Goal: Task Accomplishment & Management: Manage account settings

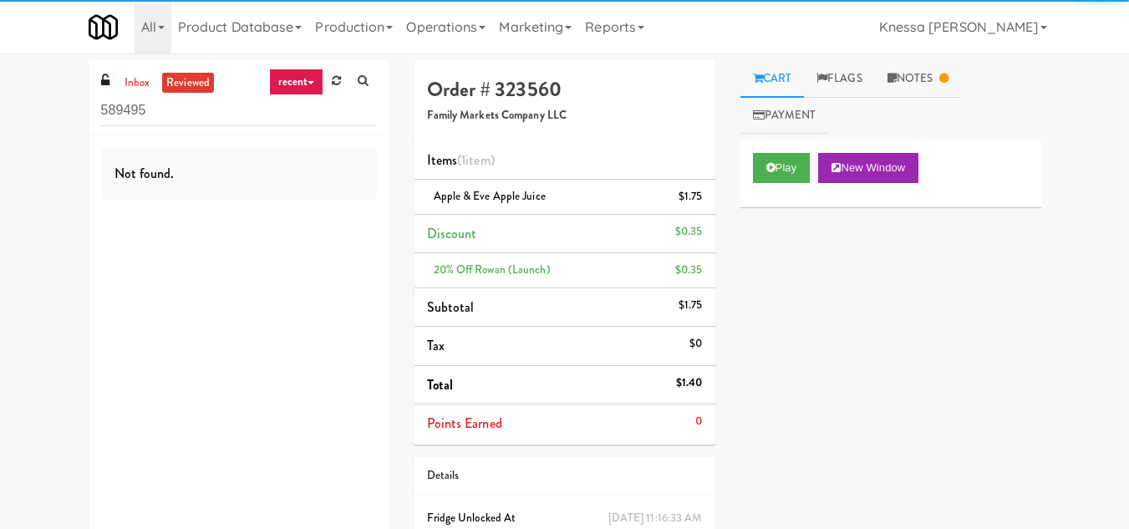
drag, startPoint x: 170, startPoint y: 114, endPoint x: 102, endPoint y: 114, distance: 67.7
click at [102, 114] on input "589495" at bounding box center [239, 110] width 276 height 31
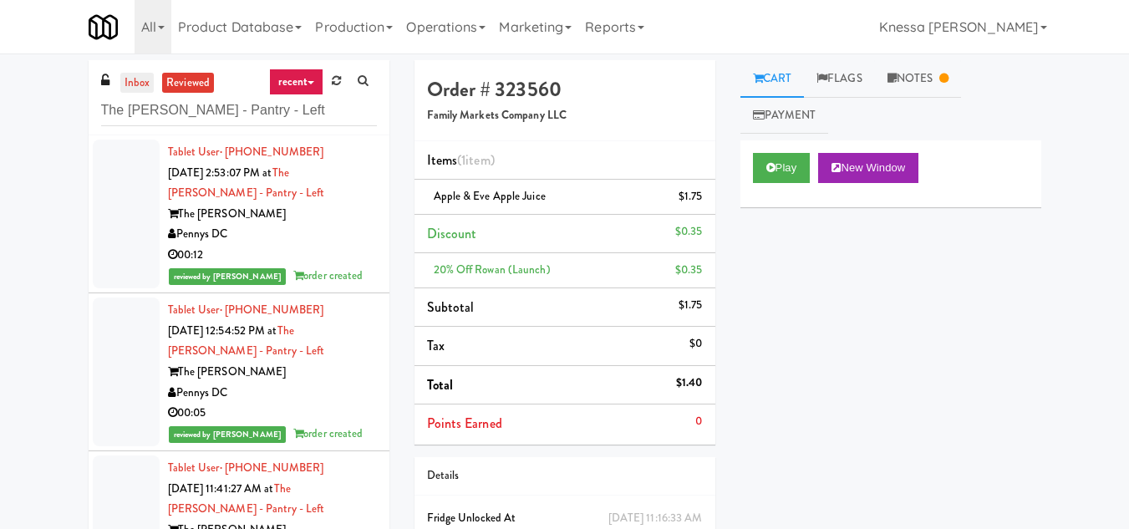
type input "The [PERSON_NAME] - Pantry - Left"
click at [140, 73] on link "inbox" at bounding box center [137, 83] width 34 height 21
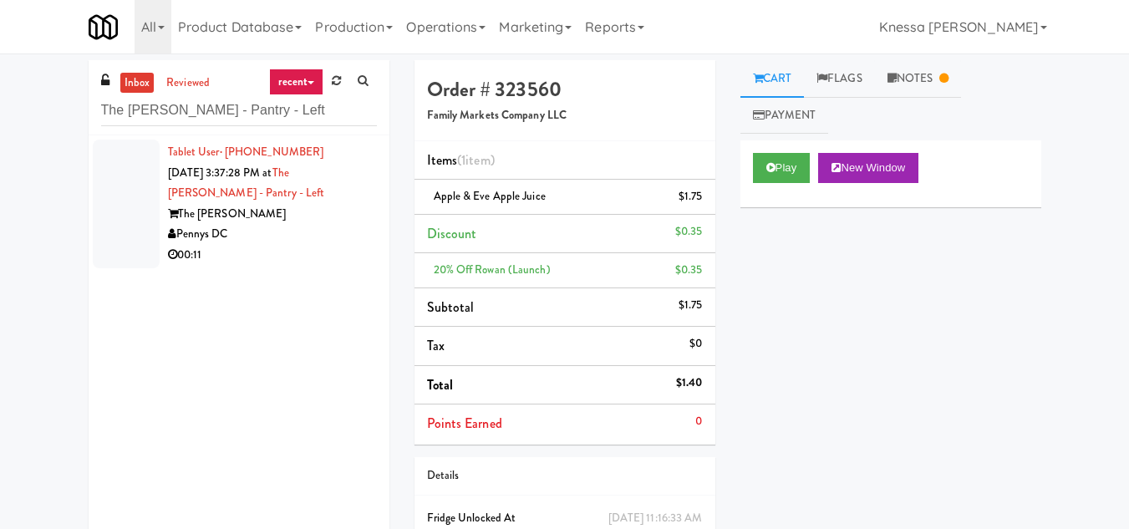
click at [311, 232] on div "Pennys DC" at bounding box center [272, 234] width 209 height 21
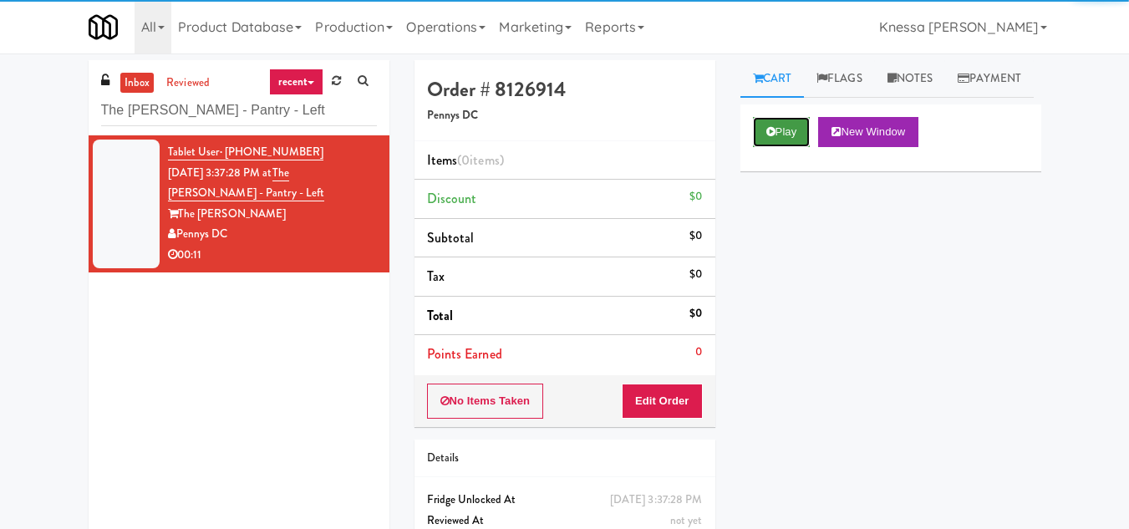
click at [784, 147] on button "Play" at bounding box center [782, 132] width 58 height 30
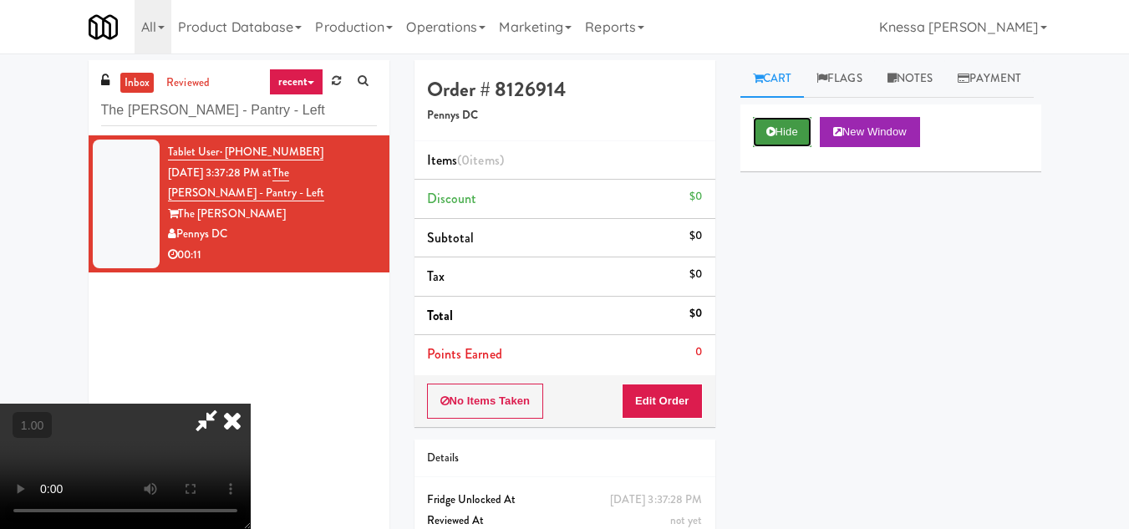
click at [793, 147] on button "Hide" at bounding box center [782, 132] width 58 height 30
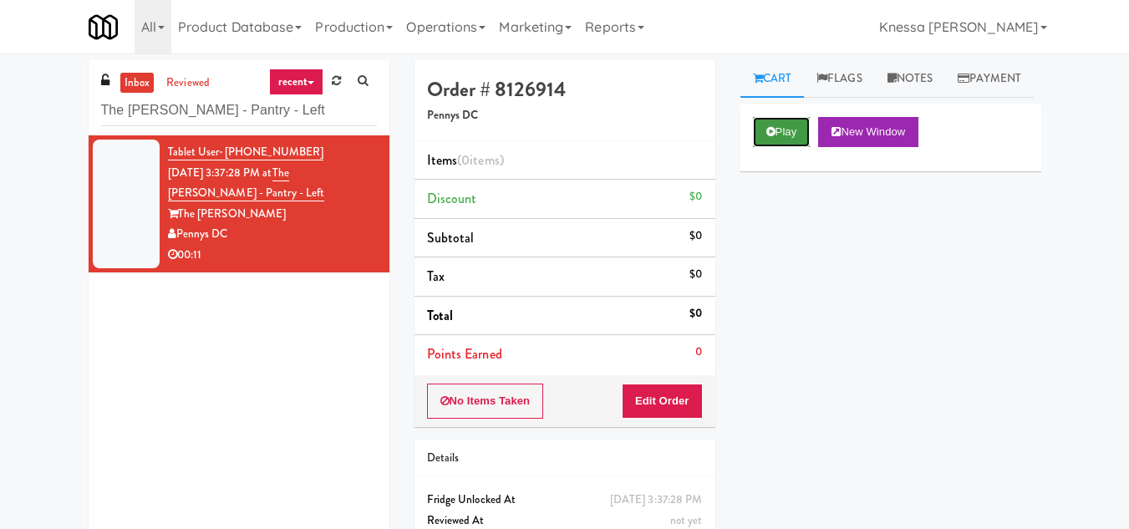
click at [782, 147] on button "Play" at bounding box center [782, 132] width 58 height 30
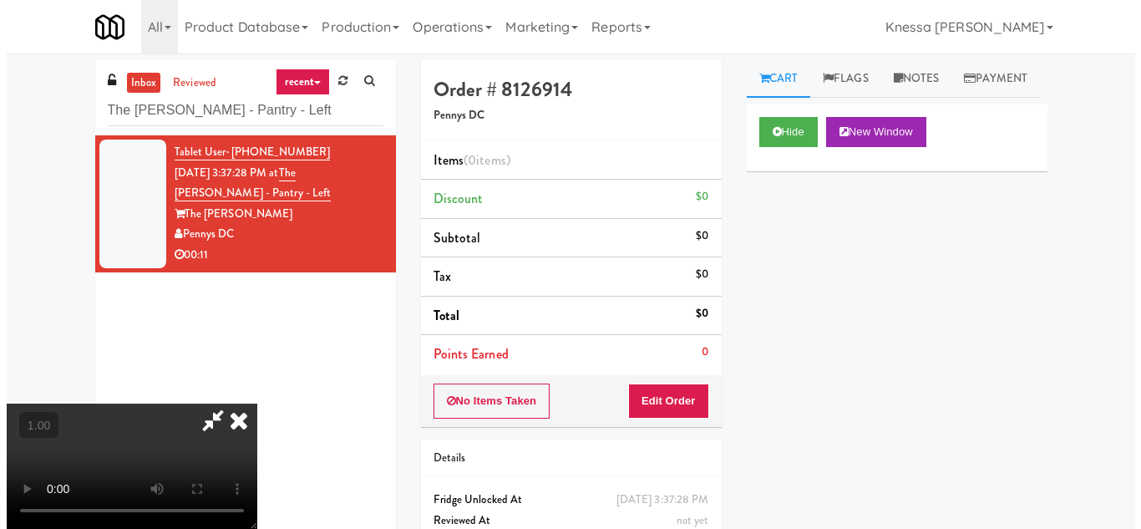
scroll to position [34, 0]
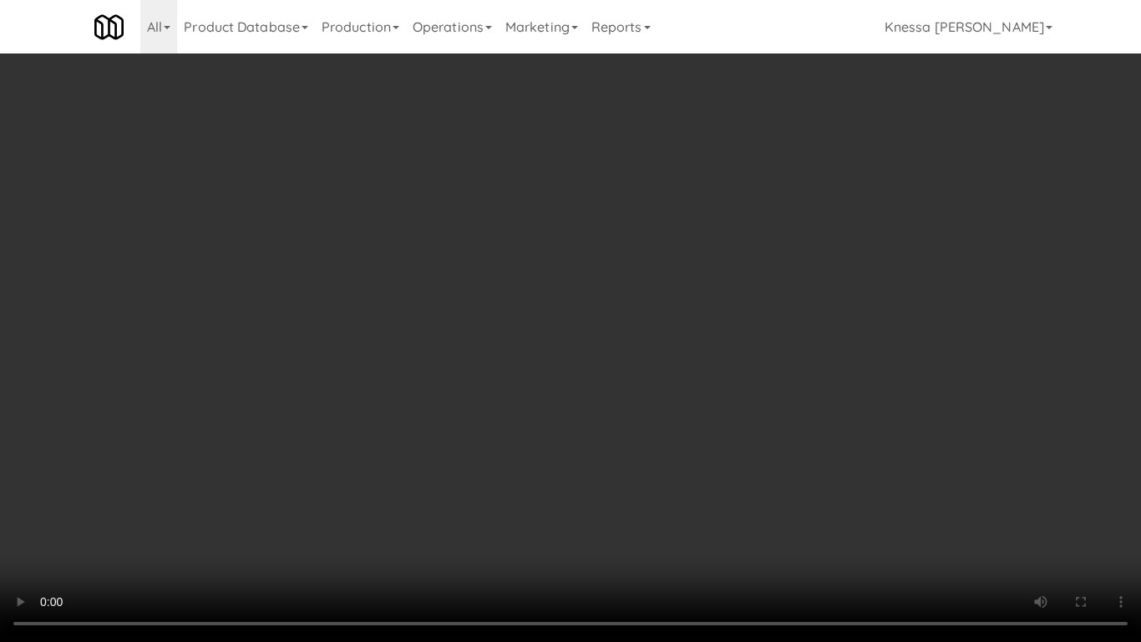
click at [583, 365] on video at bounding box center [570, 321] width 1141 height 642
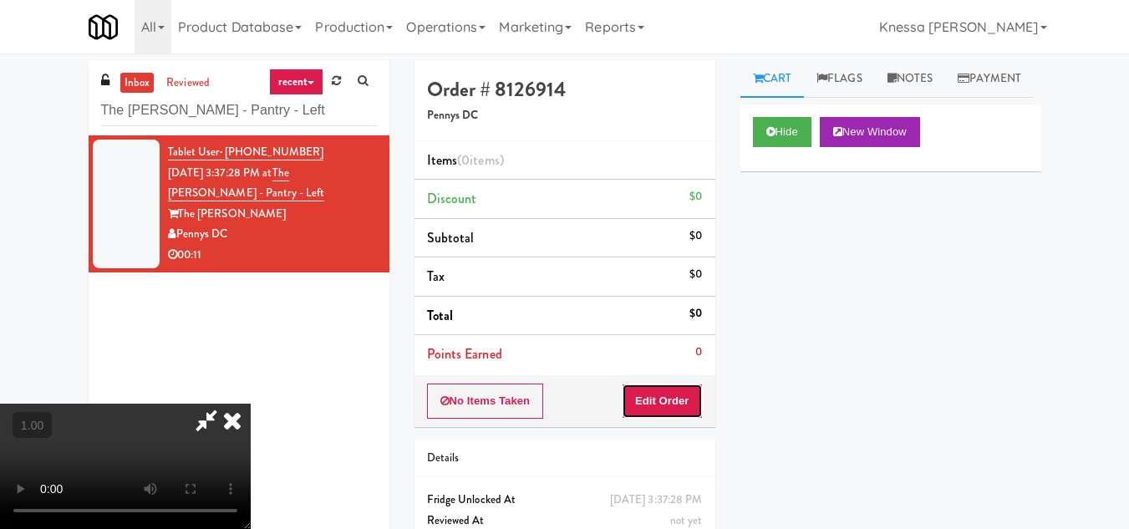
click at [697, 405] on button "Edit Order" at bounding box center [661, 400] width 81 height 35
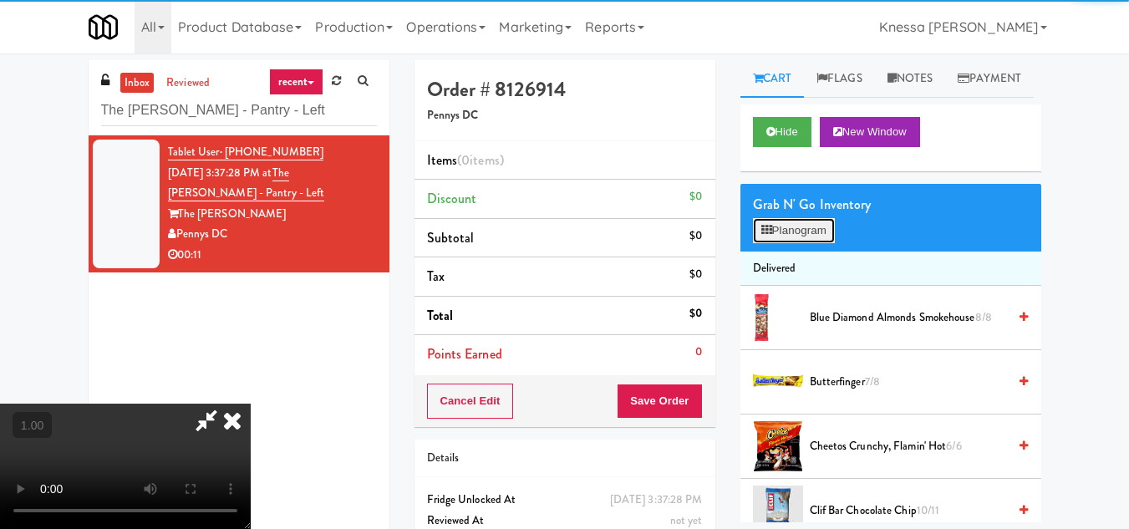
click at [805, 243] on button "Planogram" at bounding box center [794, 230] width 82 height 25
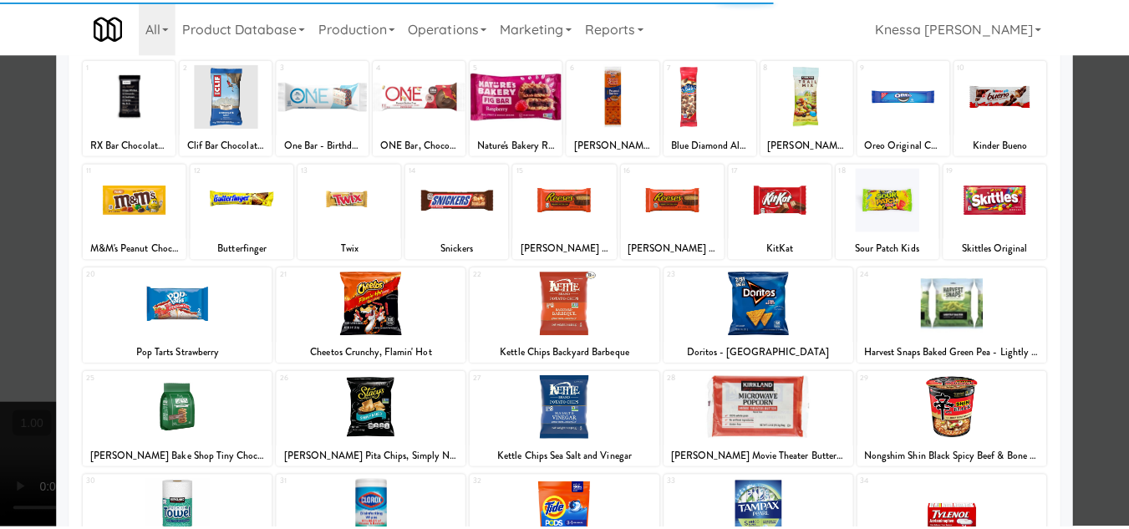
scroll to position [251, 0]
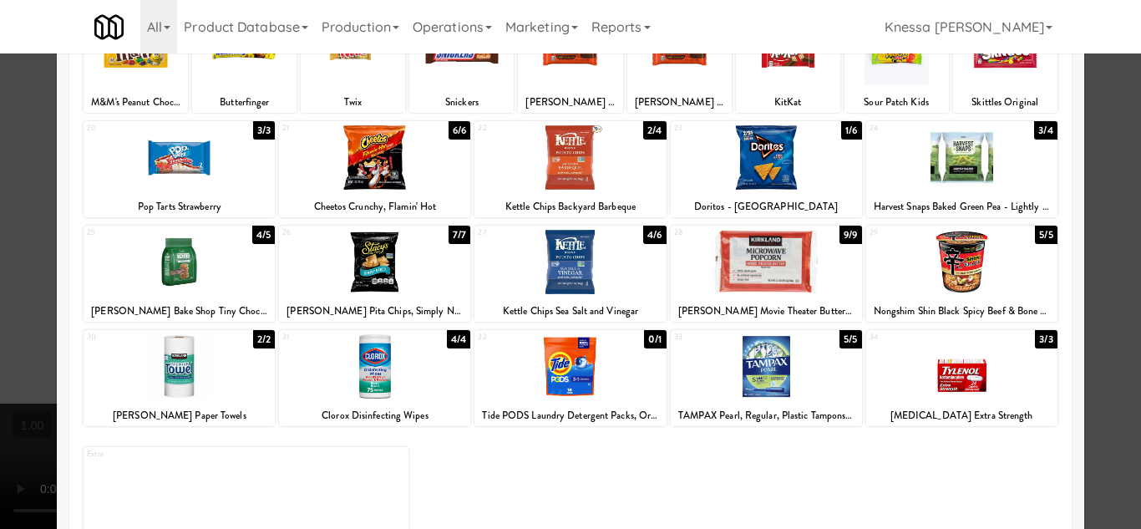
click at [1092, 406] on div at bounding box center [570, 264] width 1141 height 529
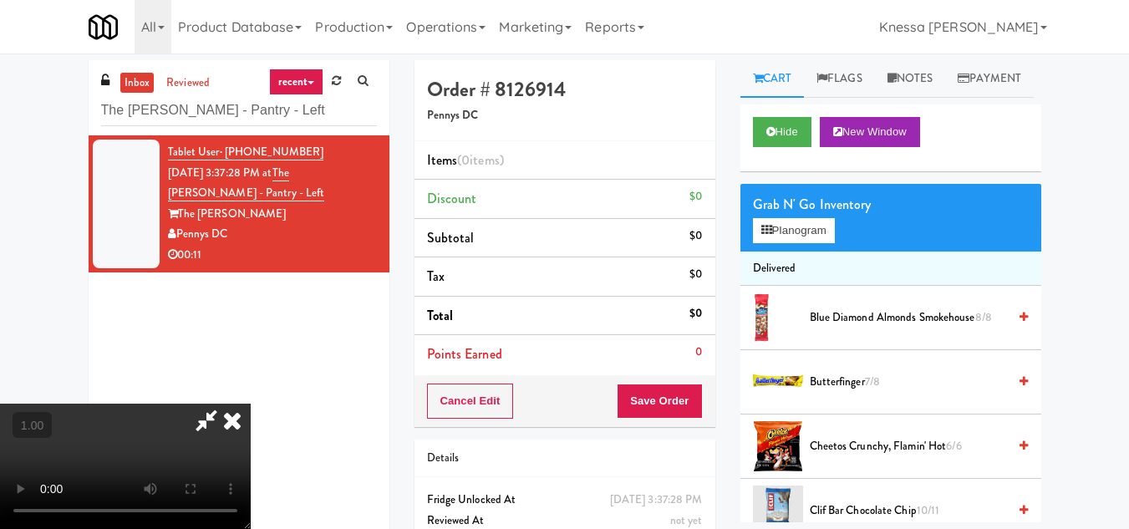
click at [251, 403] on video at bounding box center [125, 465] width 251 height 125
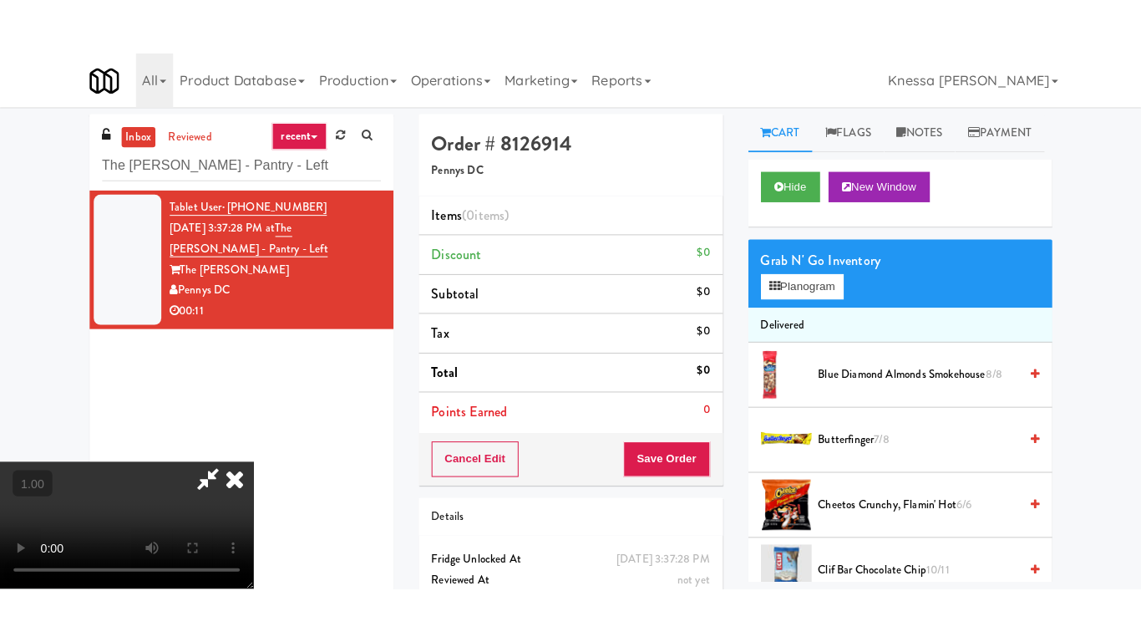
scroll to position [201, 0]
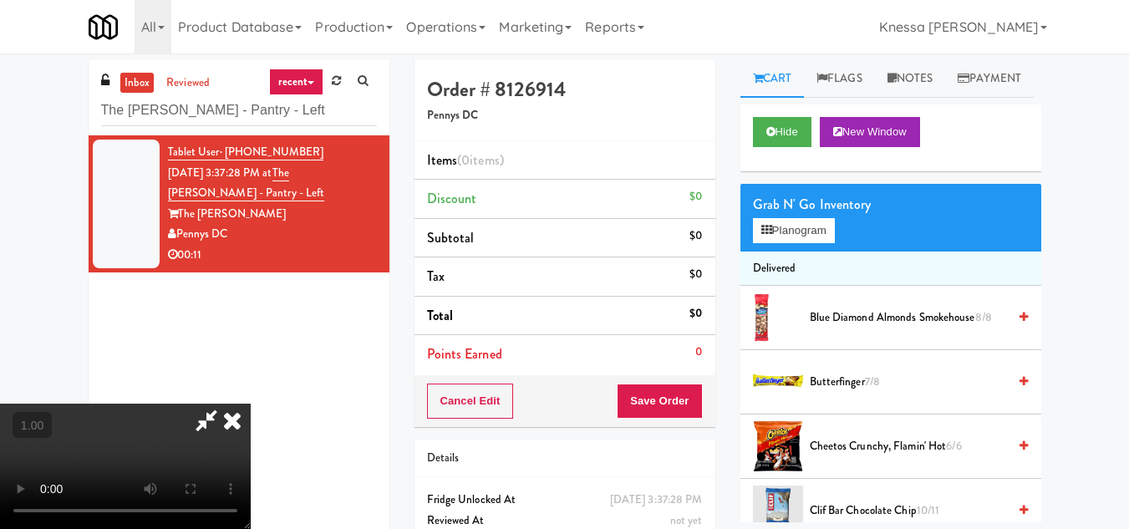
click at [251, 403] on video at bounding box center [125, 465] width 251 height 125
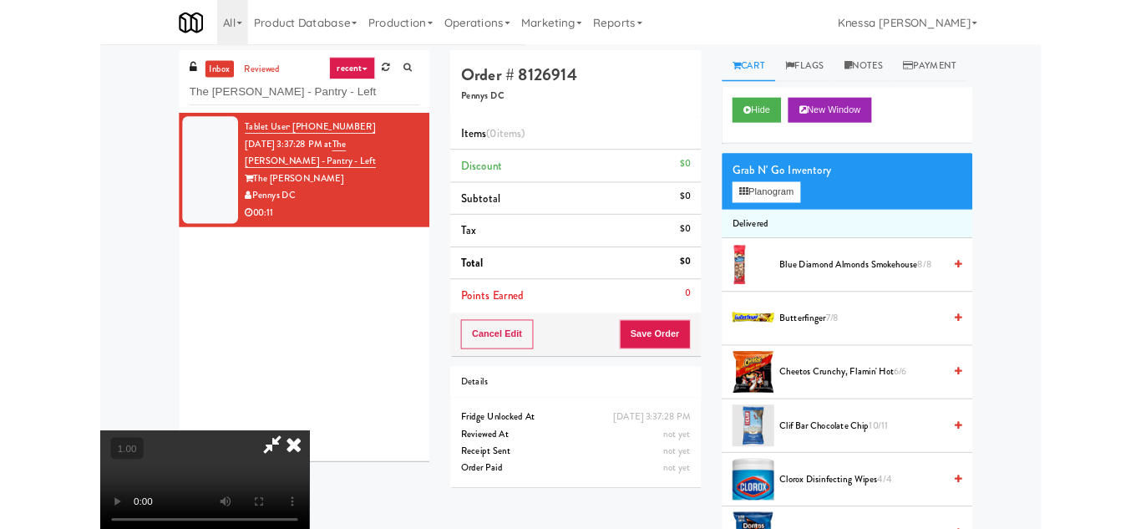
scroll to position [34, 0]
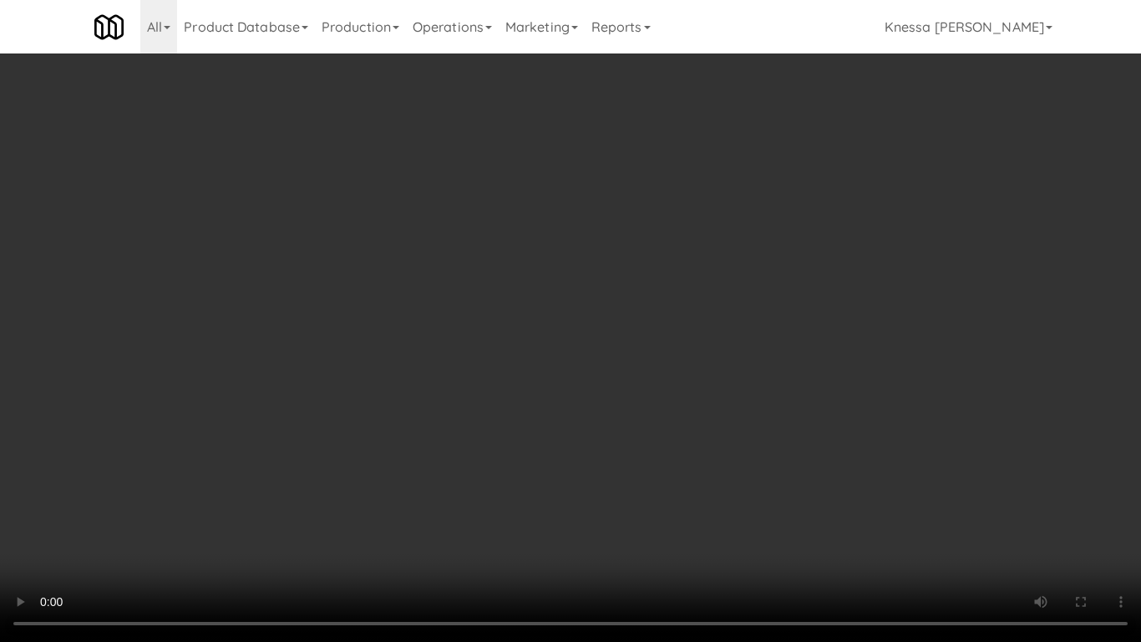
click at [594, 425] on video at bounding box center [570, 321] width 1141 height 642
click at [532, 485] on video at bounding box center [570, 321] width 1141 height 642
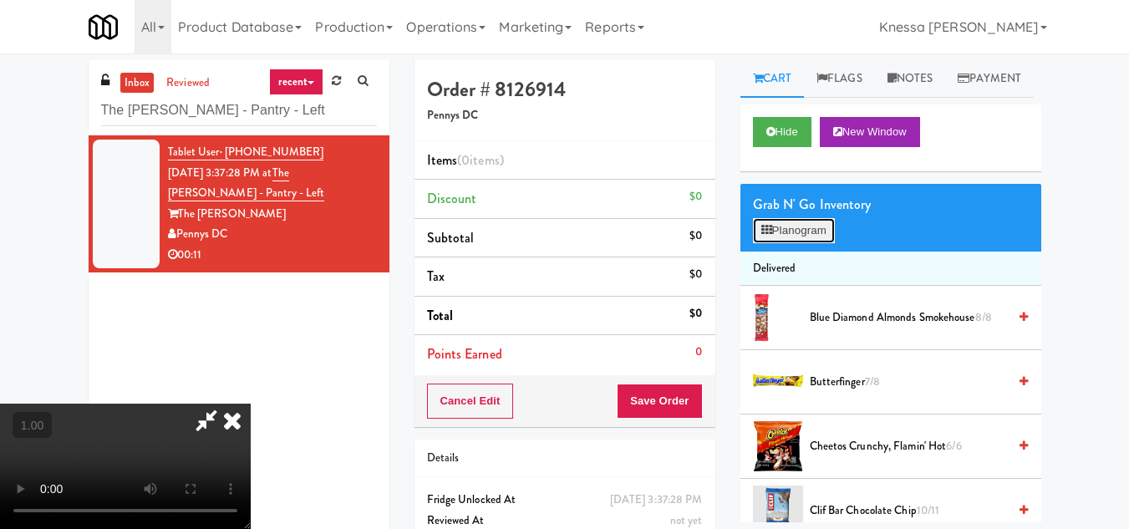
click at [792, 243] on button "Planogram" at bounding box center [794, 230] width 82 height 25
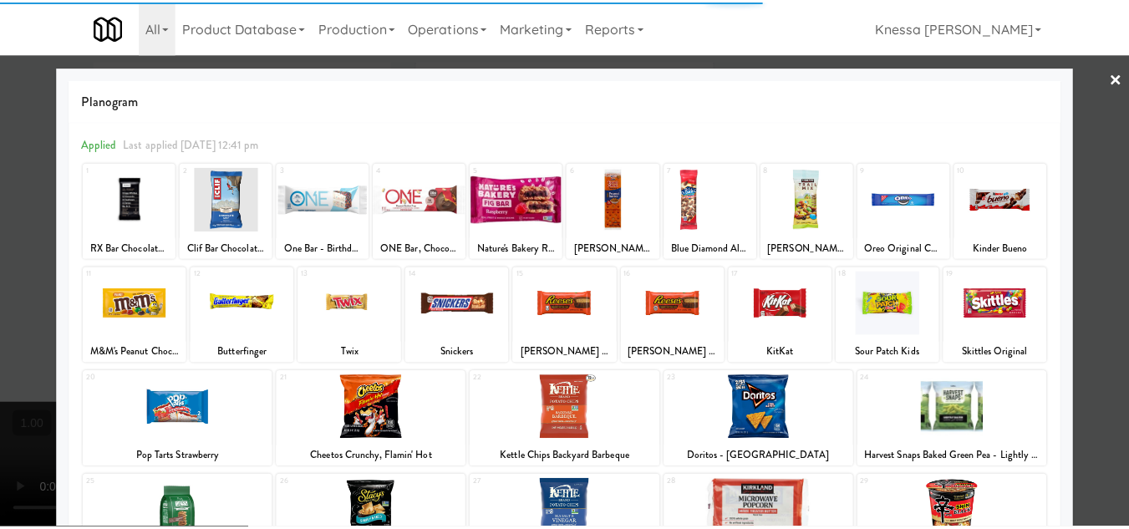
scroll to position [167, 0]
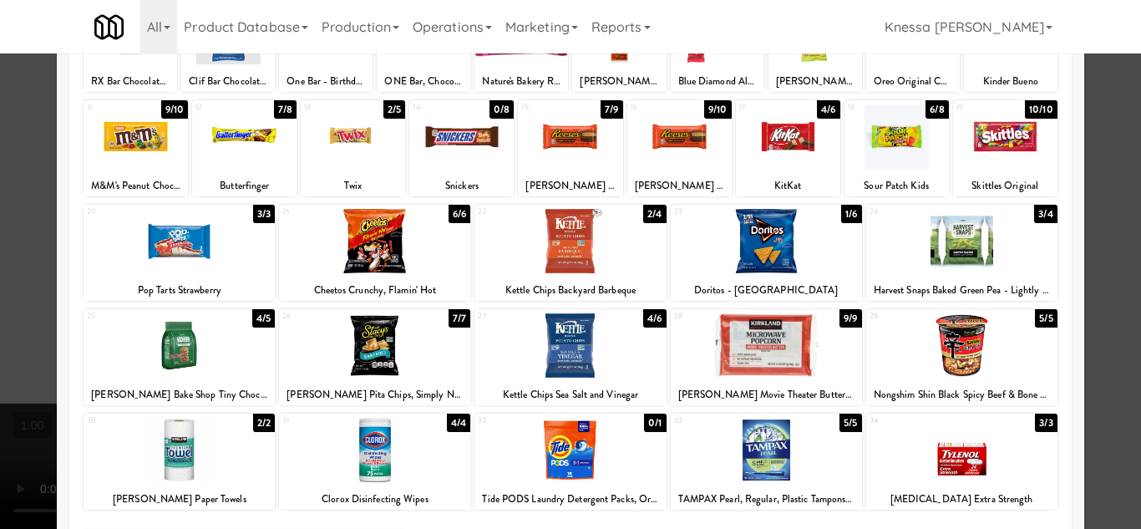
click at [562, 348] on div at bounding box center [569, 345] width 191 height 64
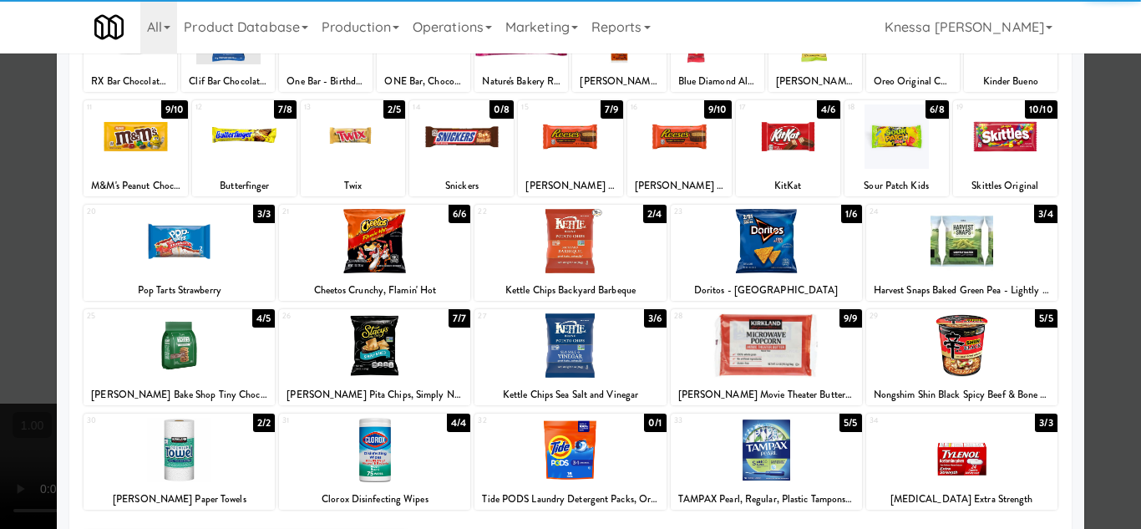
click at [1103, 378] on div at bounding box center [570, 264] width 1141 height 529
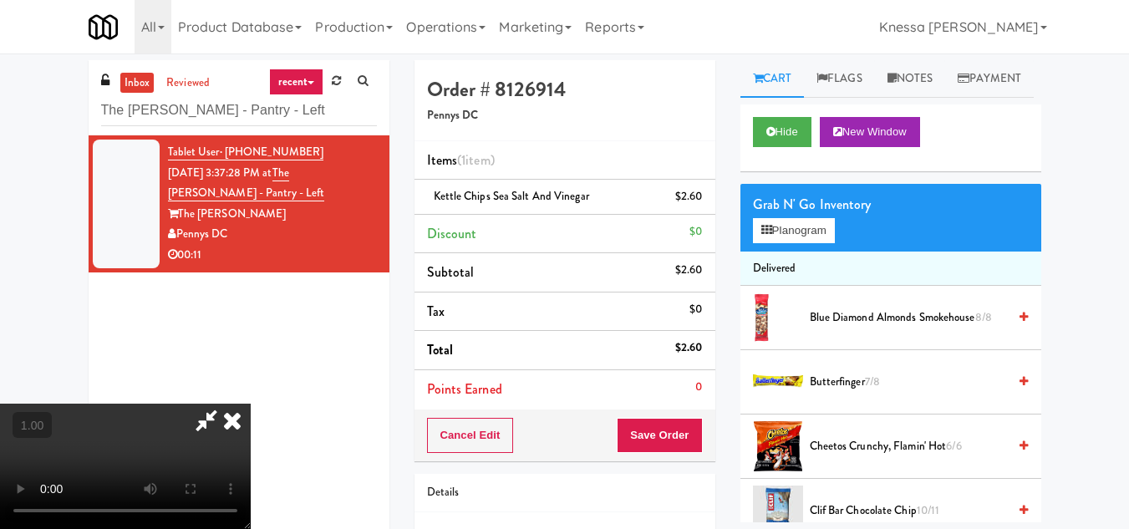
scroll to position [34, 0]
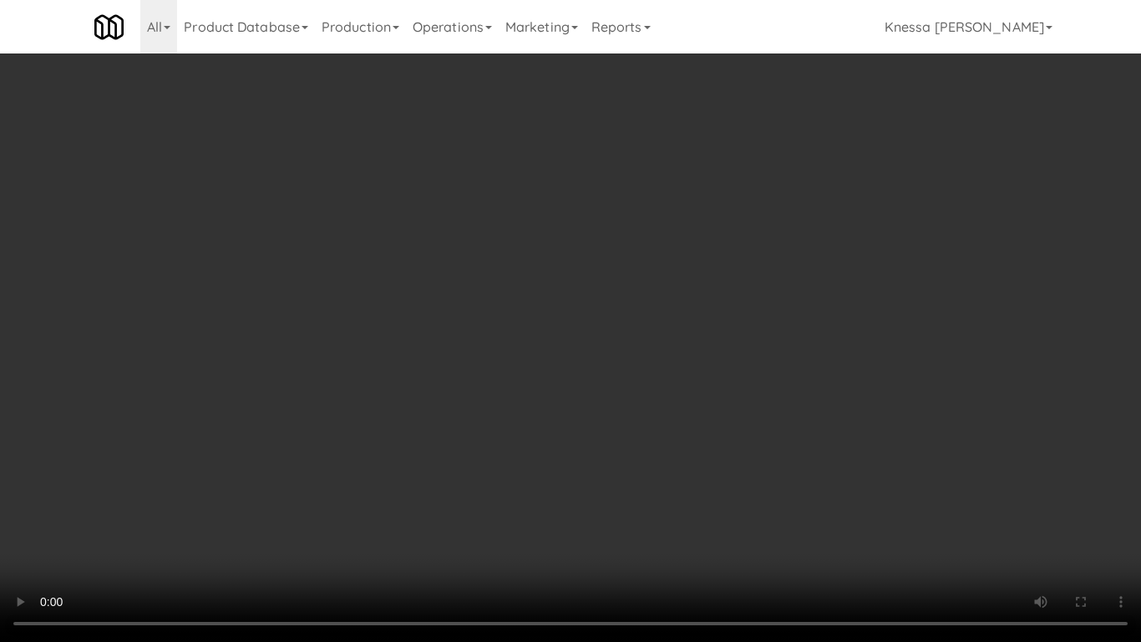
click at [539, 368] on video at bounding box center [570, 321] width 1141 height 642
click at [596, 322] on video at bounding box center [570, 321] width 1141 height 642
click at [581, 410] on video at bounding box center [570, 321] width 1141 height 642
click at [549, 476] on video at bounding box center [570, 321] width 1141 height 642
click at [568, 460] on video at bounding box center [570, 321] width 1141 height 642
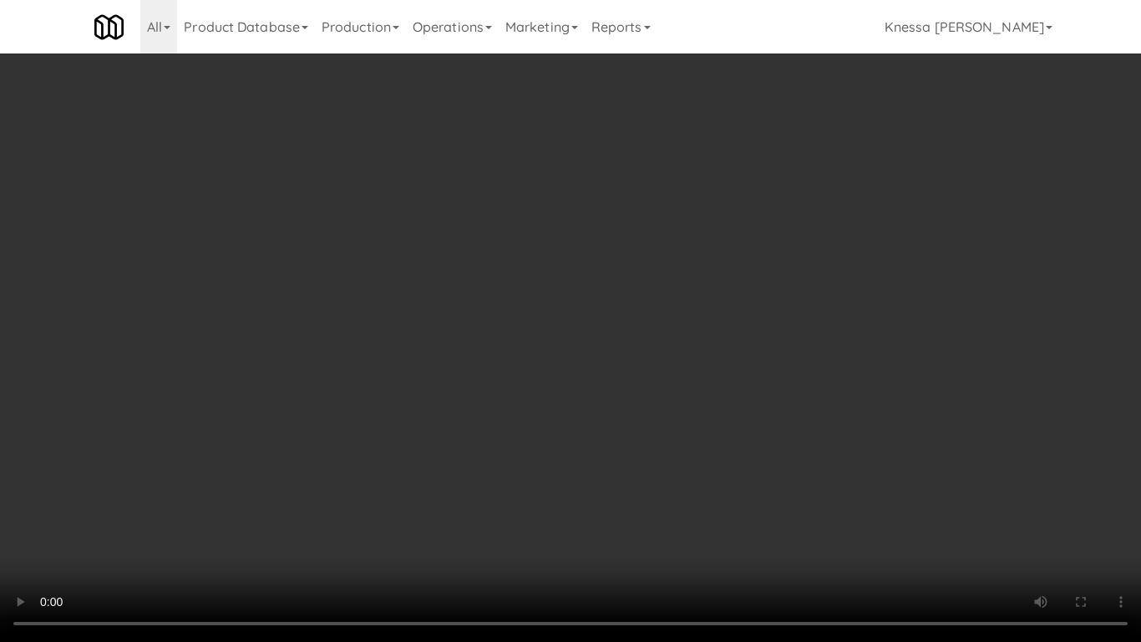
click at [571, 489] on video at bounding box center [570, 321] width 1141 height 642
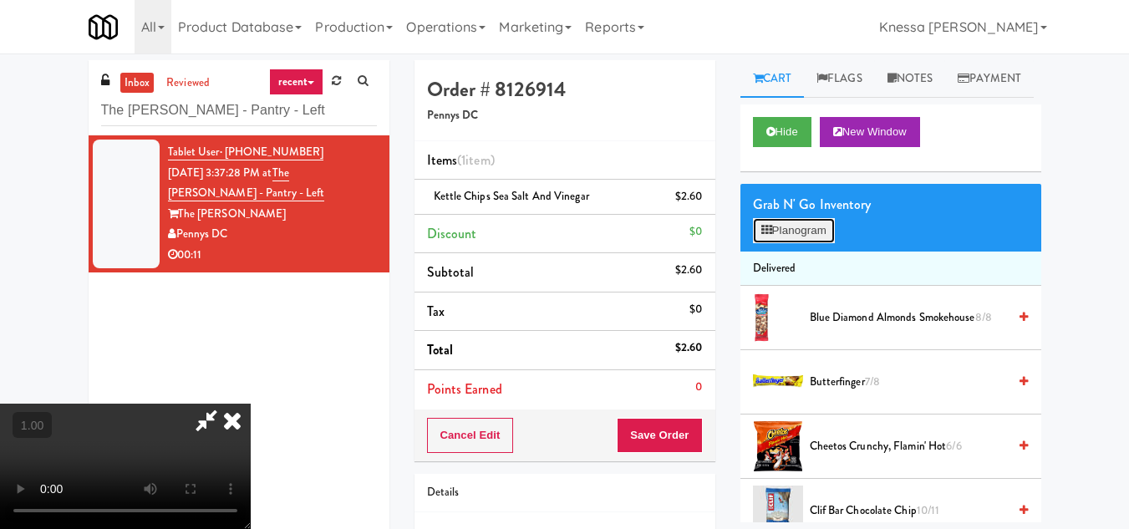
click at [796, 243] on button "Planogram" at bounding box center [794, 230] width 82 height 25
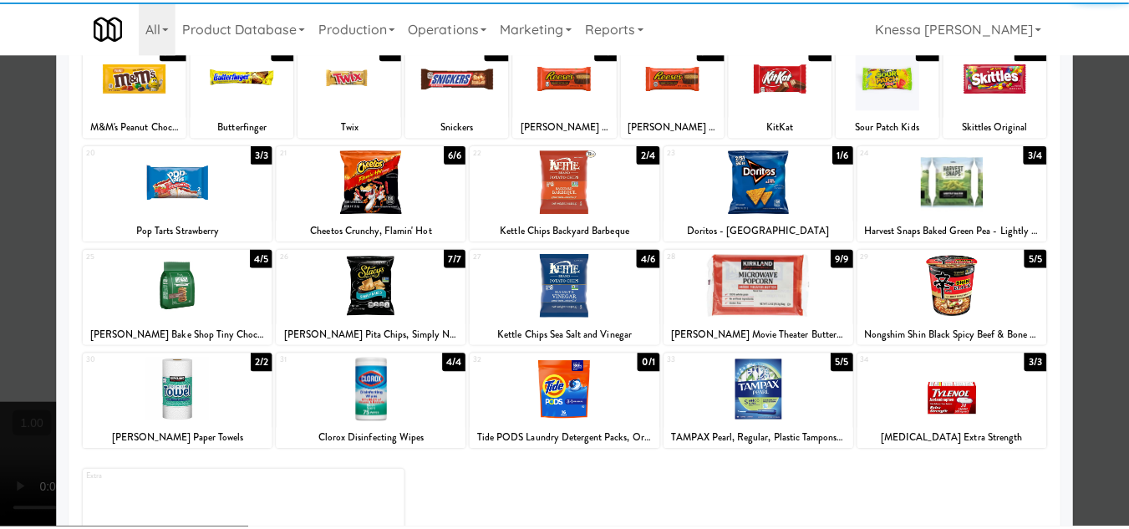
scroll to position [292, 0]
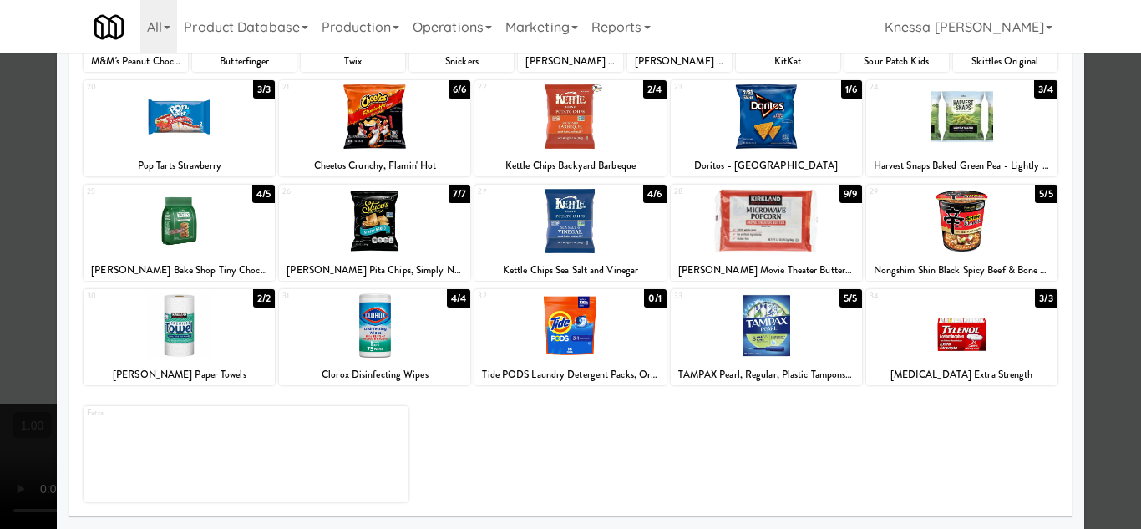
click at [1115, 376] on div at bounding box center [570, 264] width 1141 height 529
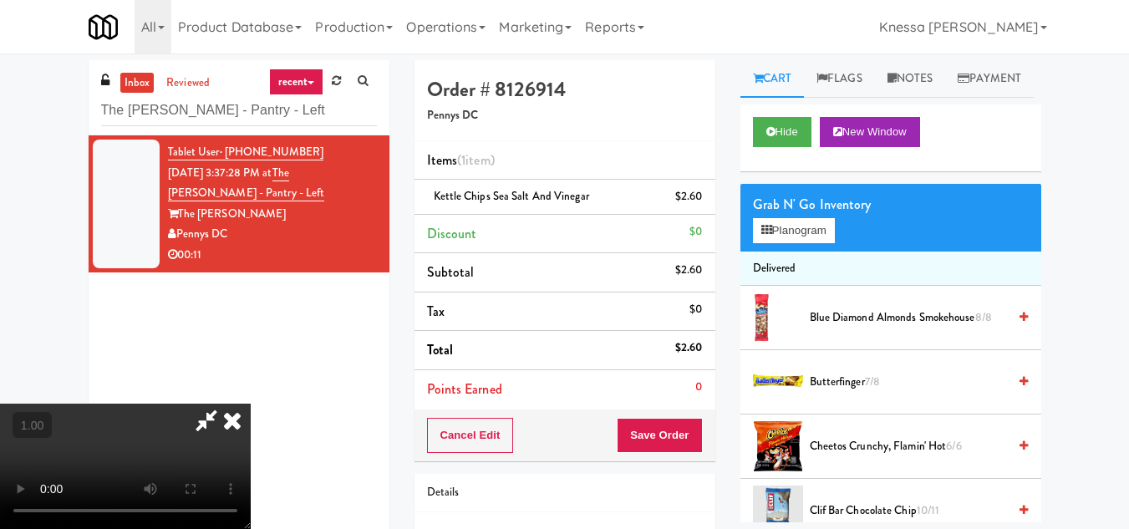
scroll to position [34, 0]
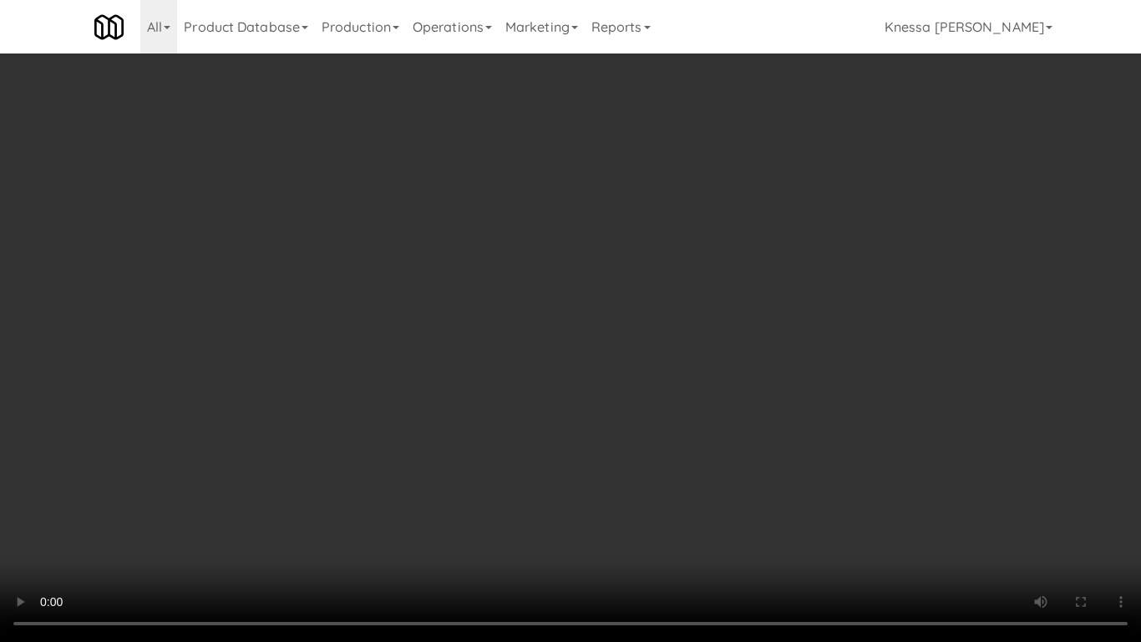
click at [472, 476] on video at bounding box center [570, 321] width 1141 height 642
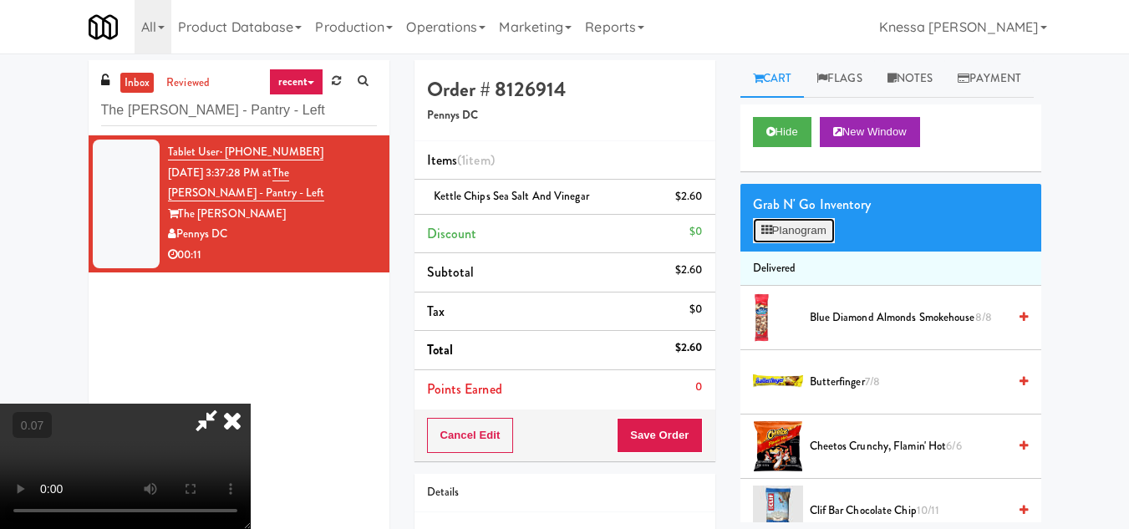
click at [787, 243] on button "Planogram" at bounding box center [794, 230] width 82 height 25
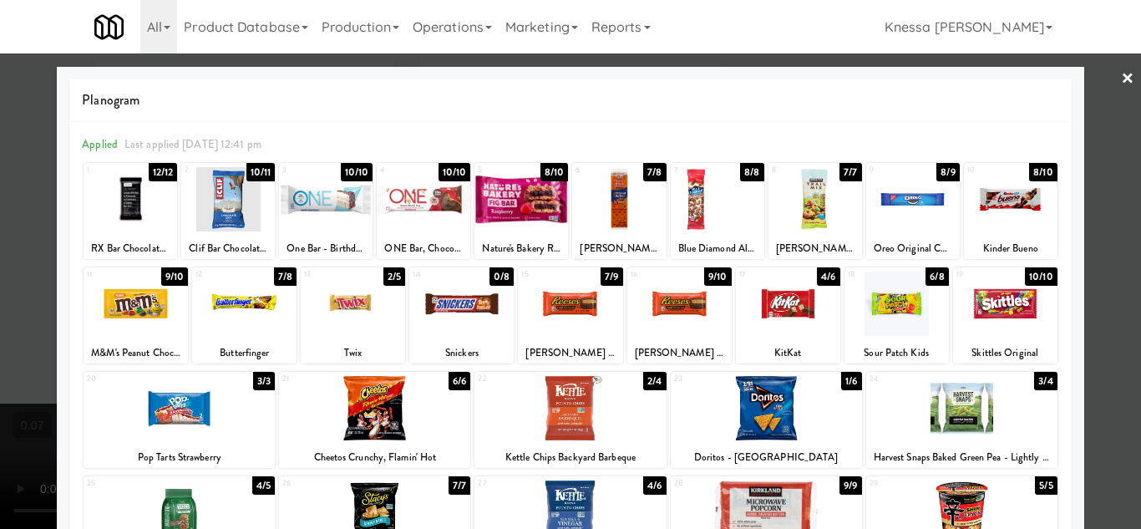
click at [1121, 73] on link "×" at bounding box center [1127, 79] width 13 height 52
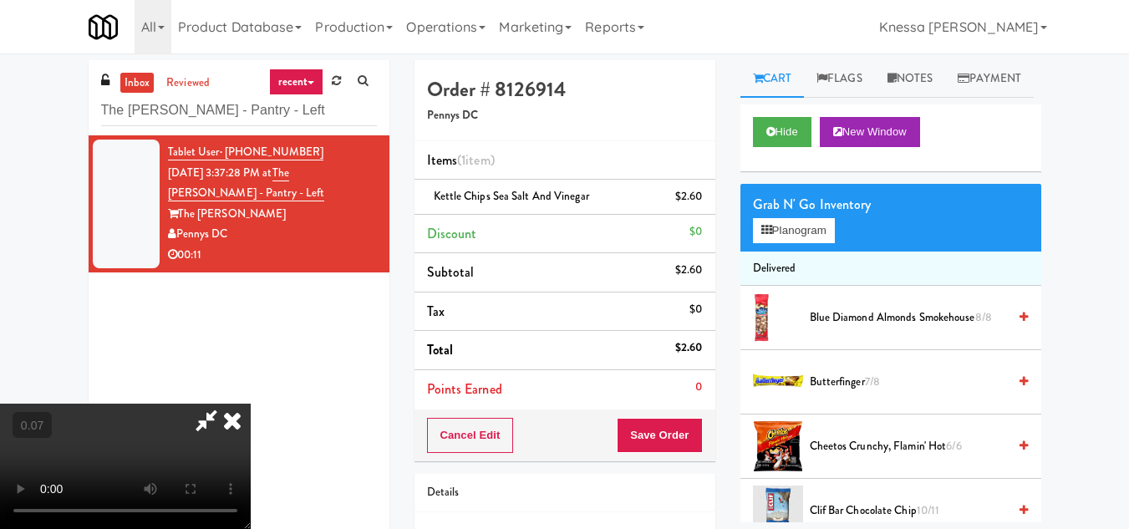
click at [251, 403] on video at bounding box center [125, 465] width 251 height 125
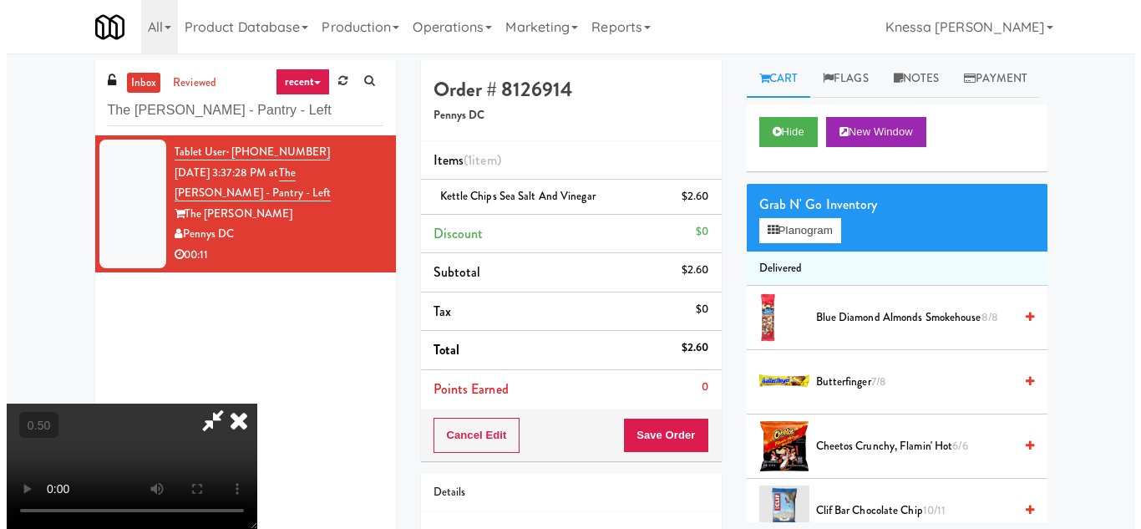
scroll to position [34, 0]
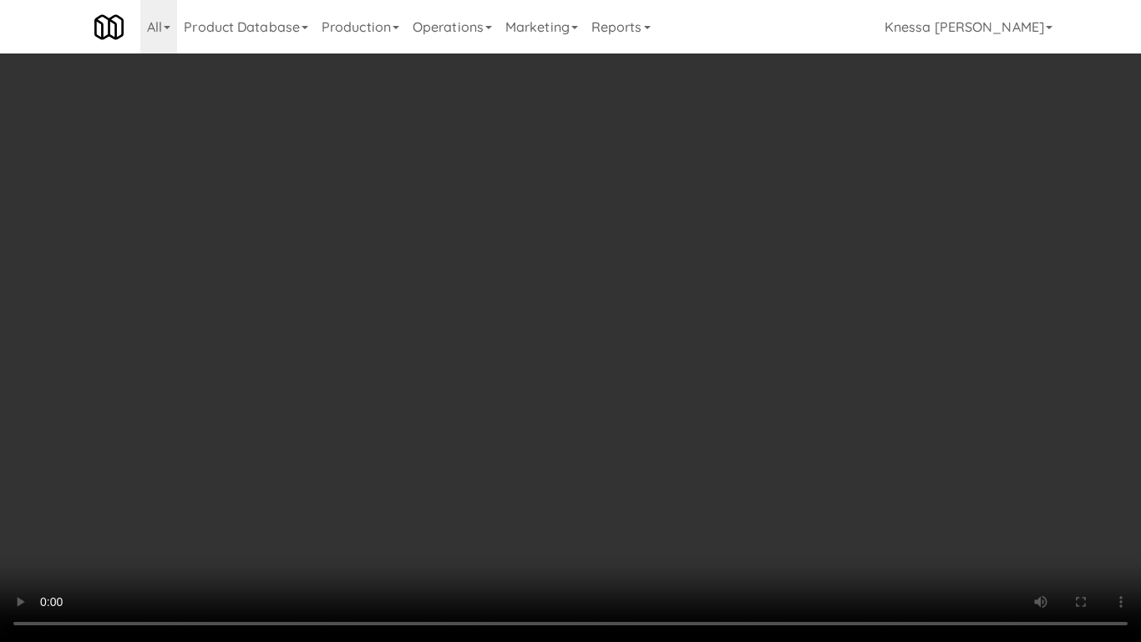
click at [606, 356] on video at bounding box center [570, 321] width 1141 height 642
click at [582, 399] on video at bounding box center [570, 321] width 1141 height 642
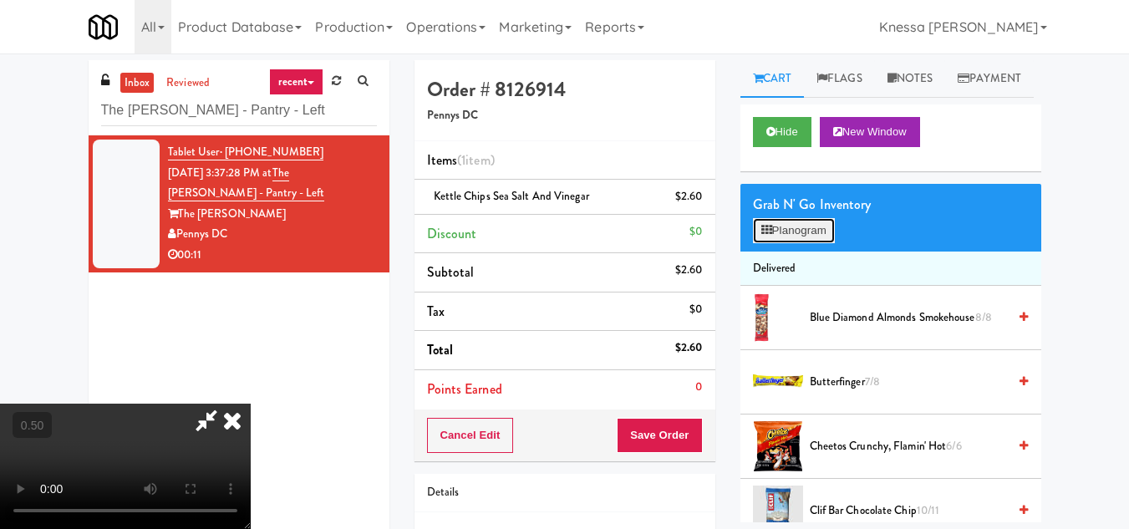
click at [790, 243] on button "Planogram" at bounding box center [794, 230] width 82 height 25
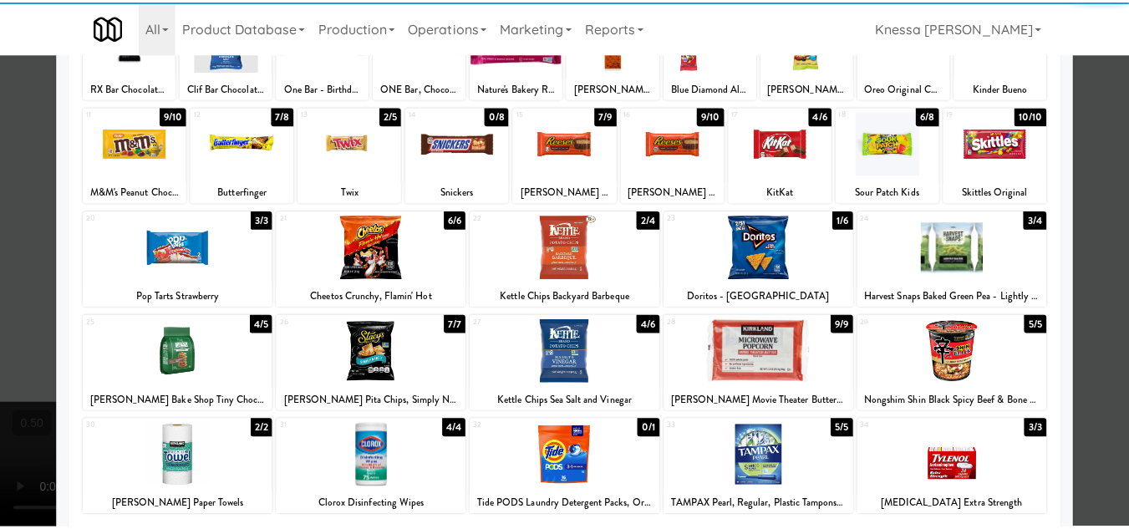
scroll to position [167, 0]
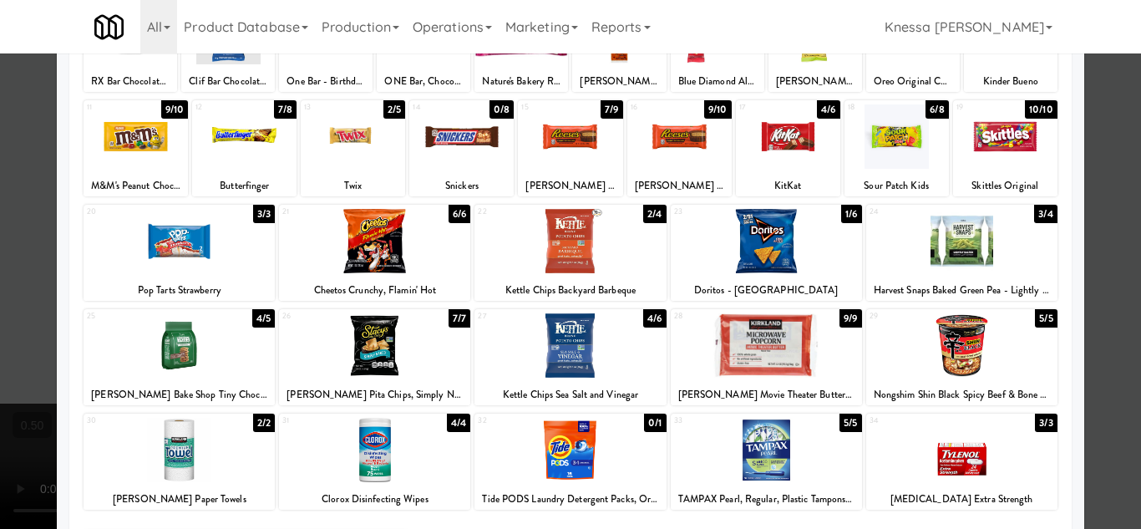
click at [364, 243] on div at bounding box center [374, 241] width 191 height 64
click at [1117, 337] on div at bounding box center [570, 264] width 1141 height 529
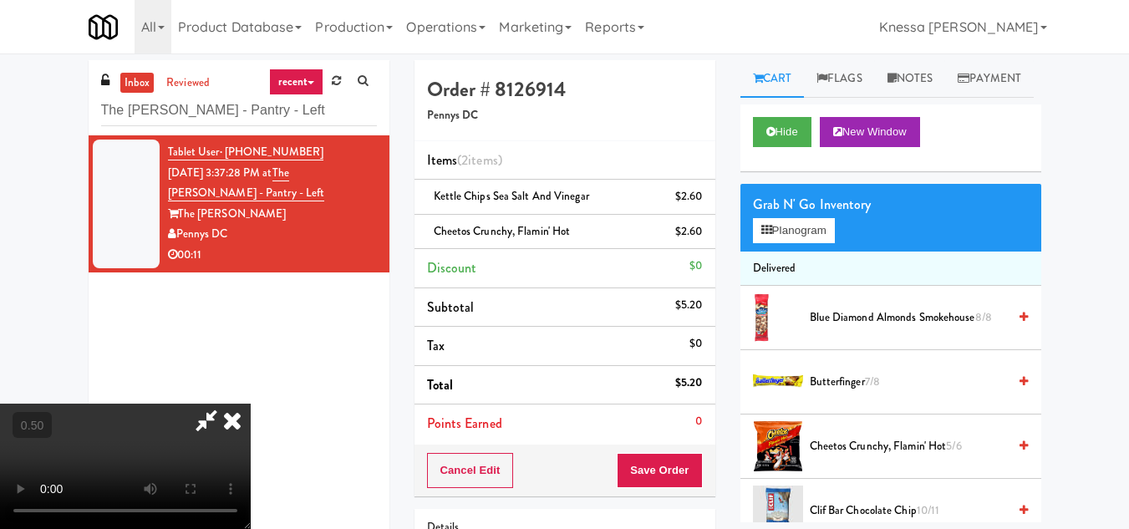
scroll to position [84, 0]
click at [795, 243] on button "Planogram" at bounding box center [794, 230] width 82 height 25
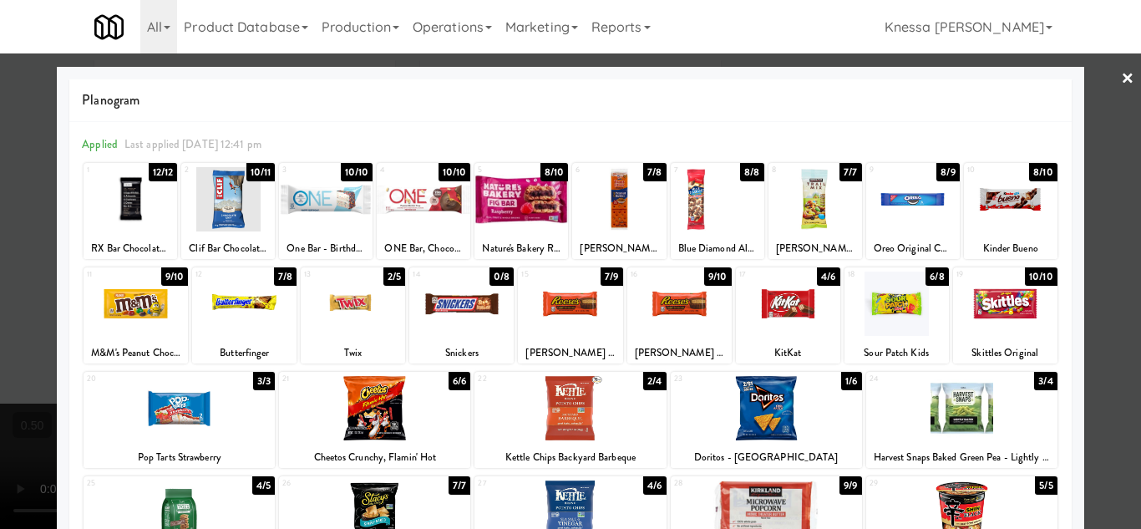
drag, startPoint x: 1108, startPoint y: 306, endPoint x: 1068, endPoint y: 325, distance: 43.7
click at [1105, 308] on div at bounding box center [570, 264] width 1141 height 529
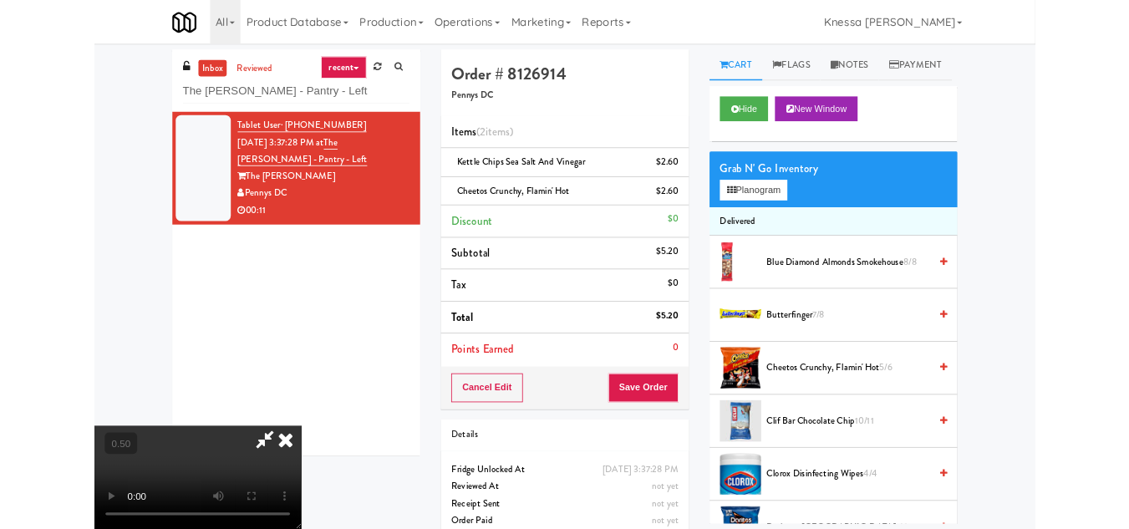
scroll to position [34, 0]
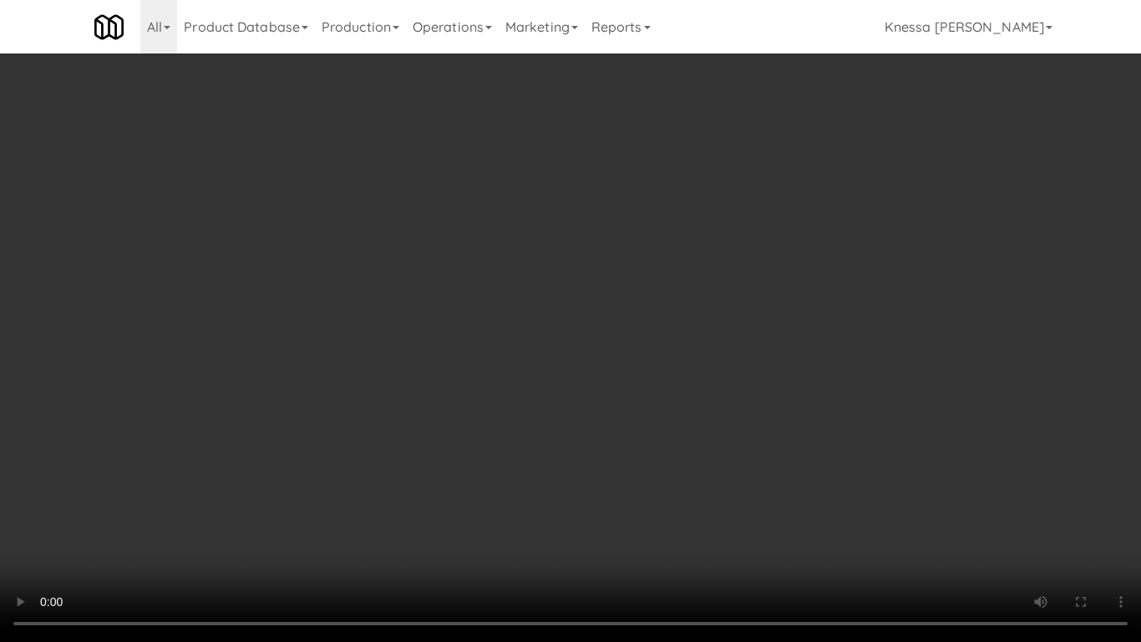
click at [566, 369] on video at bounding box center [570, 321] width 1141 height 642
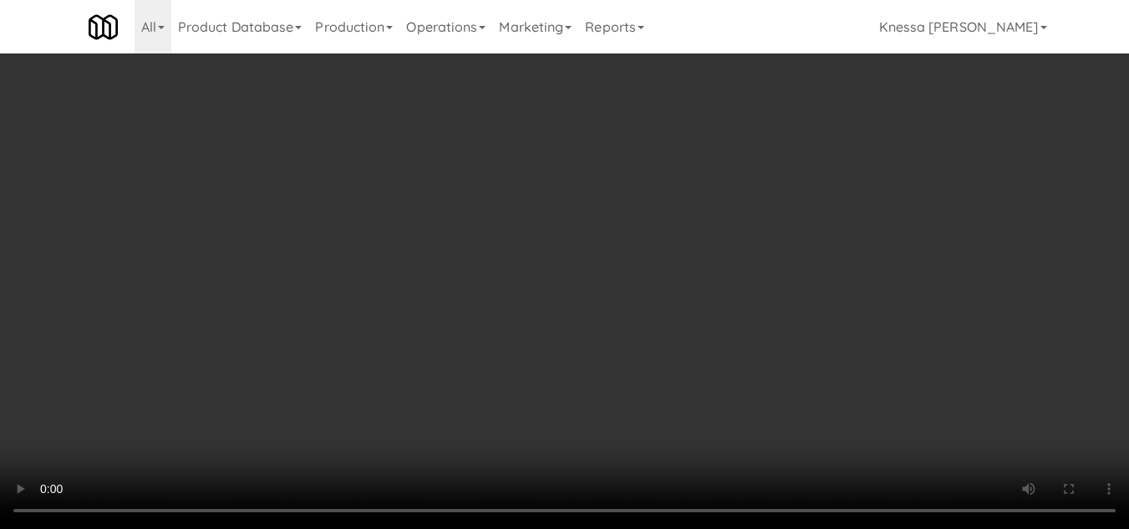
scroll to position [0, 0]
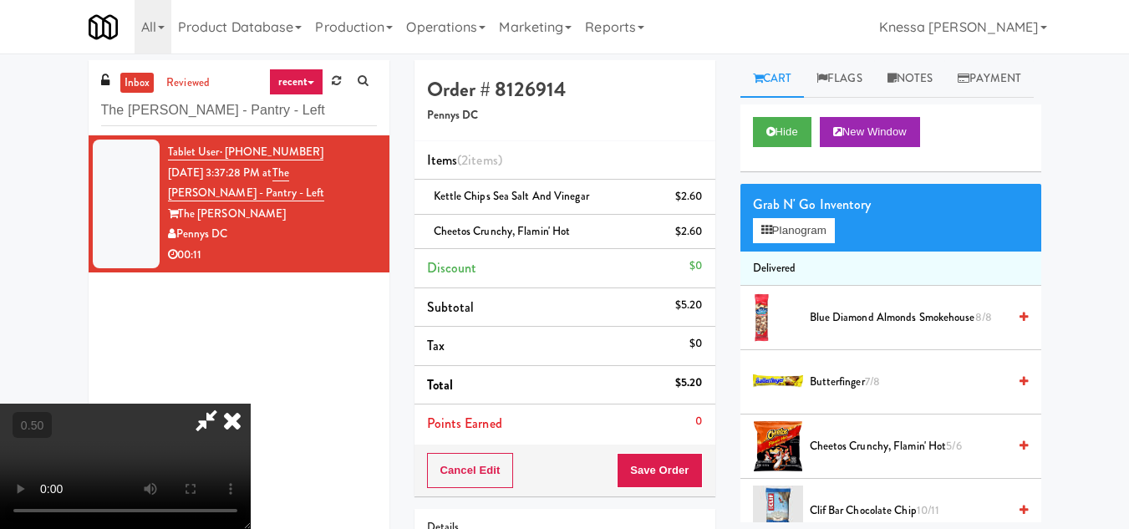
click at [251, 403] on icon at bounding box center [232, 419] width 37 height 33
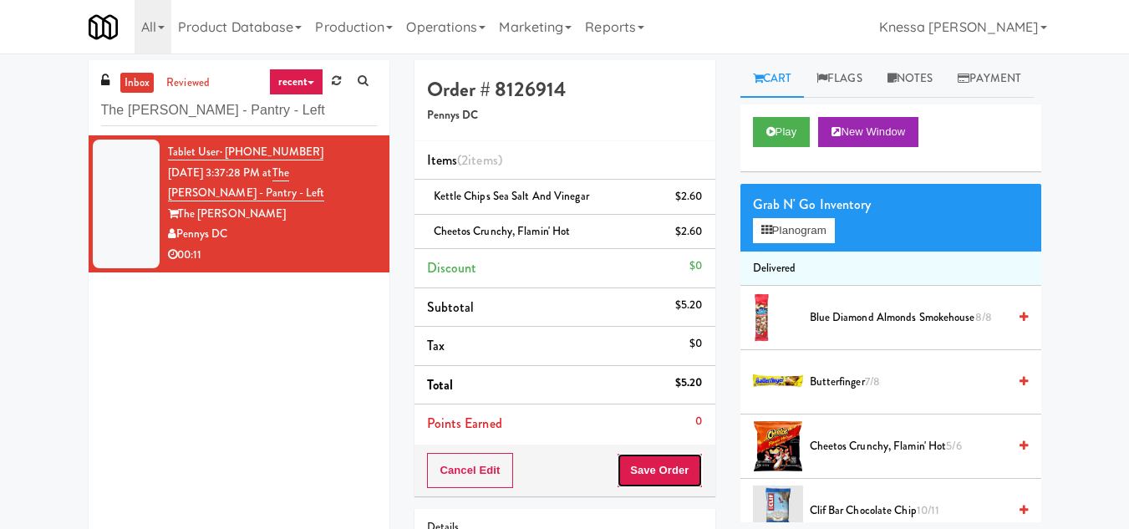
click at [670, 473] on button "Save Order" at bounding box center [658, 470] width 85 height 35
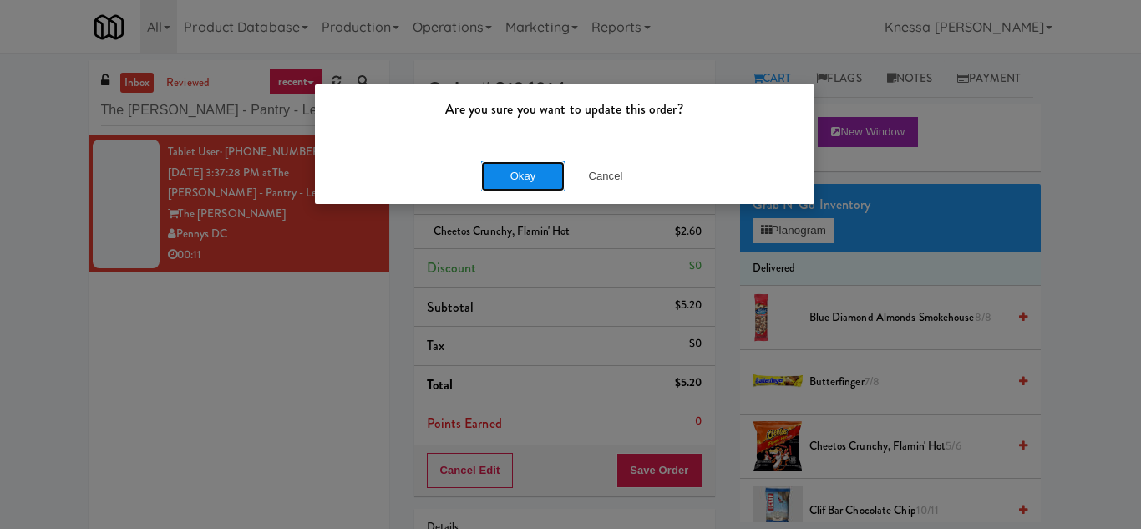
click at [510, 185] on button "Okay" at bounding box center [523, 176] width 84 height 30
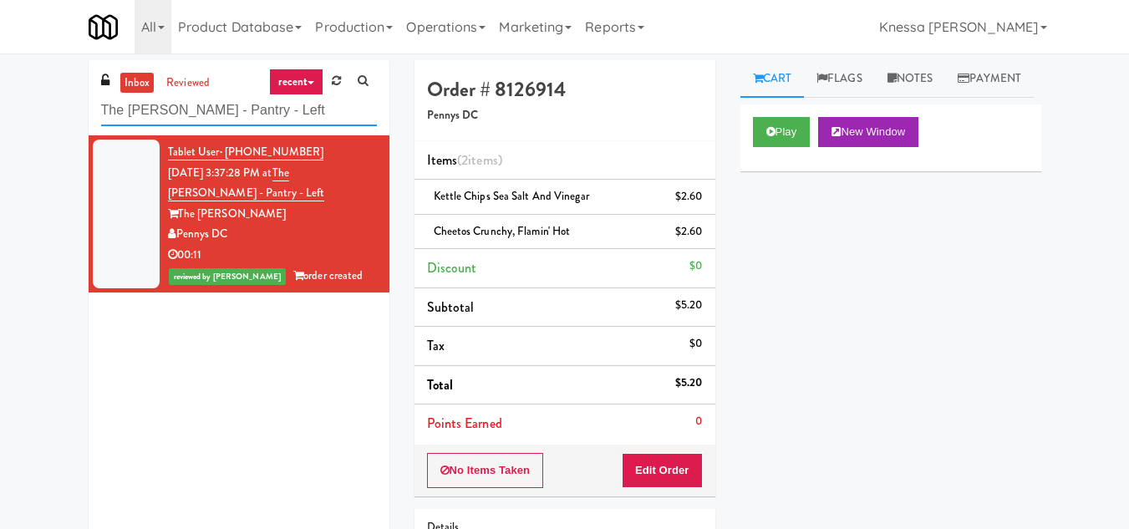
click at [196, 115] on input "The Kiley - Pantry - Left" at bounding box center [239, 110] width 276 height 31
paste input "RAW Training - Fridge"
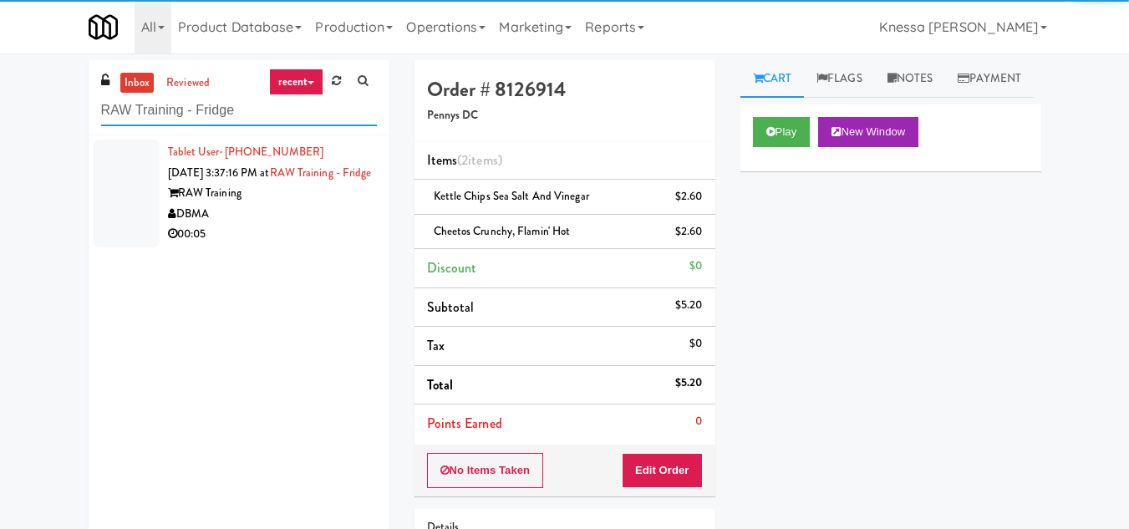
type input "RAW Training - Fridge"
click at [306, 224] on div "DBMA" at bounding box center [272, 214] width 209 height 21
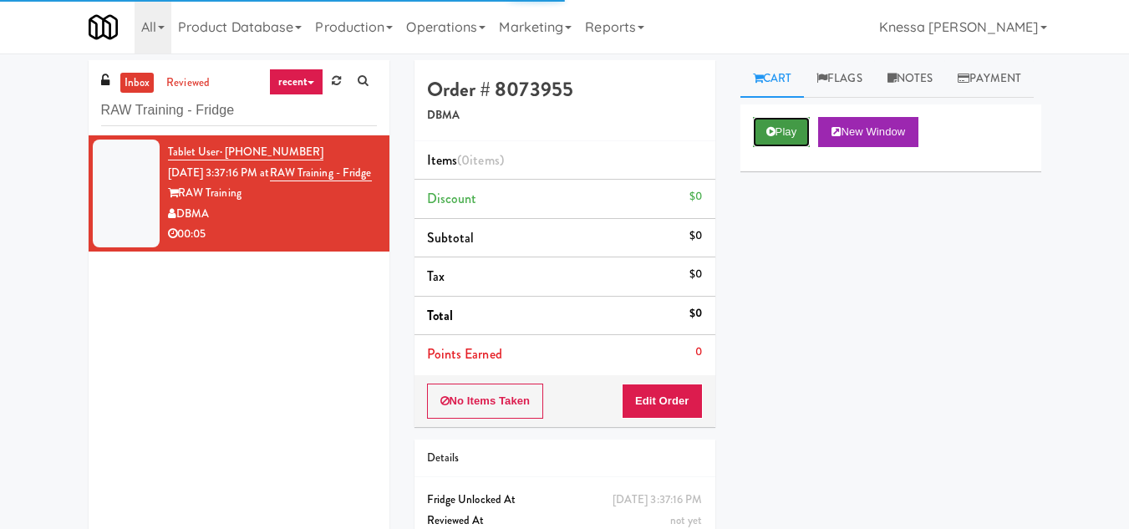
click at [779, 147] on button "Play" at bounding box center [782, 132] width 58 height 30
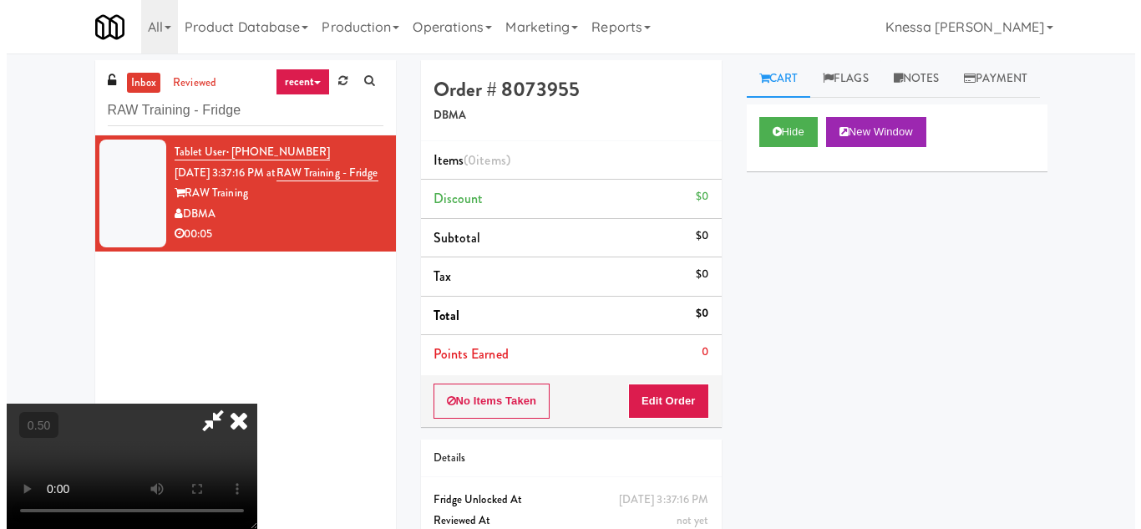
scroll to position [34, 0]
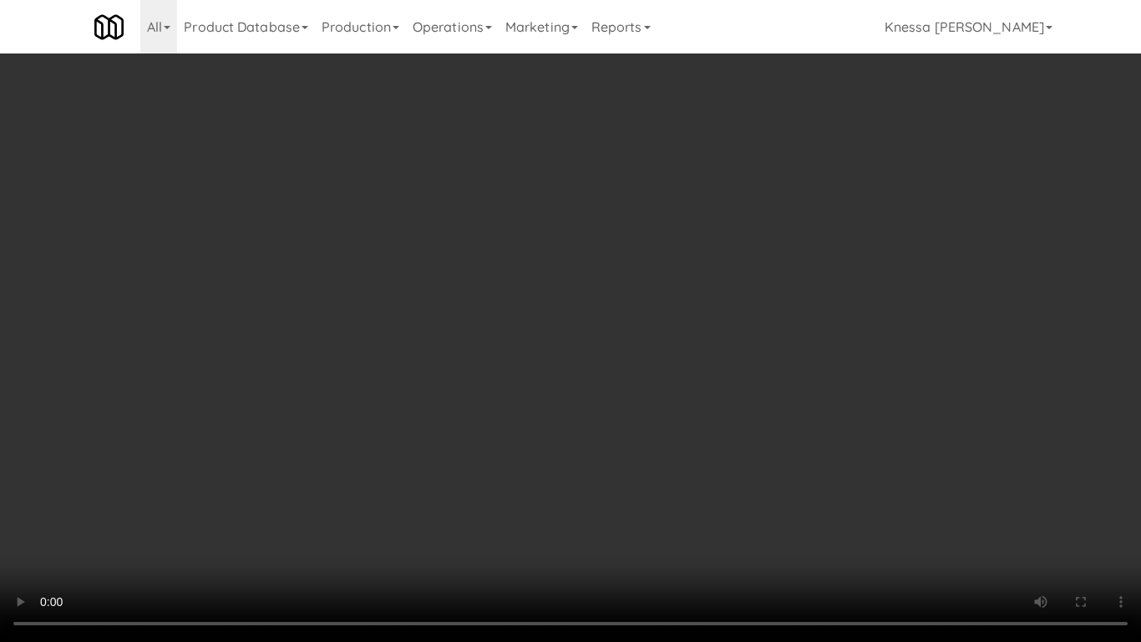
click at [634, 413] on video at bounding box center [570, 321] width 1141 height 642
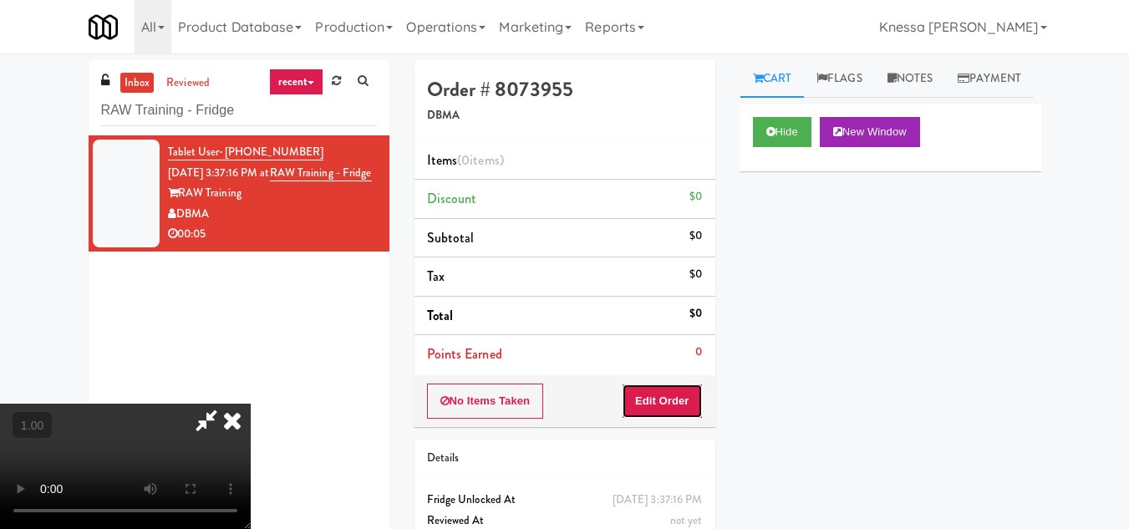
click at [690, 403] on button "Edit Order" at bounding box center [661, 400] width 81 height 35
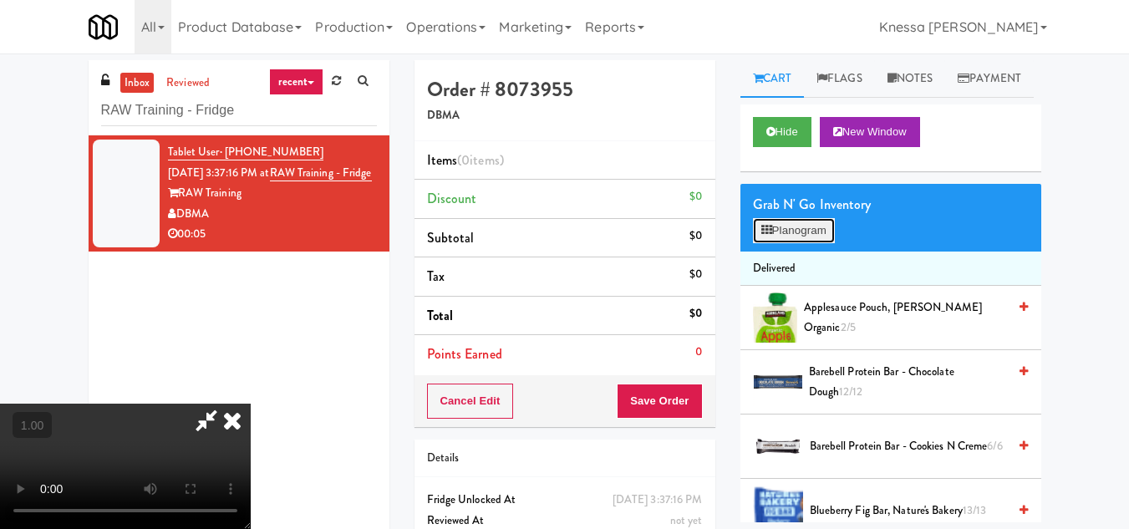
click at [819, 243] on button "Planogram" at bounding box center [794, 230] width 82 height 25
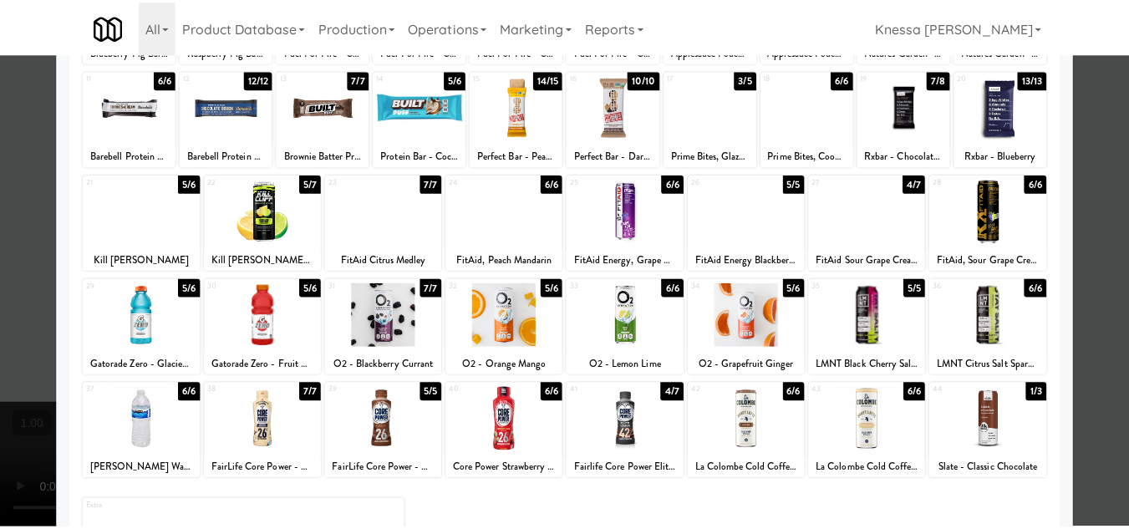
scroll to position [167, 0]
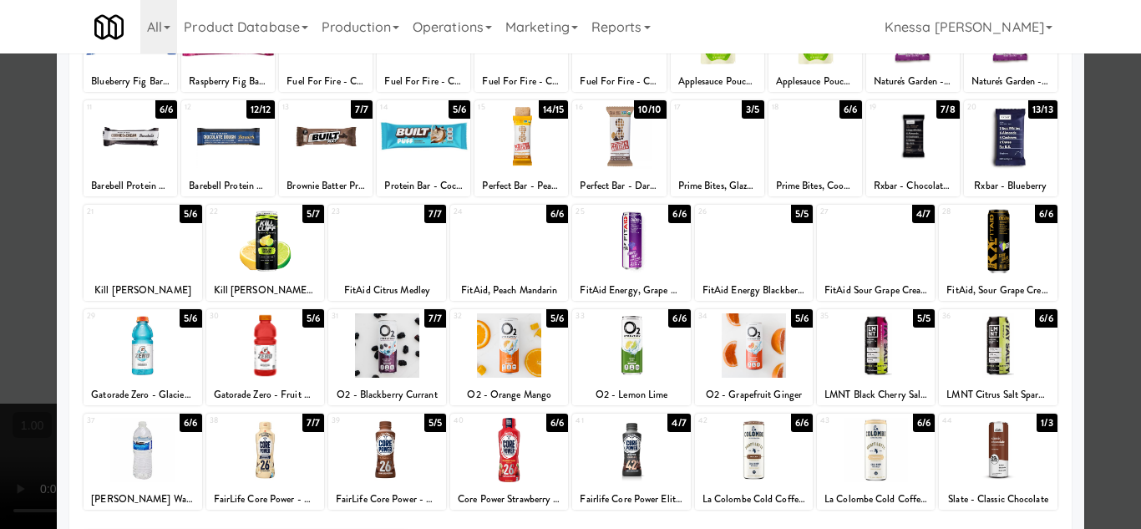
click at [139, 246] on div at bounding box center [143, 241] width 118 height 64
click at [1094, 327] on div at bounding box center [570, 264] width 1141 height 529
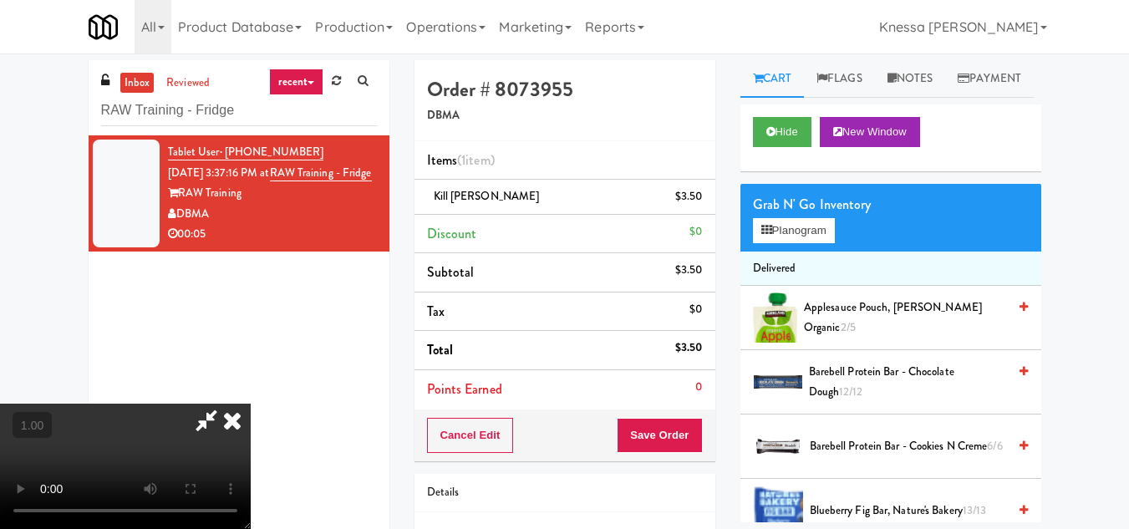
click at [713, 103] on div "Order # 8073955 DBMA" at bounding box center [564, 100] width 301 height 81
click at [226, 403] on icon at bounding box center [206, 419] width 38 height 33
drag, startPoint x: 576, startPoint y: 189, endPoint x: 426, endPoint y: 196, distance: 150.5
click at [427, 196] on div "Kill Cliff - Berry Lemonade $3.50" at bounding box center [565, 196] width 276 height 21
copy span "Kill Cliff - Berry Lemonade"
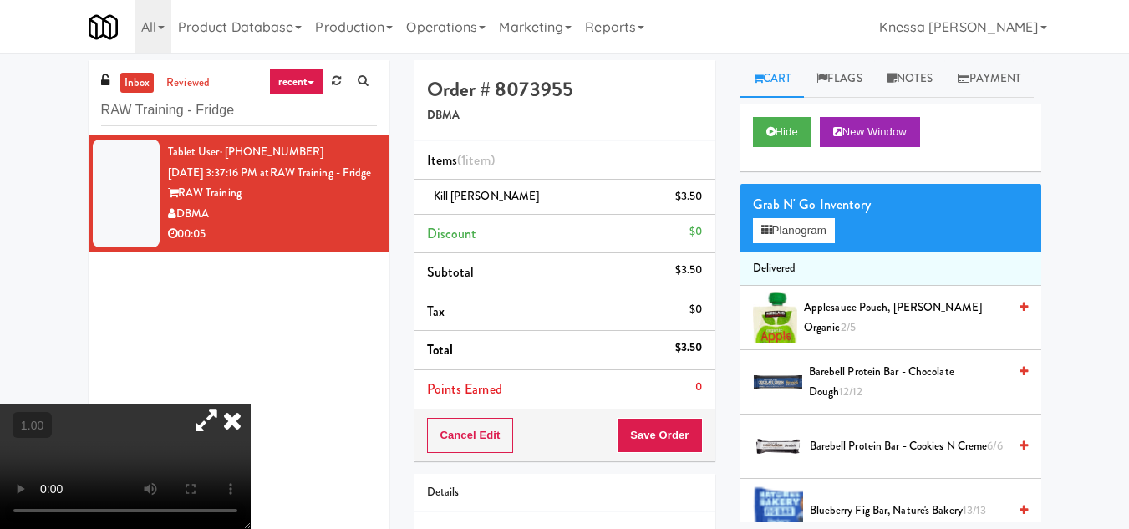
click at [226, 403] on icon at bounding box center [206, 419] width 38 height 33
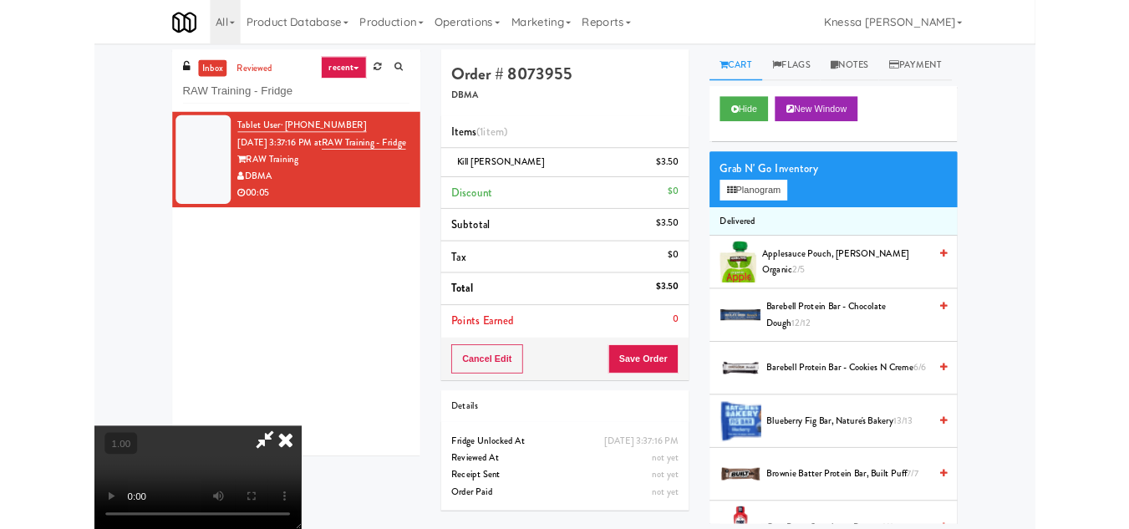
scroll to position [34, 0]
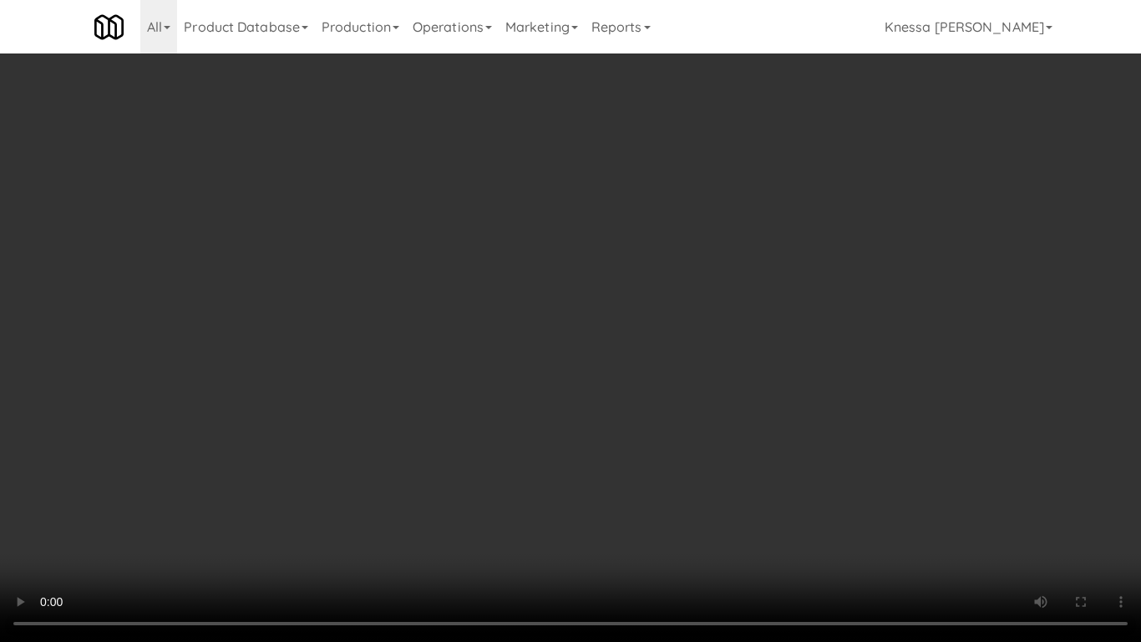
click at [605, 436] on video at bounding box center [570, 321] width 1141 height 642
click at [509, 393] on video at bounding box center [570, 321] width 1141 height 642
click at [580, 424] on video at bounding box center [570, 321] width 1141 height 642
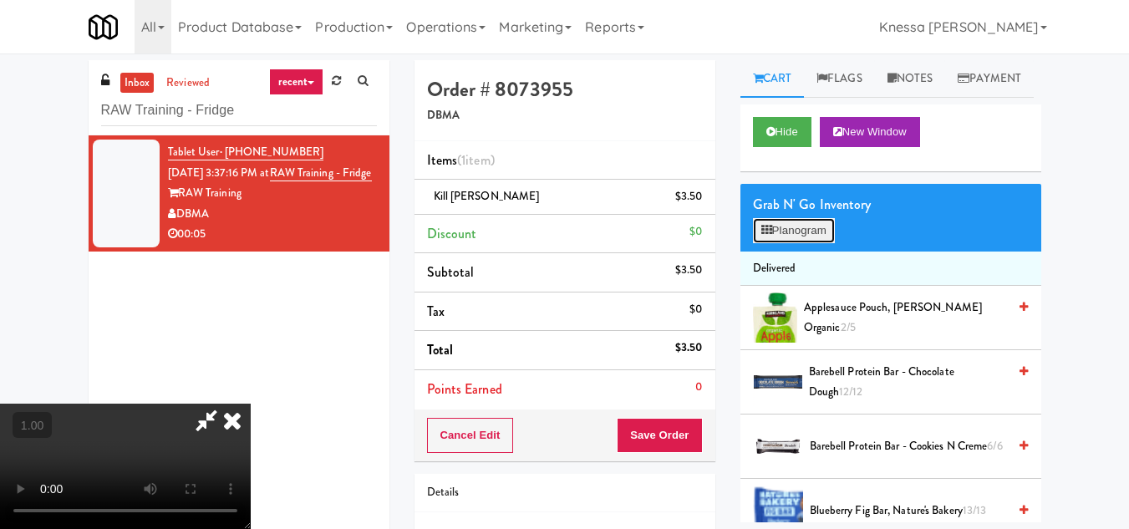
click at [780, 243] on button "Planogram" at bounding box center [794, 230] width 82 height 25
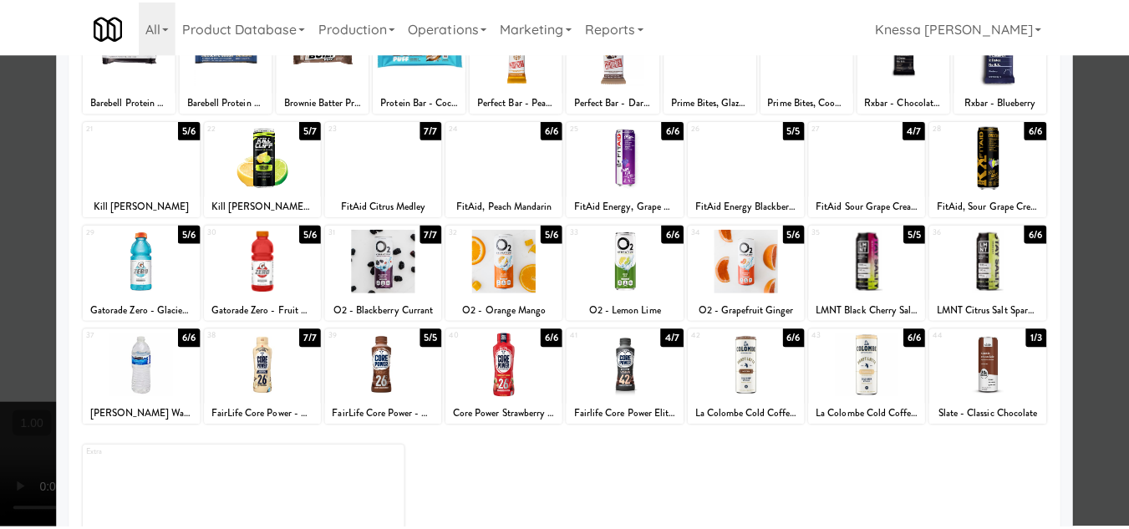
scroll to position [167, 0]
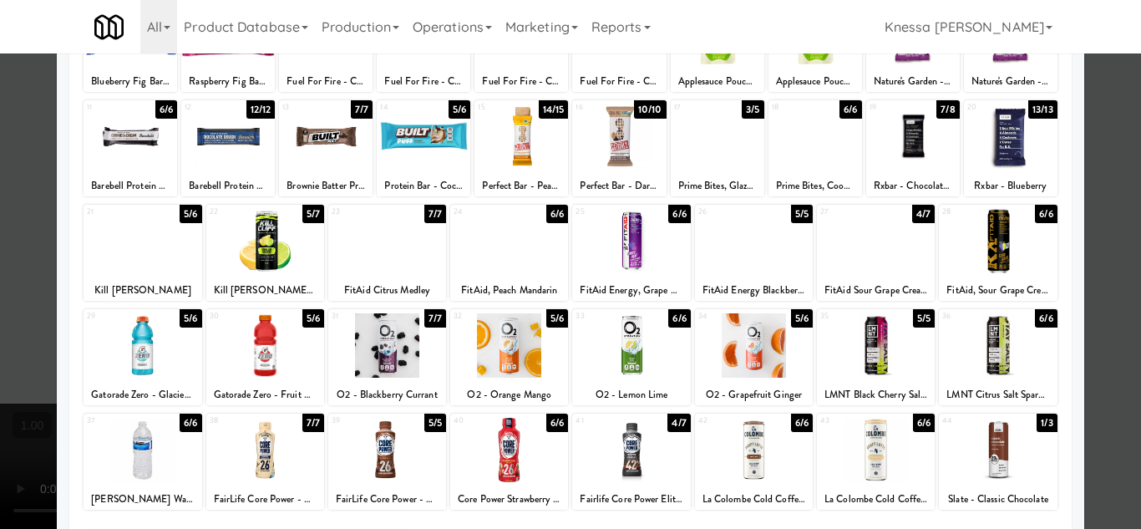
click at [1109, 311] on div at bounding box center [570, 264] width 1141 height 529
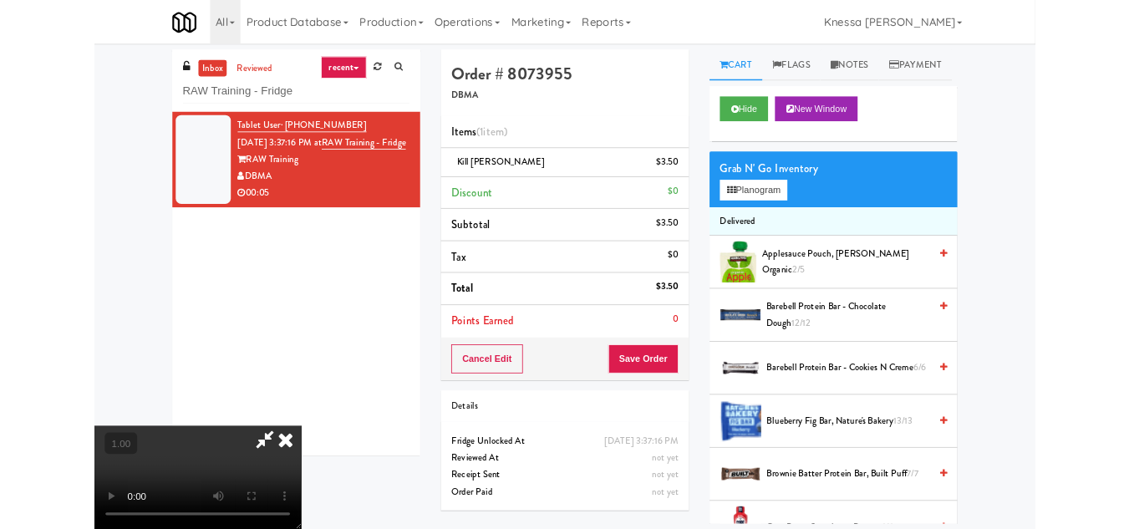
scroll to position [34, 0]
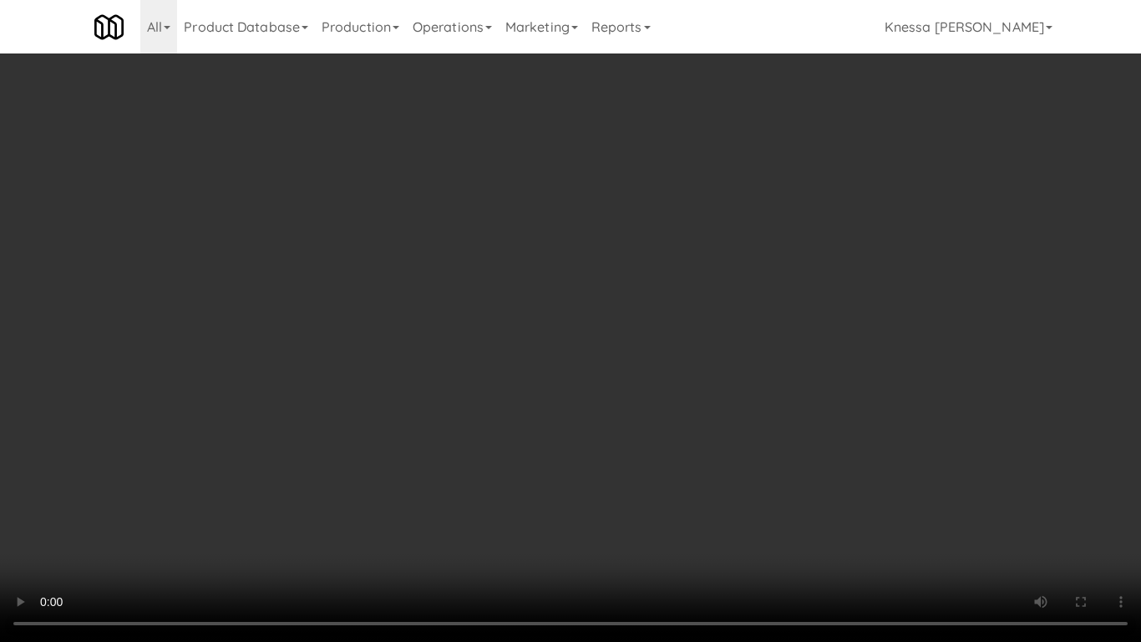
click at [433, 322] on video at bounding box center [570, 321] width 1141 height 642
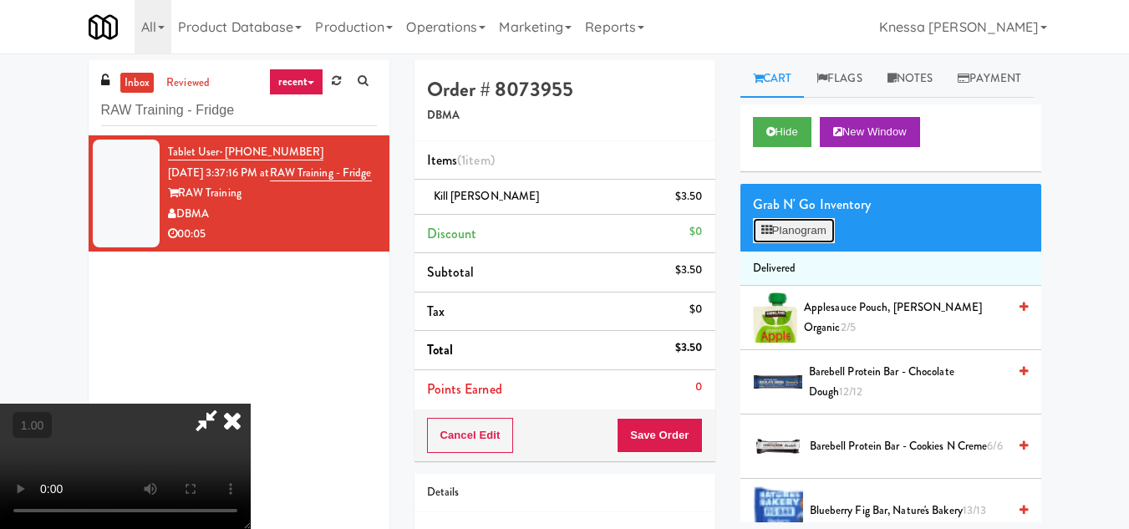
click at [803, 243] on button "Planogram" at bounding box center [794, 230] width 82 height 25
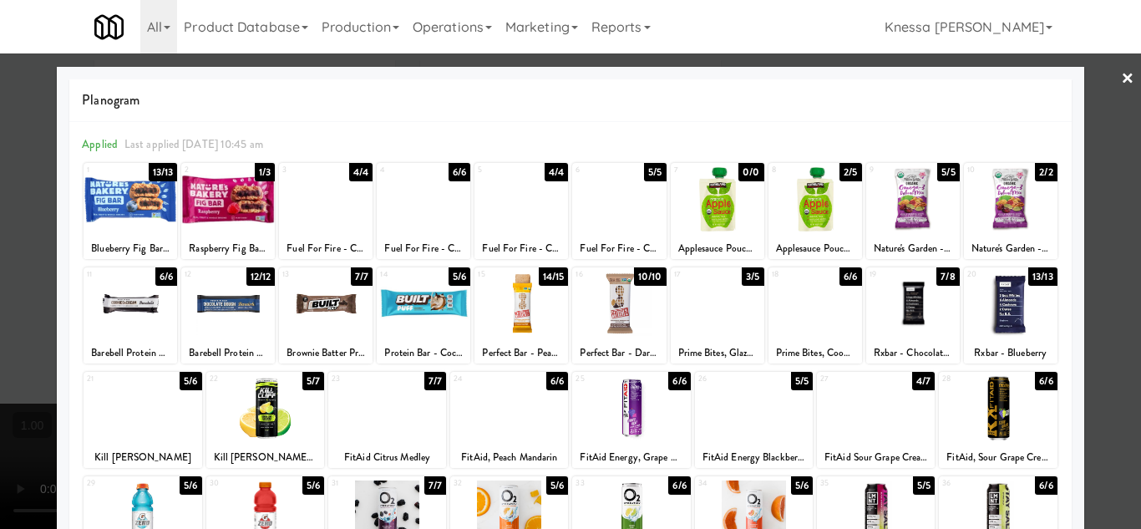
click at [1112, 297] on div at bounding box center [570, 264] width 1141 height 529
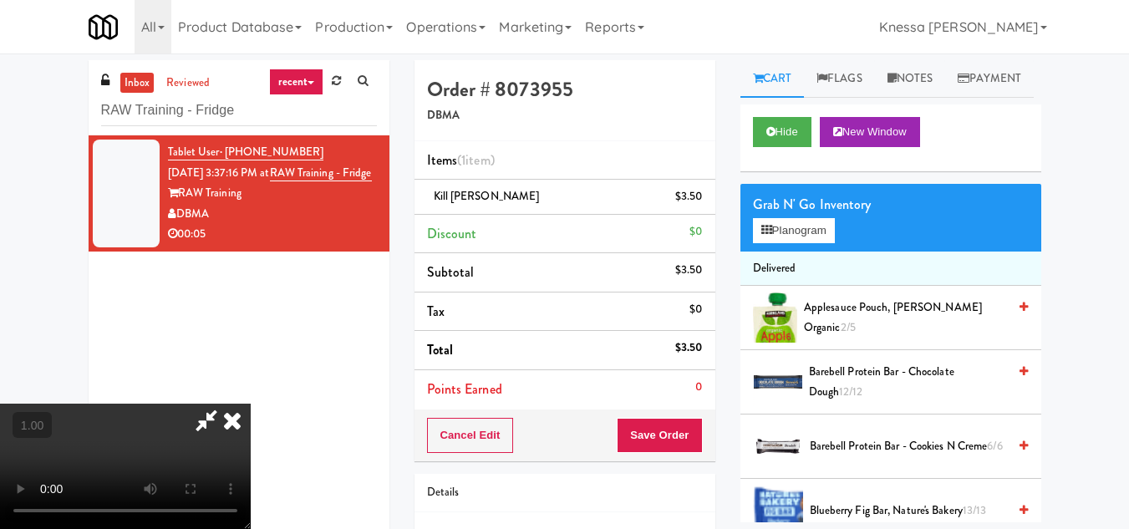
scroll to position [34, 0]
click at [251, 403] on video at bounding box center [125, 465] width 251 height 125
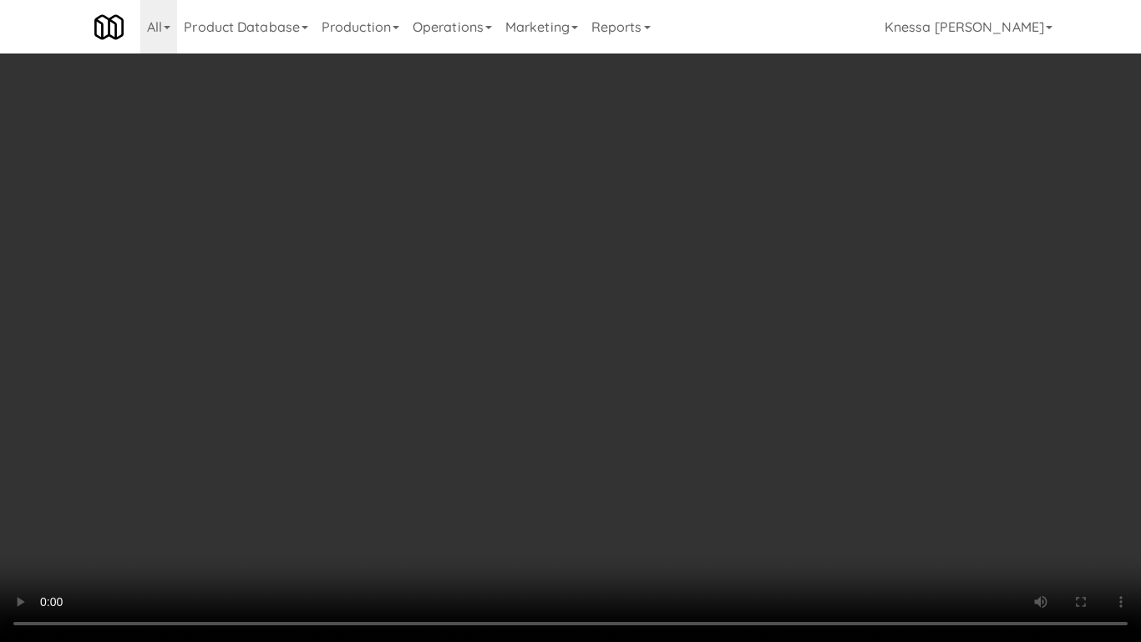
click at [593, 431] on video at bounding box center [570, 321] width 1141 height 642
click at [558, 428] on video at bounding box center [570, 321] width 1141 height 642
click at [562, 459] on video at bounding box center [570, 321] width 1141 height 642
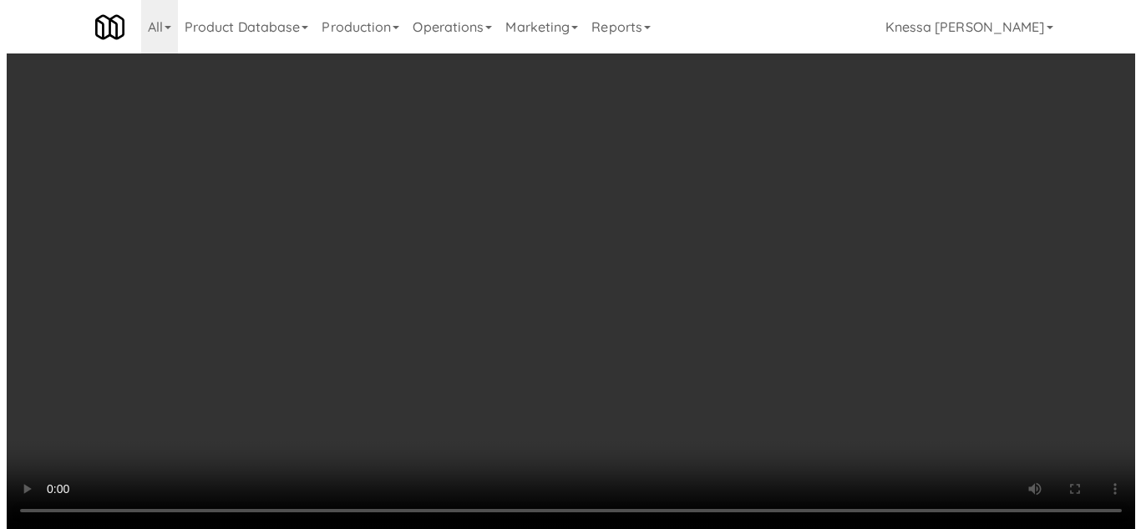
scroll to position [0, 0]
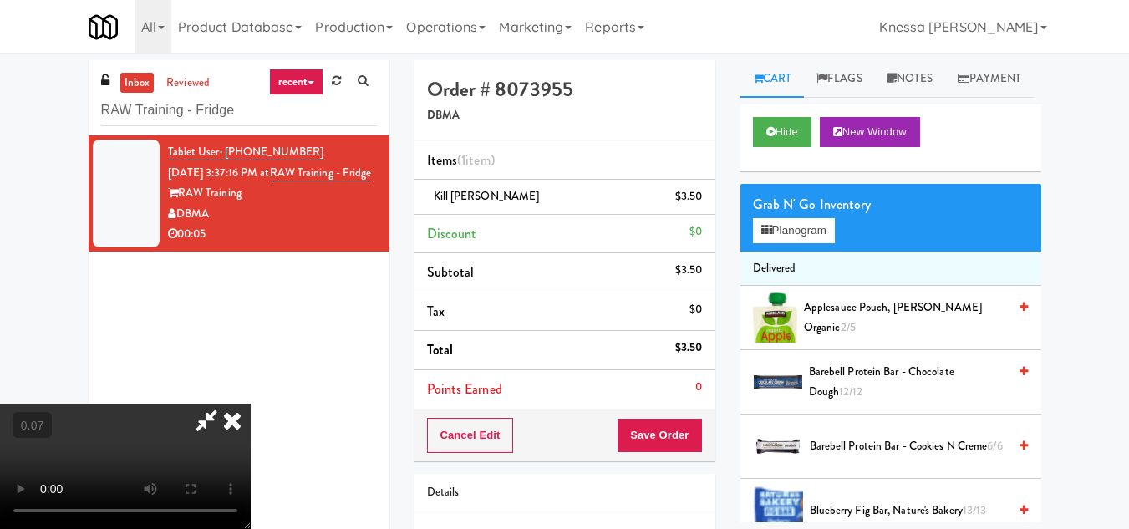
click at [251, 403] on icon at bounding box center [232, 419] width 37 height 33
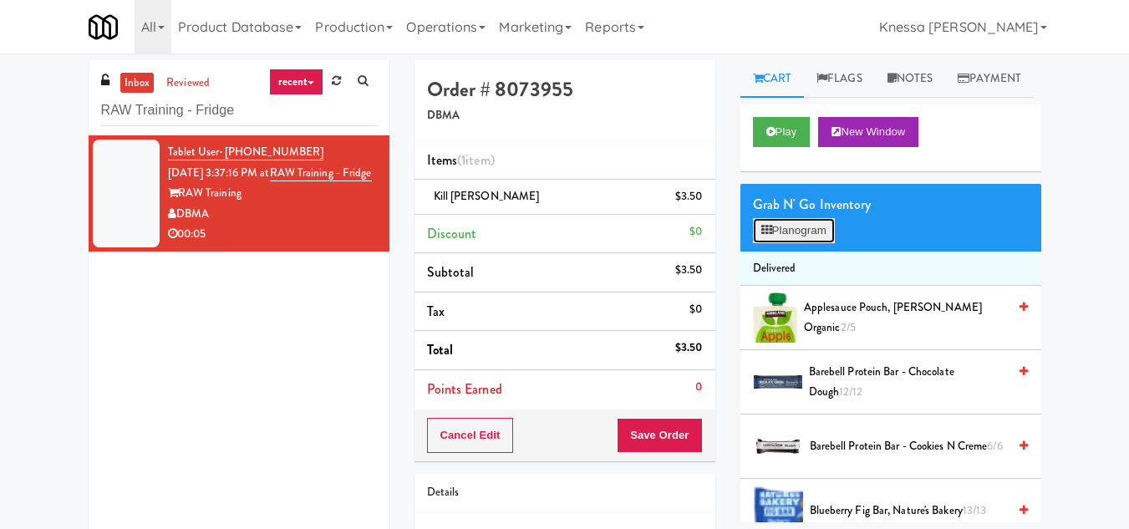
click at [814, 243] on button "Planogram" at bounding box center [794, 230] width 82 height 25
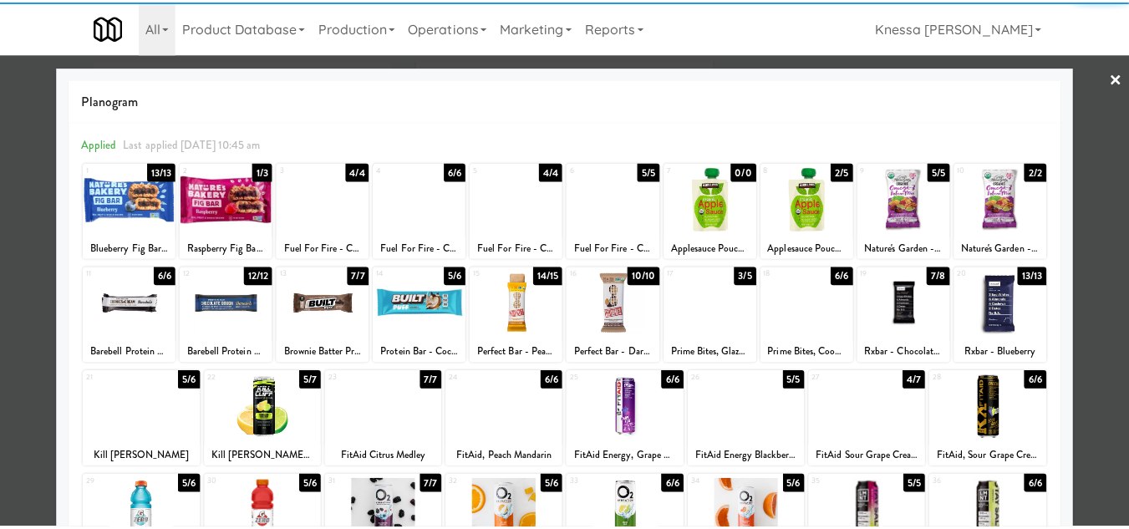
scroll to position [84, 0]
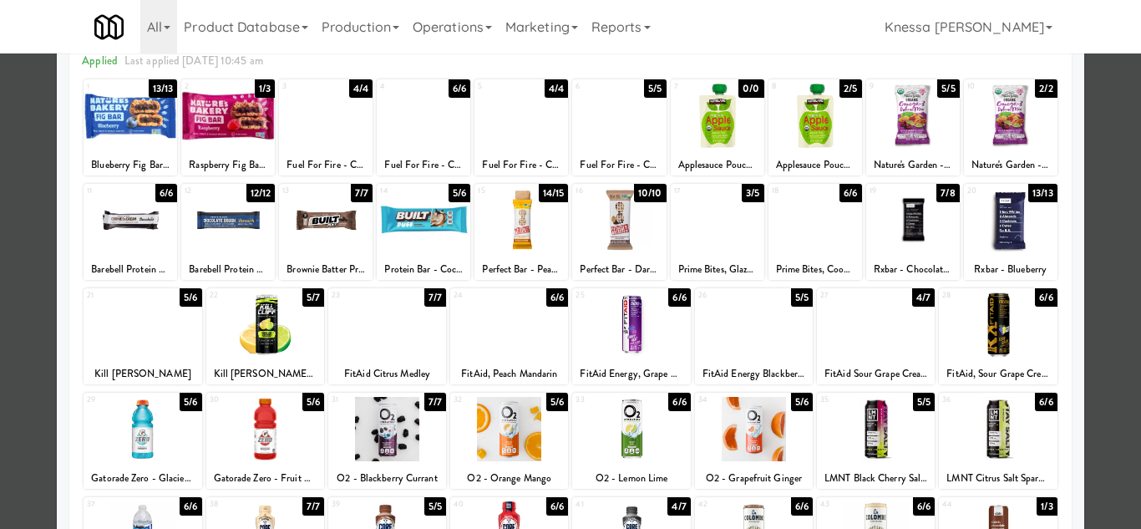
click at [1103, 275] on div at bounding box center [570, 264] width 1141 height 529
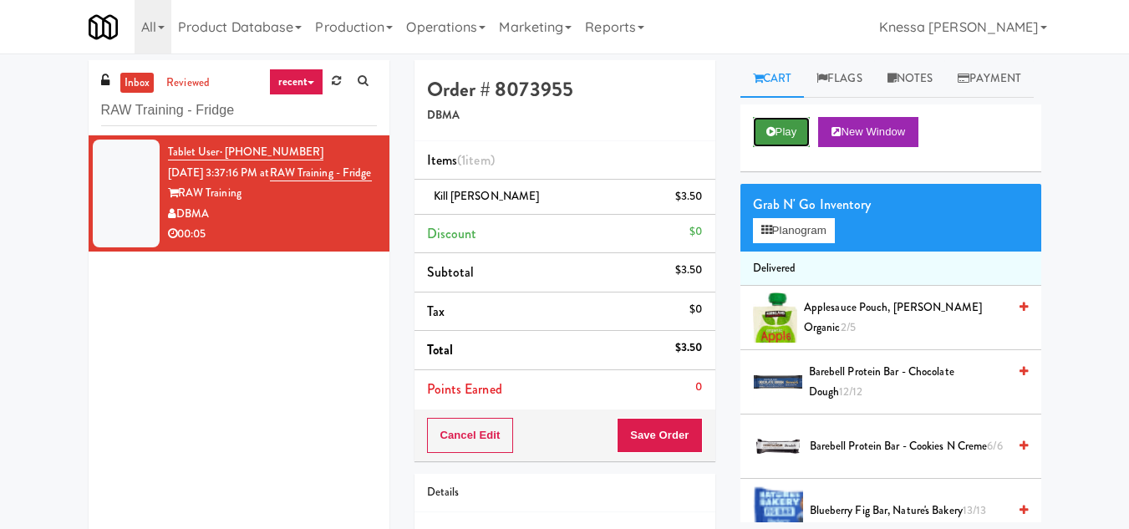
click at [760, 147] on button "Play" at bounding box center [782, 132] width 58 height 30
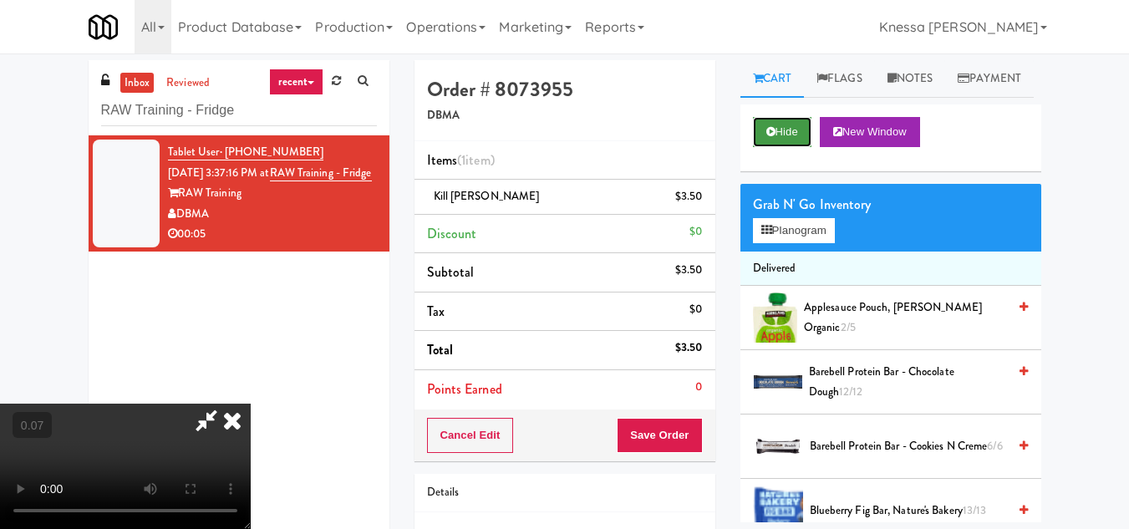
click at [784, 147] on button "Hide" at bounding box center [782, 132] width 58 height 30
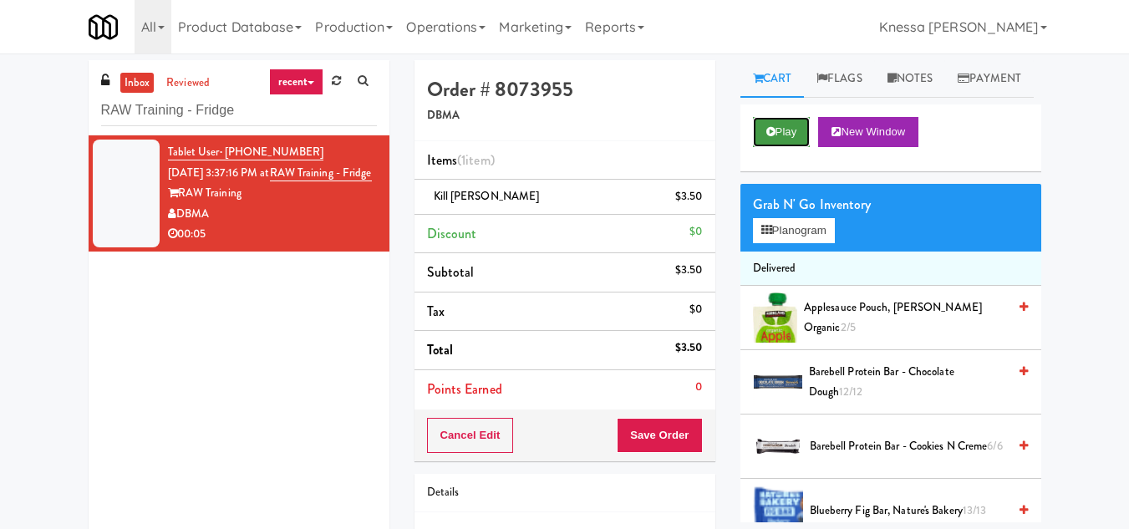
click at [784, 147] on button "Play" at bounding box center [782, 132] width 58 height 30
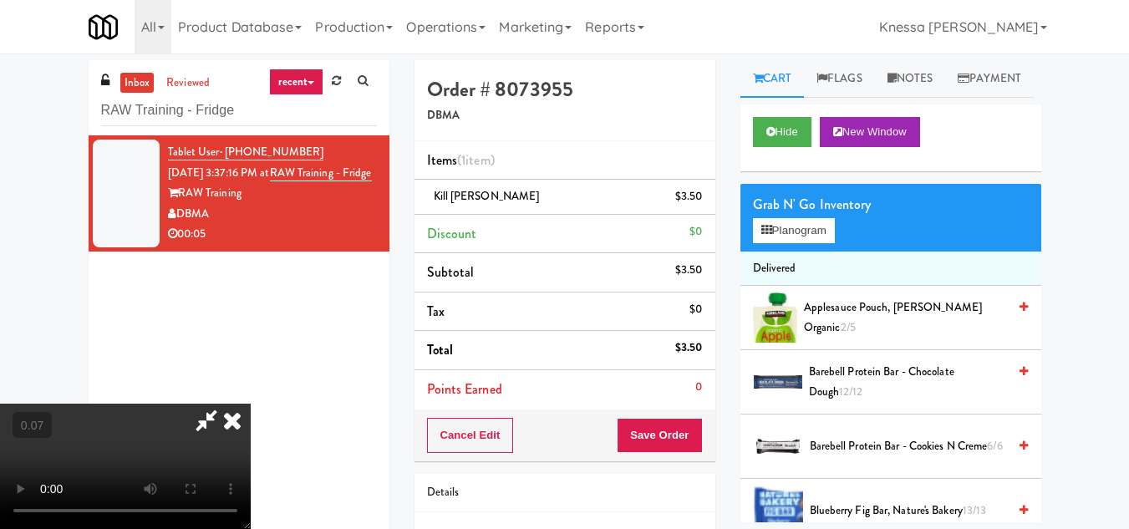
click at [251, 403] on video at bounding box center [125, 465] width 251 height 125
click at [226, 403] on icon at bounding box center [206, 419] width 38 height 33
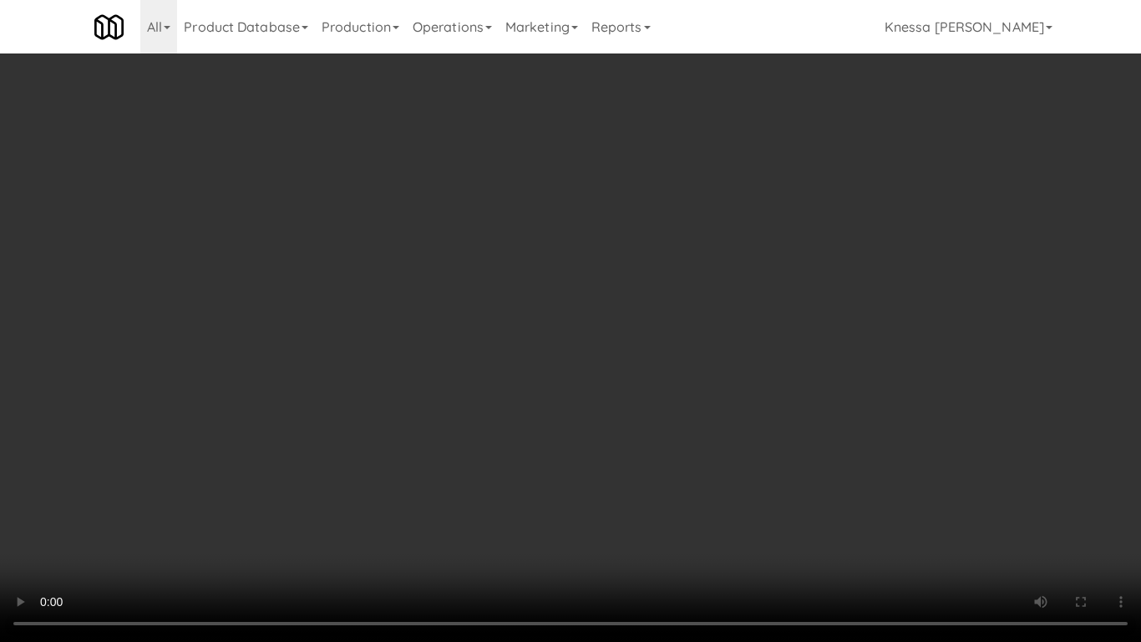
click at [585, 378] on video at bounding box center [570, 321] width 1141 height 642
click at [597, 359] on video at bounding box center [570, 321] width 1141 height 642
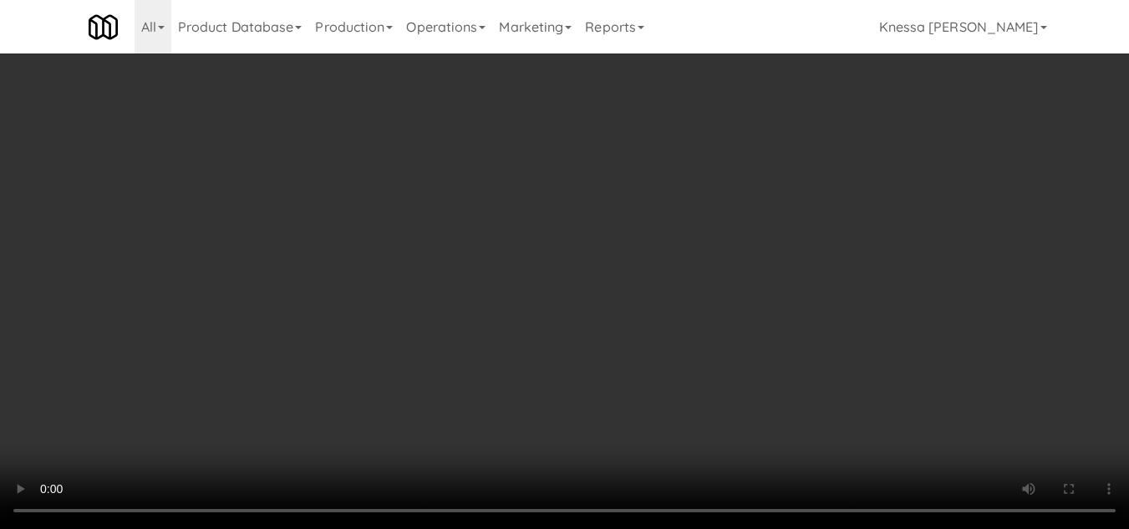
scroll to position [1504, 0]
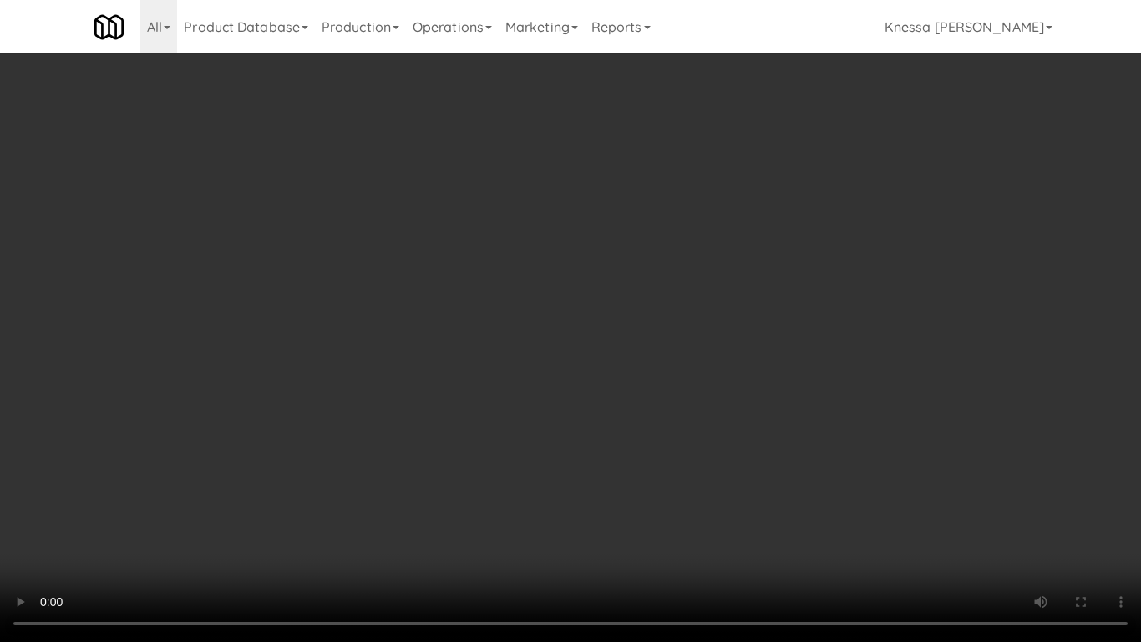
click at [582, 341] on video at bounding box center [570, 321] width 1141 height 642
click at [516, 363] on video at bounding box center [570, 321] width 1141 height 642
click at [487, 381] on video at bounding box center [570, 321] width 1141 height 642
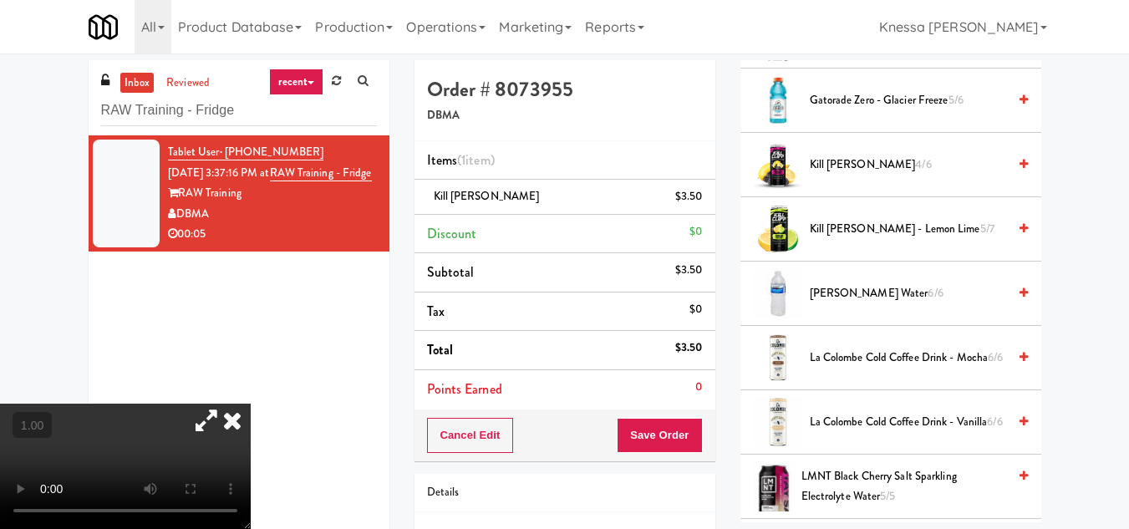
click at [251, 403] on icon at bounding box center [232, 419] width 37 height 33
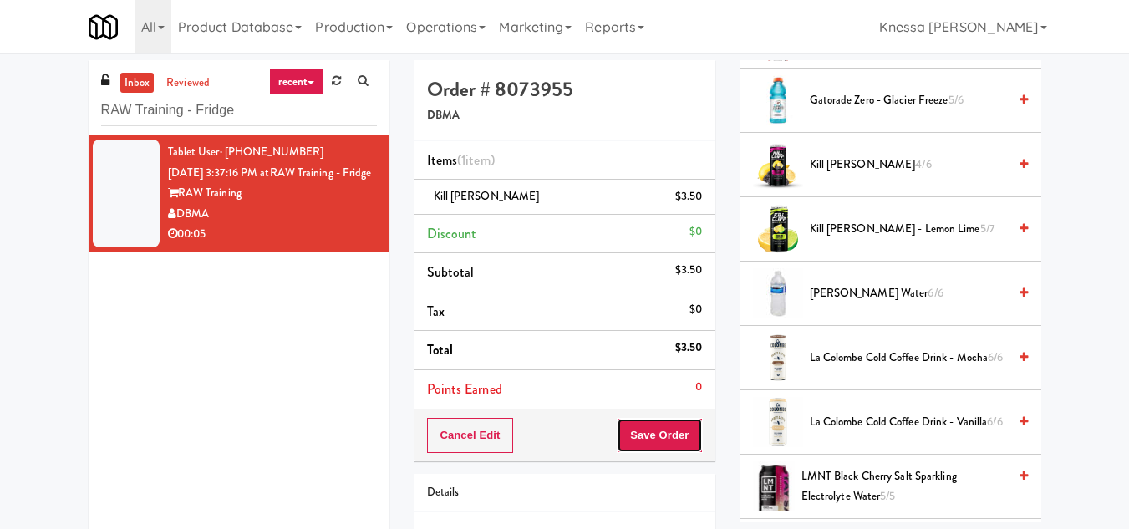
click at [661, 440] on button "Save Order" at bounding box center [658, 435] width 85 height 35
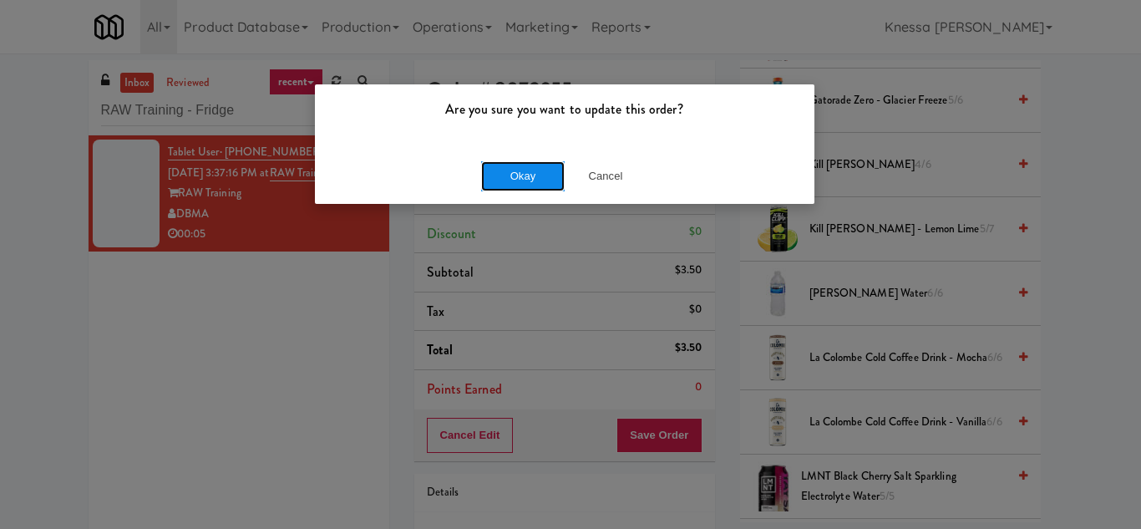
click at [528, 175] on button "Okay" at bounding box center [523, 176] width 84 height 30
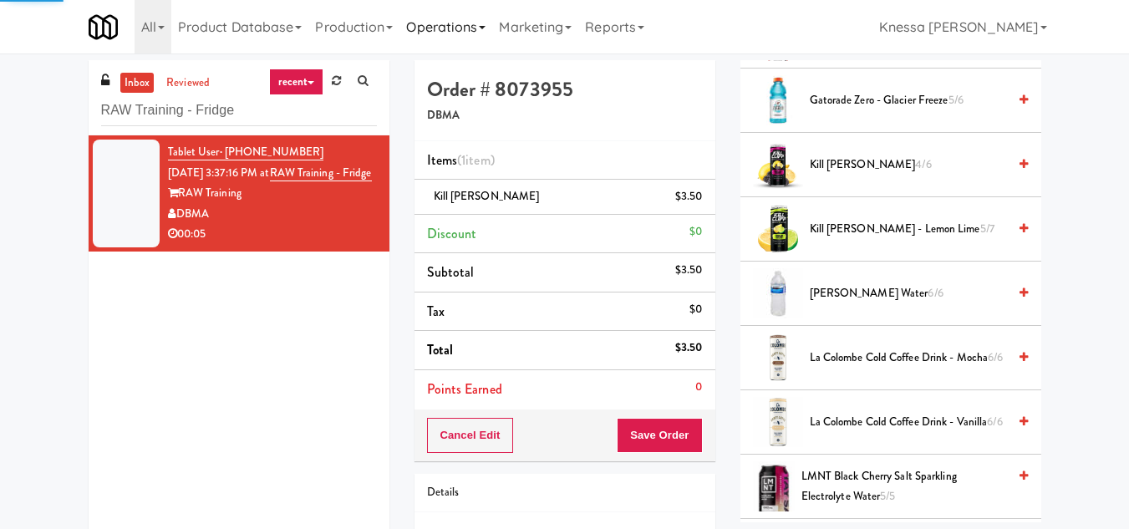
scroll to position [245, 0]
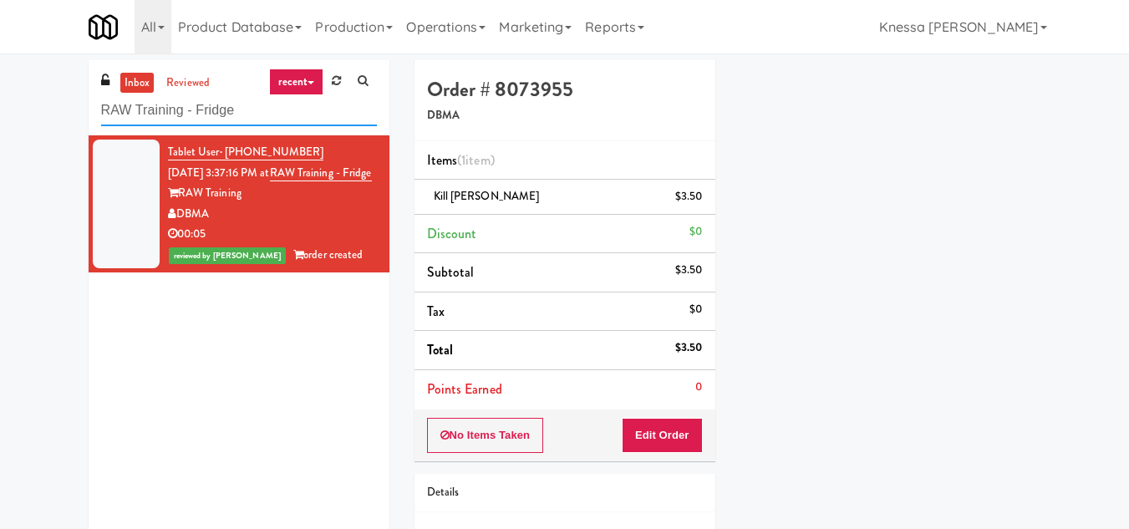
click at [46, 113] on div "inbox reviewed recent all unclear take inventory issue suspicious failed recent…" at bounding box center [564, 345] width 1129 height 571
paste input "SEIU - Combo"
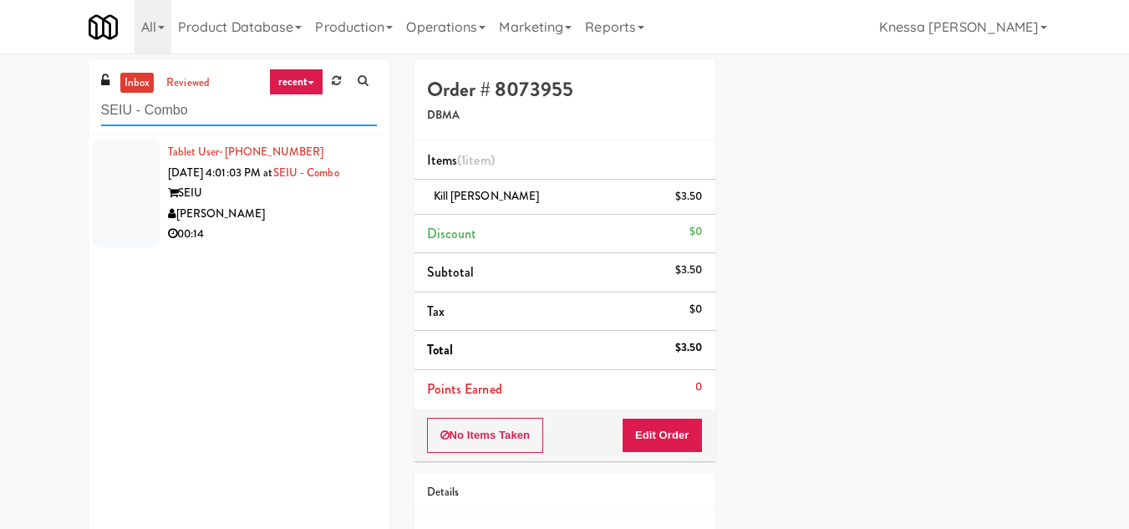
type input "SEIU - Combo"
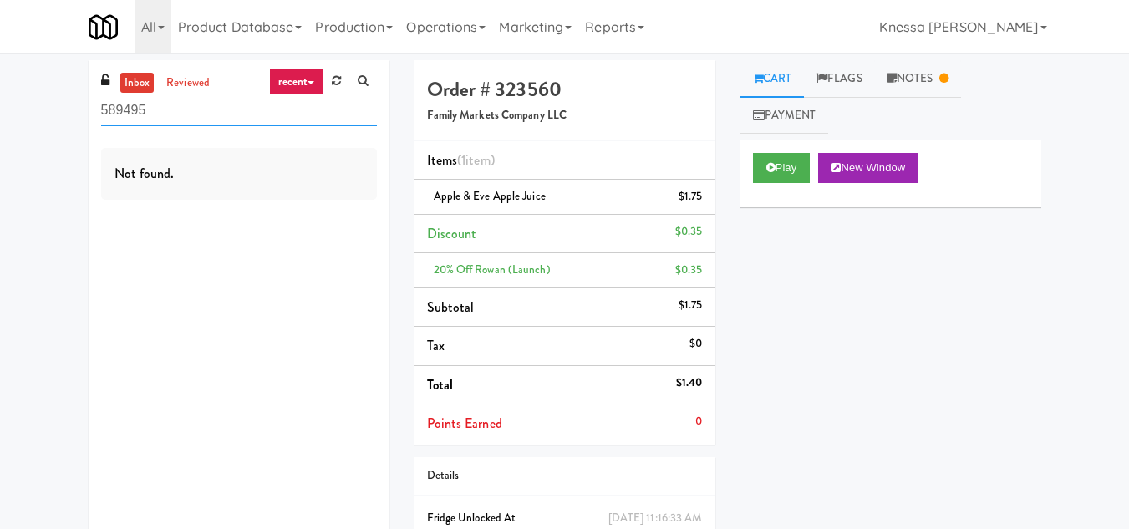
drag, startPoint x: 190, startPoint y: 112, endPoint x: 67, endPoint y: 122, distance: 124.0
click at [67, 122] on div "inbox reviewed recent all unclear take inventory issue suspicious failed recent…" at bounding box center [564, 337] width 1129 height 555
paste input "C-Side Sports Drink Cooler"
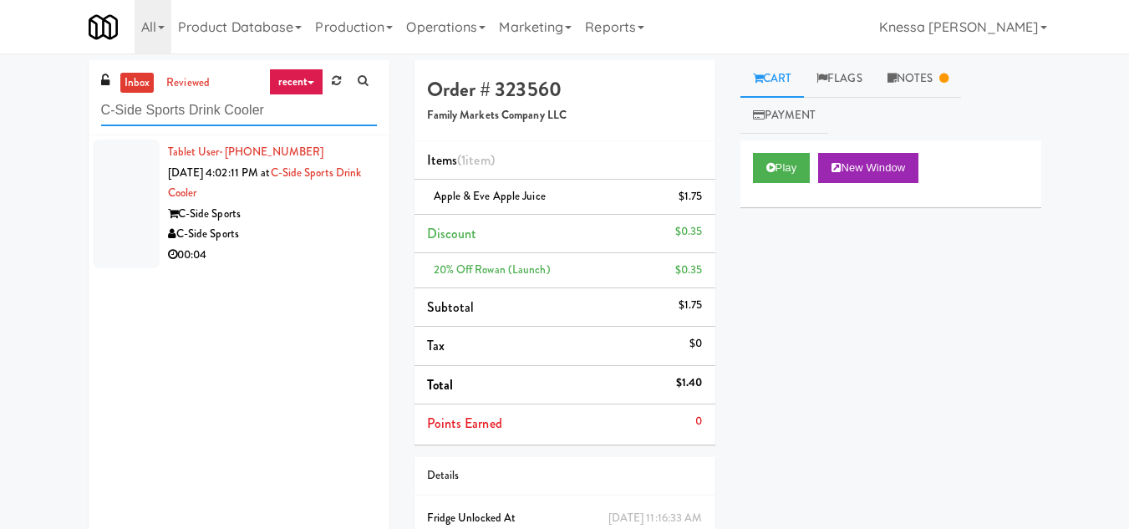
type input "C-Side Sports Drink Cooler"
click at [266, 222] on div "C-Side Sports" at bounding box center [272, 214] width 209 height 21
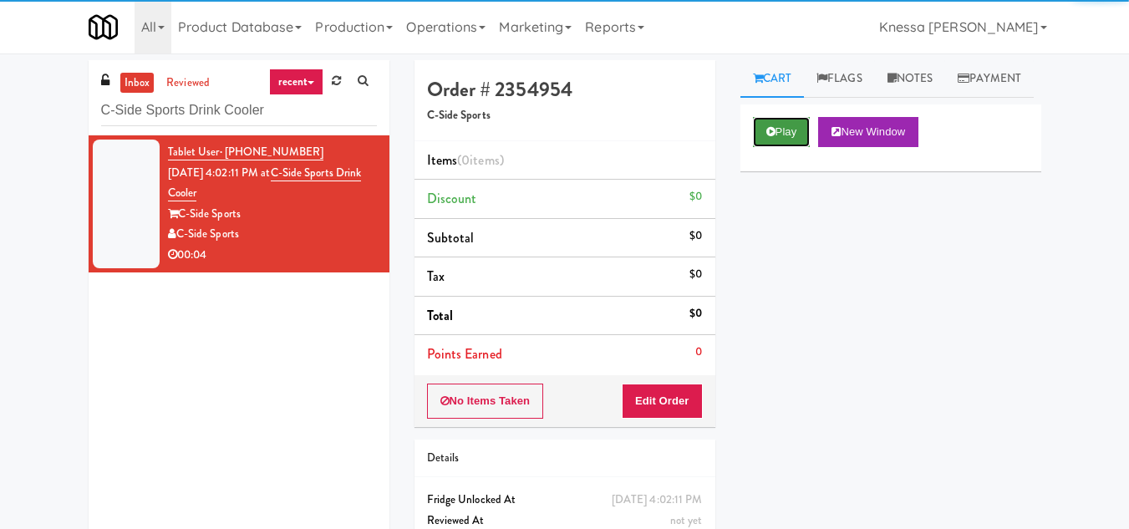
click at [779, 147] on button "Play" at bounding box center [782, 132] width 58 height 30
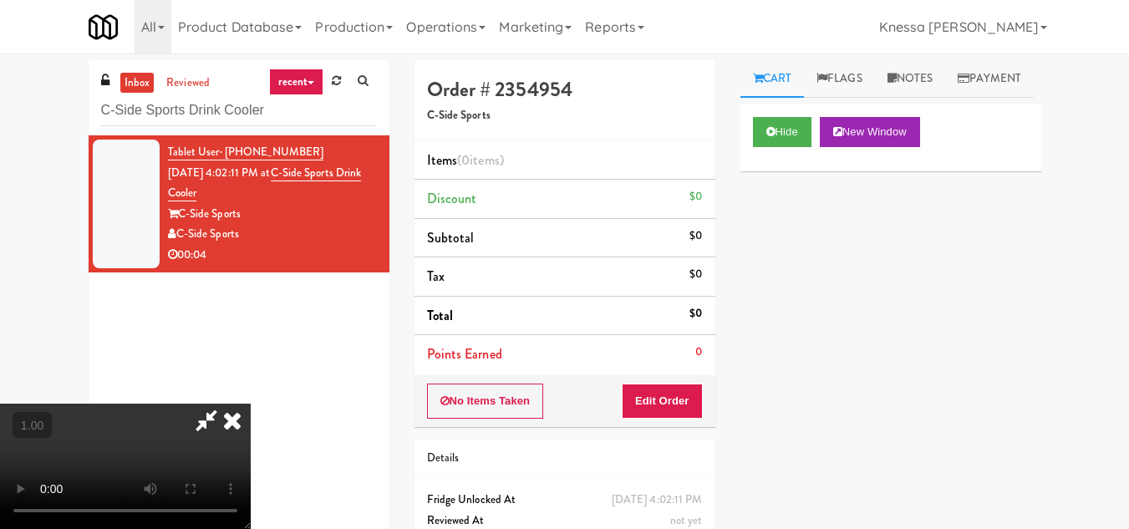
click at [251, 403] on video at bounding box center [125, 465] width 251 height 125
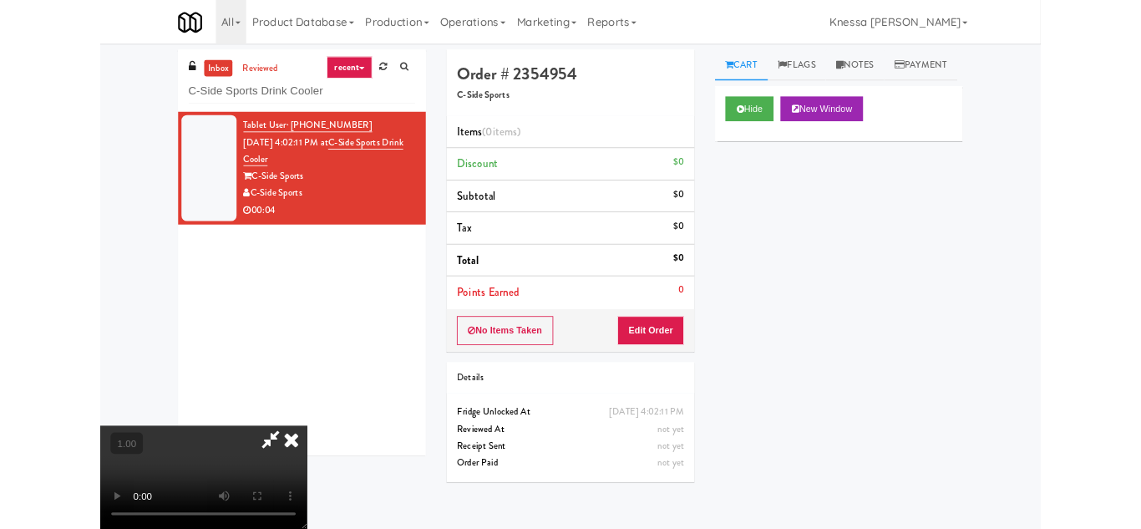
scroll to position [34, 0]
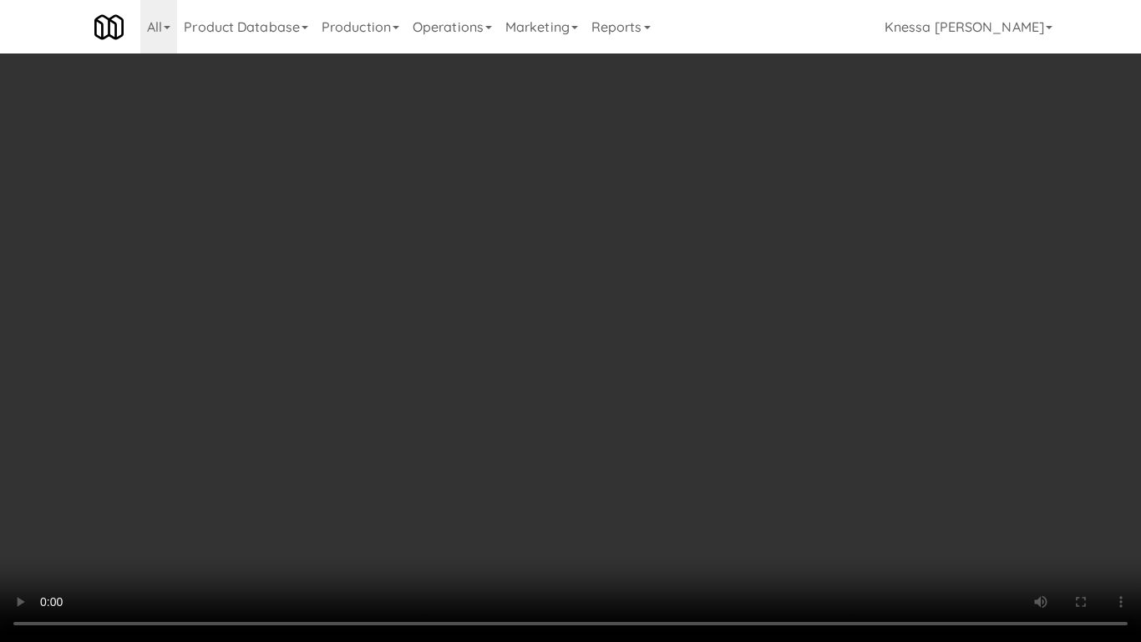
click at [620, 417] on video at bounding box center [570, 321] width 1141 height 642
click at [423, 441] on video at bounding box center [570, 321] width 1141 height 642
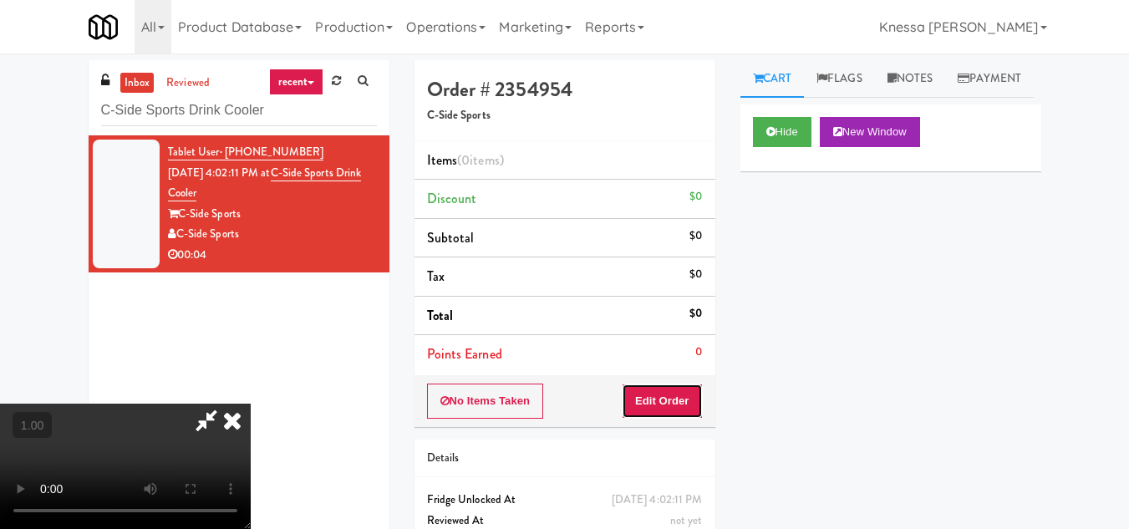
click at [688, 406] on button "Edit Order" at bounding box center [661, 400] width 81 height 35
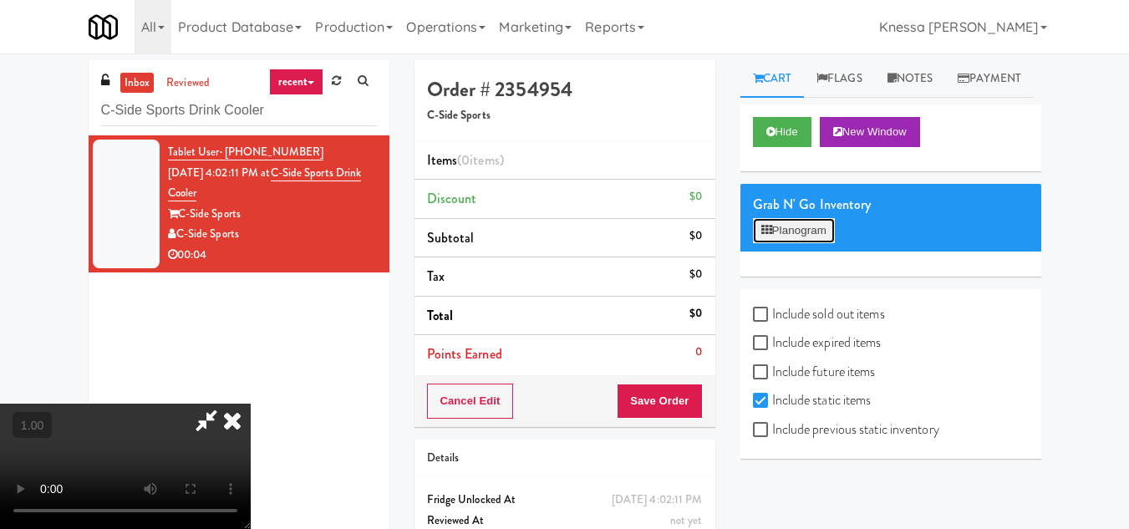
click at [793, 243] on button "Planogram" at bounding box center [794, 230] width 82 height 25
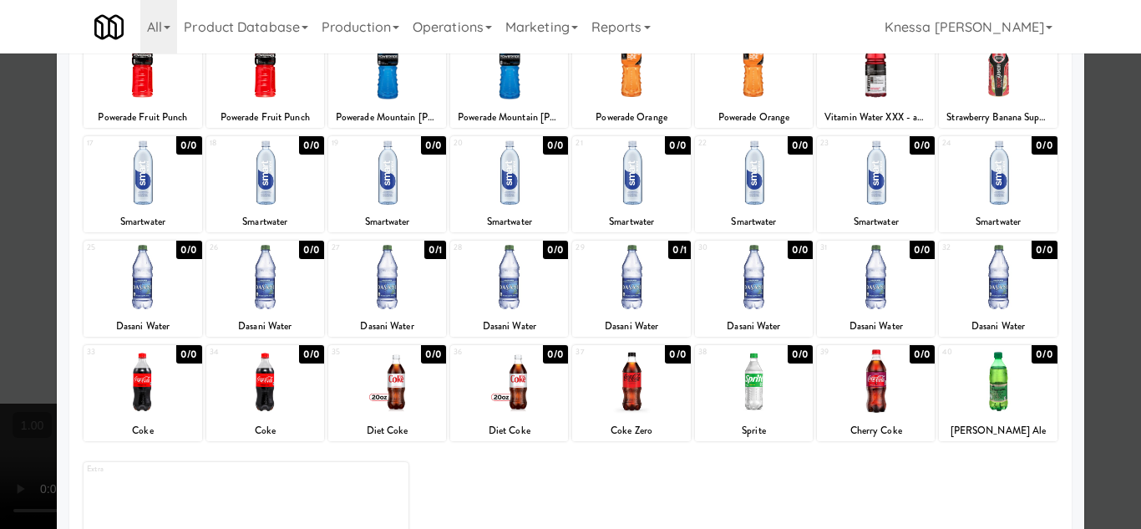
scroll to position [208, 0]
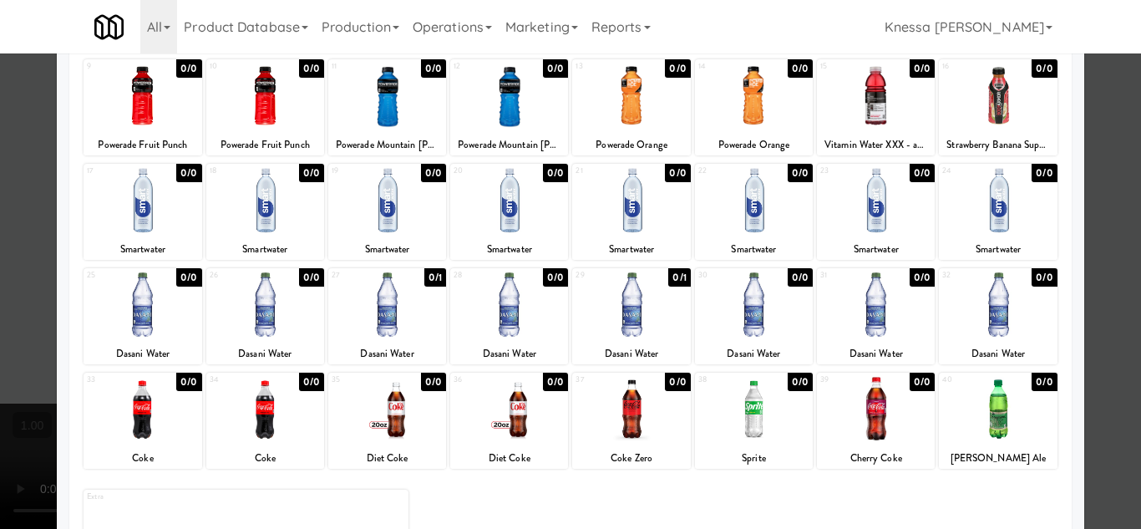
click at [1111, 353] on div at bounding box center [570, 264] width 1141 height 529
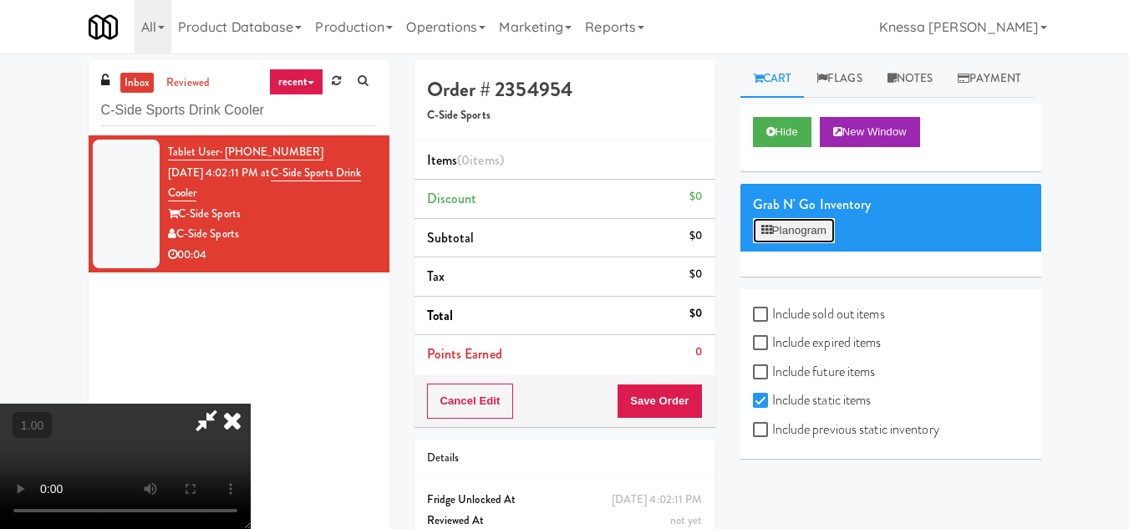
click at [796, 243] on button "Planogram" at bounding box center [794, 230] width 82 height 25
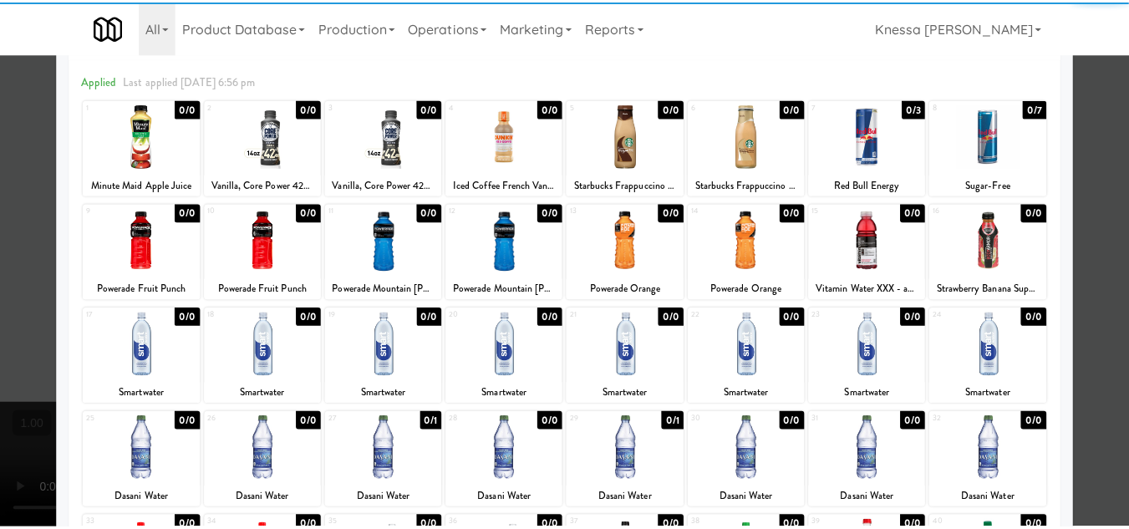
scroll to position [167, 0]
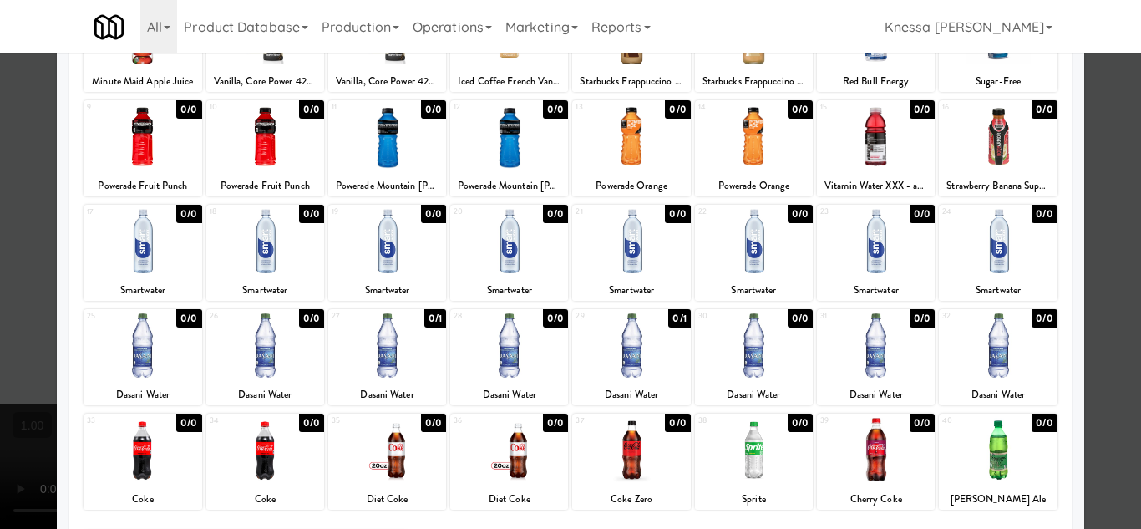
click at [361, 252] on div at bounding box center [387, 241] width 118 height 64
click at [523, 261] on div at bounding box center [509, 241] width 118 height 64
click at [1083, 394] on div at bounding box center [570, 264] width 1141 height 529
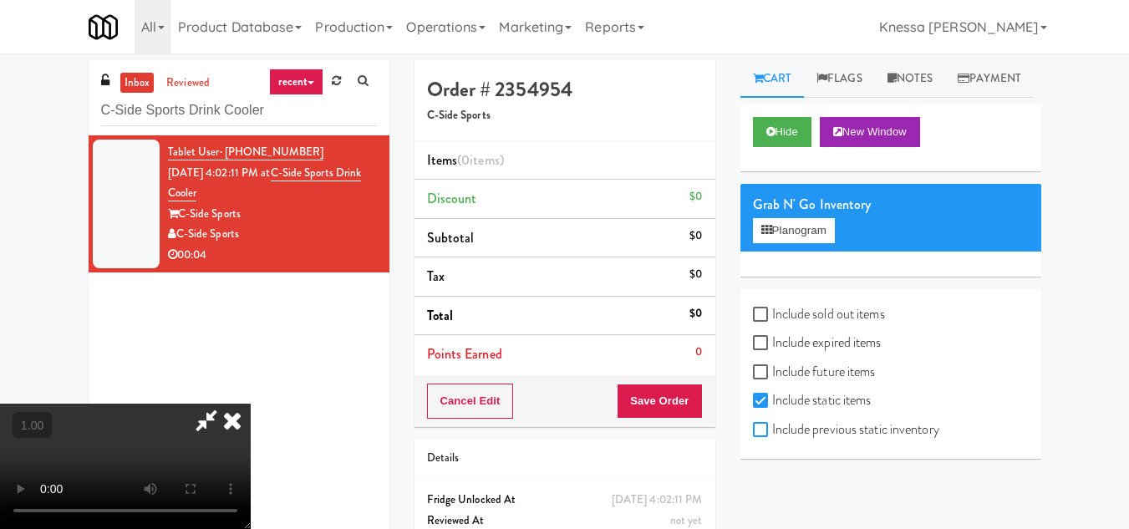
click at [759, 437] on input "Include previous static inventory" at bounding box center [762, 430] width 19 height 13
checkbox input "true"
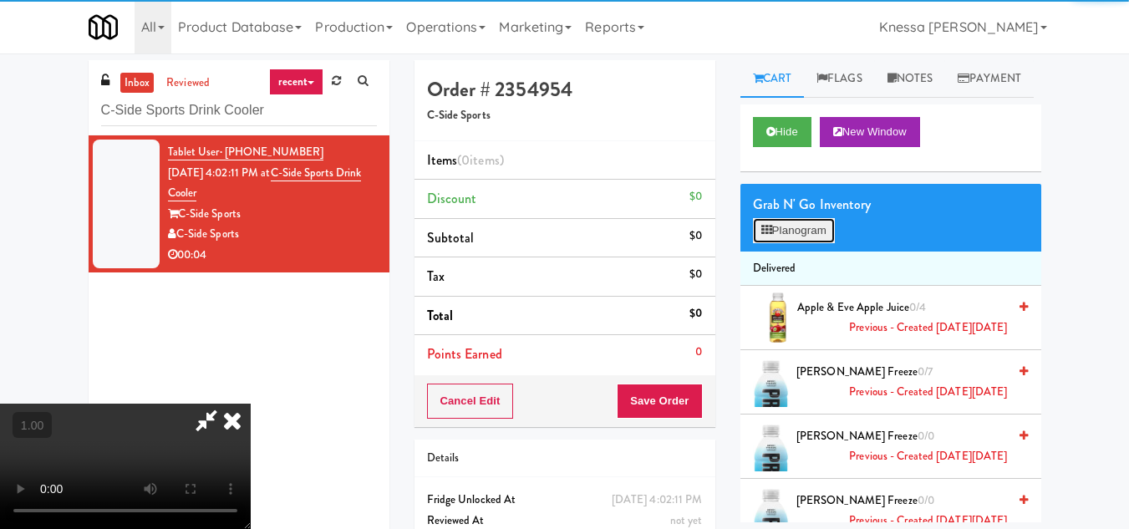
click at [781, 243] on button "Planogram" at bounding box center [794, 230] width 82 height 25
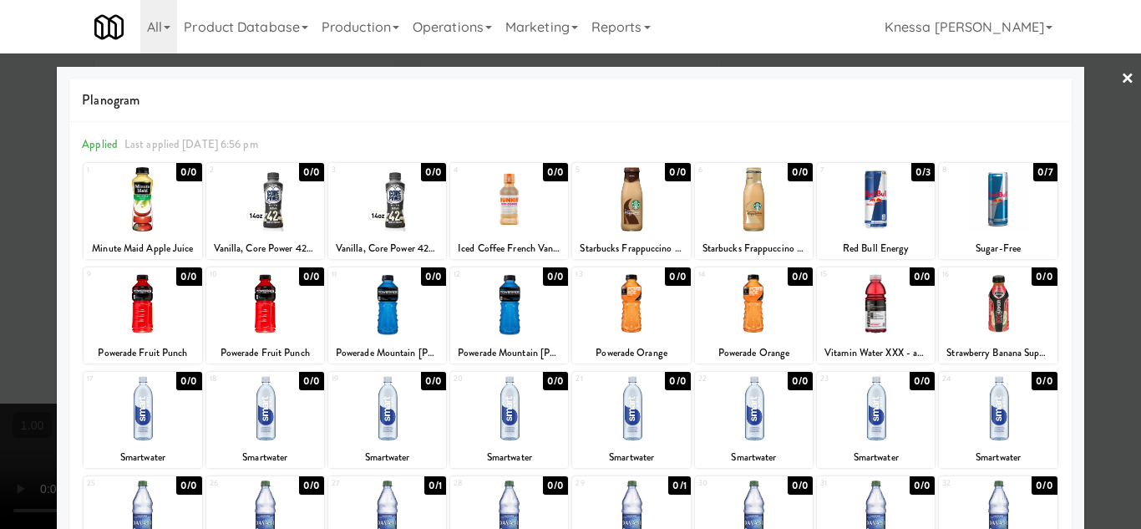
click at [1121, 70] on link "×" at bounding box center [1127, 79] width 13 height 52
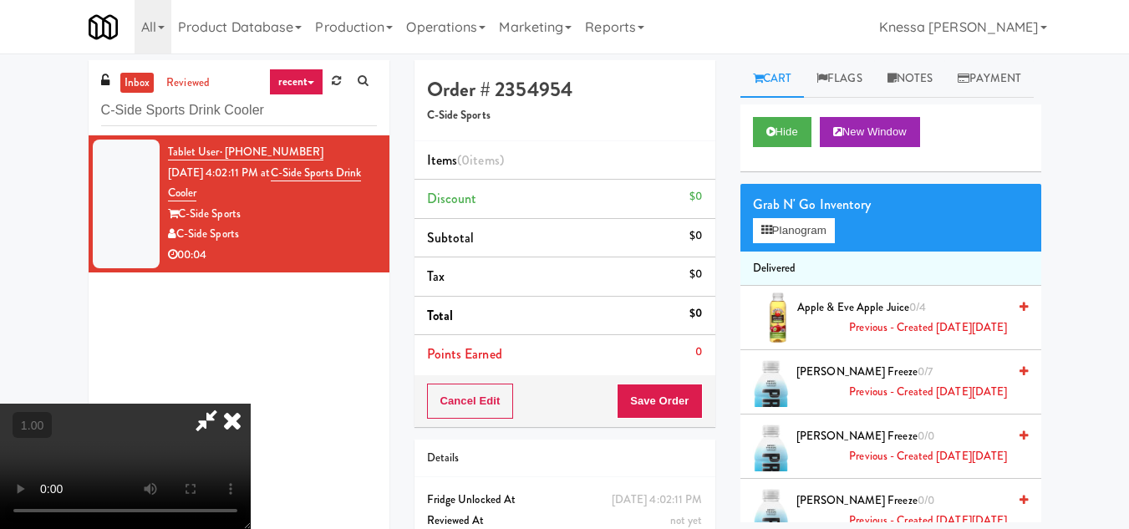
click at [251, 403] on icon at bounding box center [232, 419] width 37 height 33
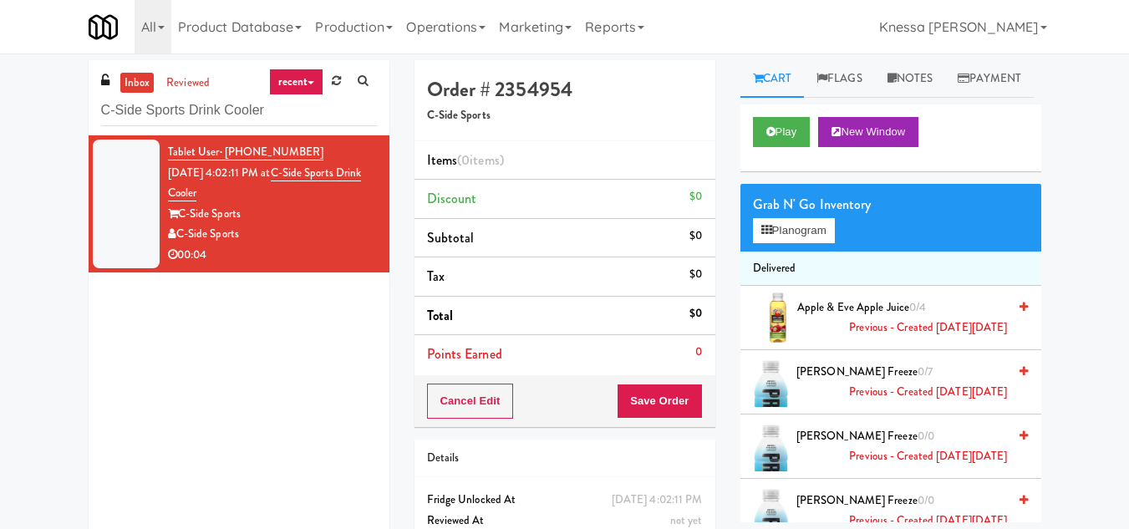
click at [774, 251] on div "Grab N' Go Inventory Planogram" at bounding box center [890, 218] width 301 height 68
click at [800, 243] on button "Planogram" at bounding box center [794, 230] width 82 height 25
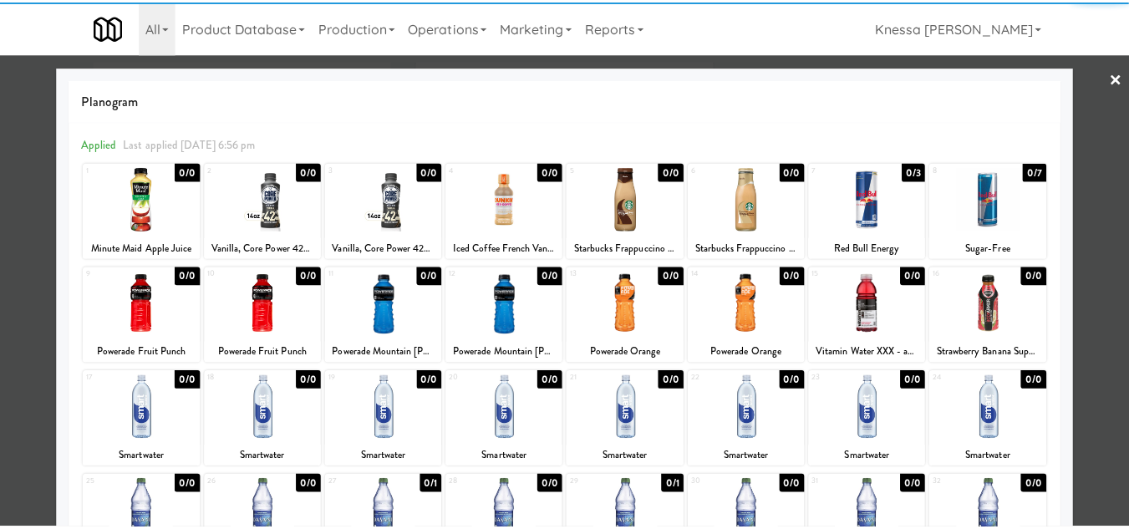
scroll to position [251, 0]
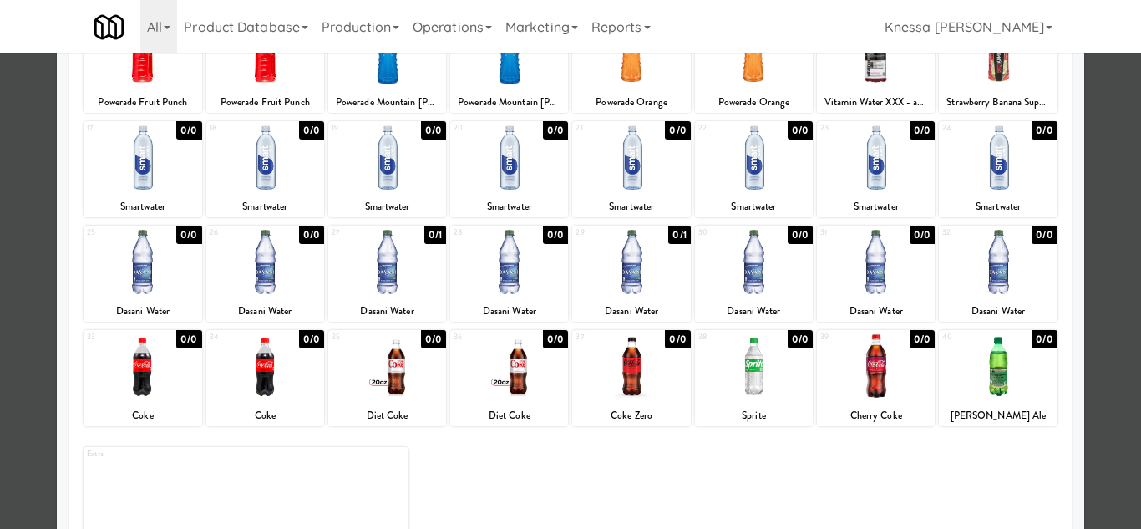
click at [498, 170] on div at bounding box center [509, 157] width 118 height 64
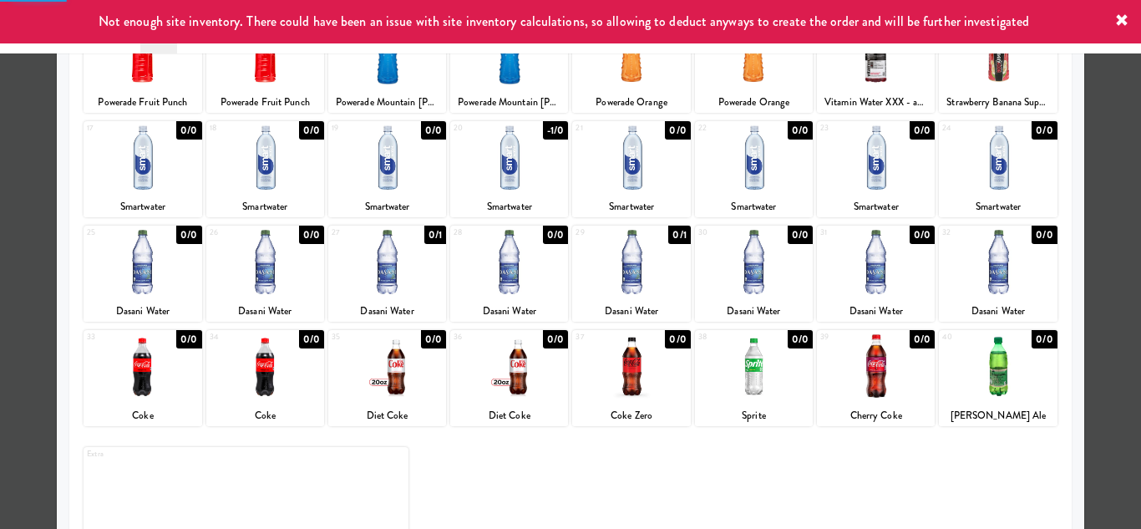
click at [396, 169] on div at bounding box center [387, 157] width 118 height 64
click at [1108, 292] on div at bounding box center [570, 264] width 1141 height 529
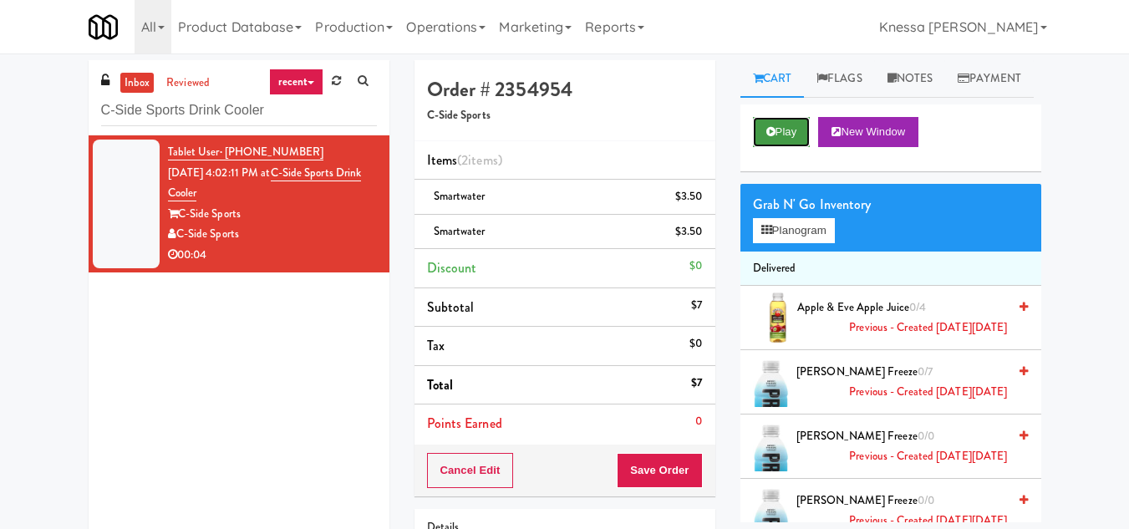
click at [788, 147] on button "Play" at bounding box center [782, 132] width 58 height 30
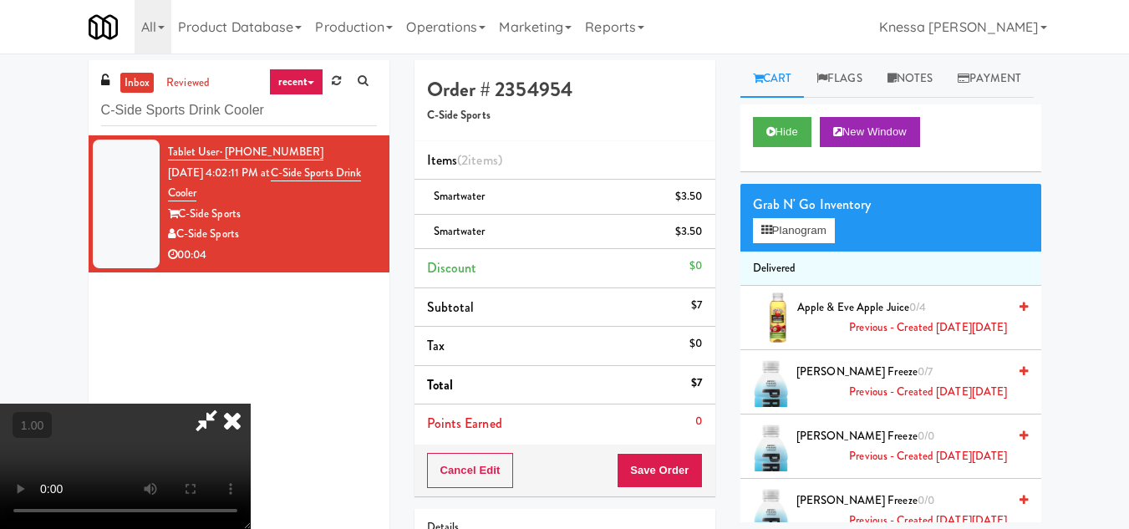
click at [205, 422] on div at bounding box center [125, 465] width 251 height 125
click at [251, 403] on video at bounding box center [125, 465] width 251 height 125
click at [251, 403] on icon at bounding box center [232, 419] width 37 height 33
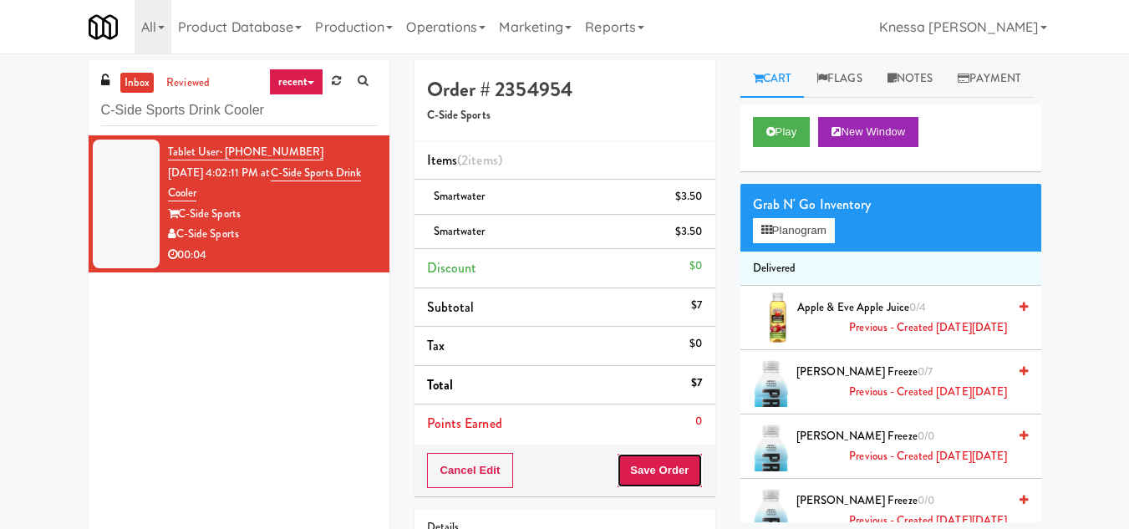
click at [660, 467] on button "Save Order" at bounding box center [658, 470] width 85 height 35
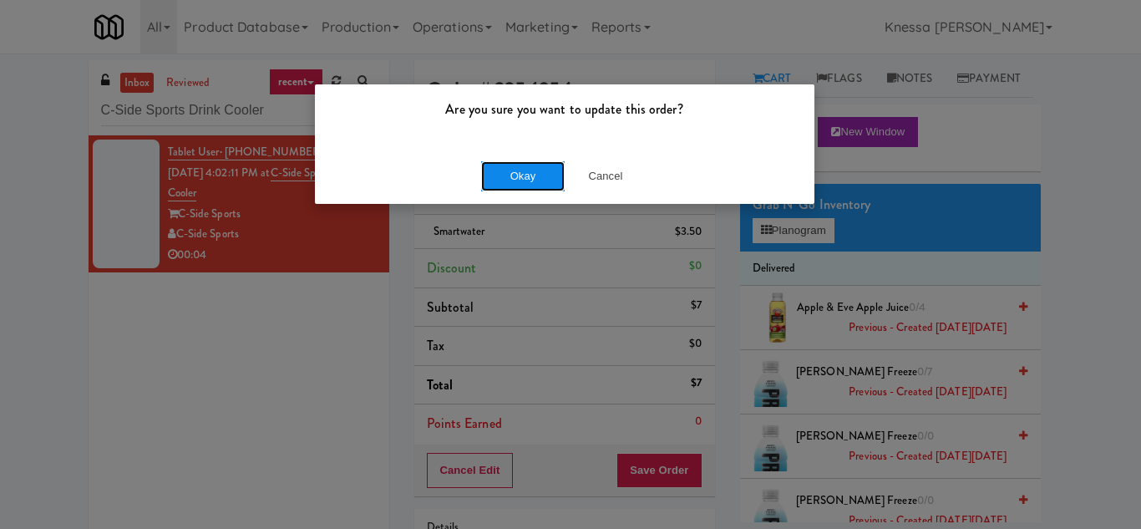
click at [517, 175] on button "Okay" at bounding box center [523, 176] width 84 height 30
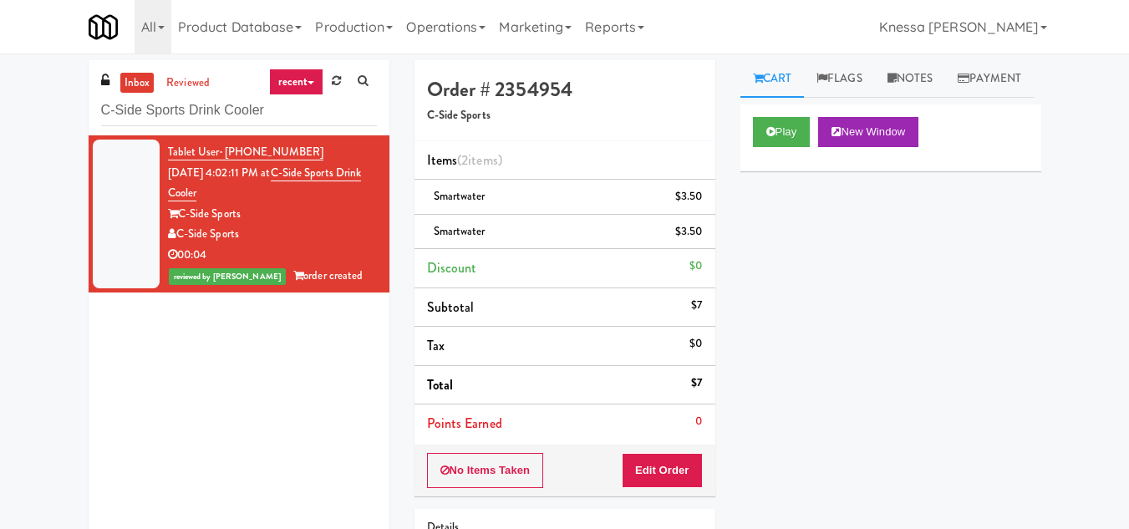
click at [891, 312] on div "Play New Window Primary Flag Clear Flag if unable to determine what was taken o…" at bounding box center [890, 417] width 301 height 626
click at [905, 89] on link "Notes" at bounding box center [910, 79] width 71 height 38
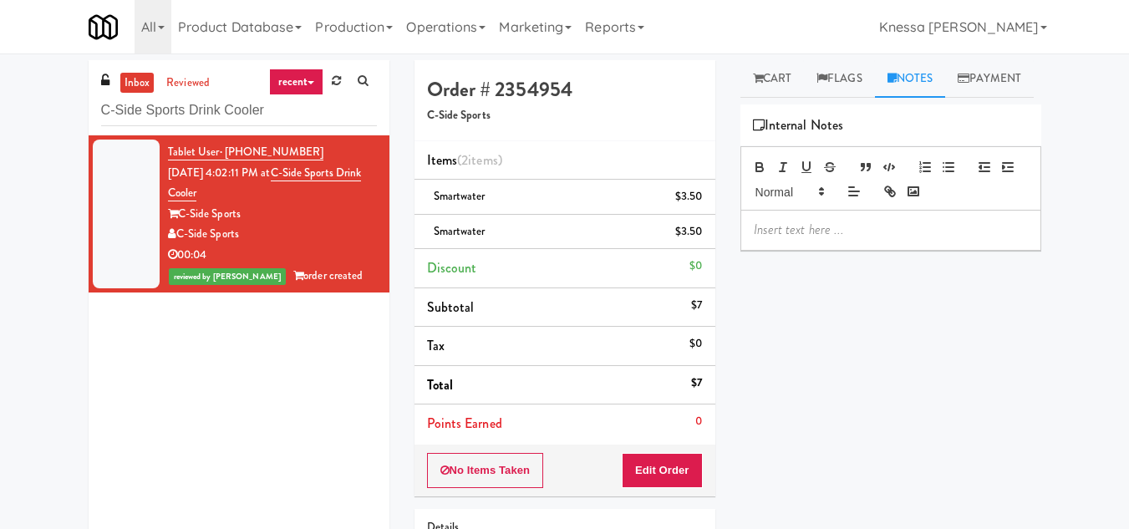
click at [818, 239] on p at bounding box center [890, 230] width 274 height 18
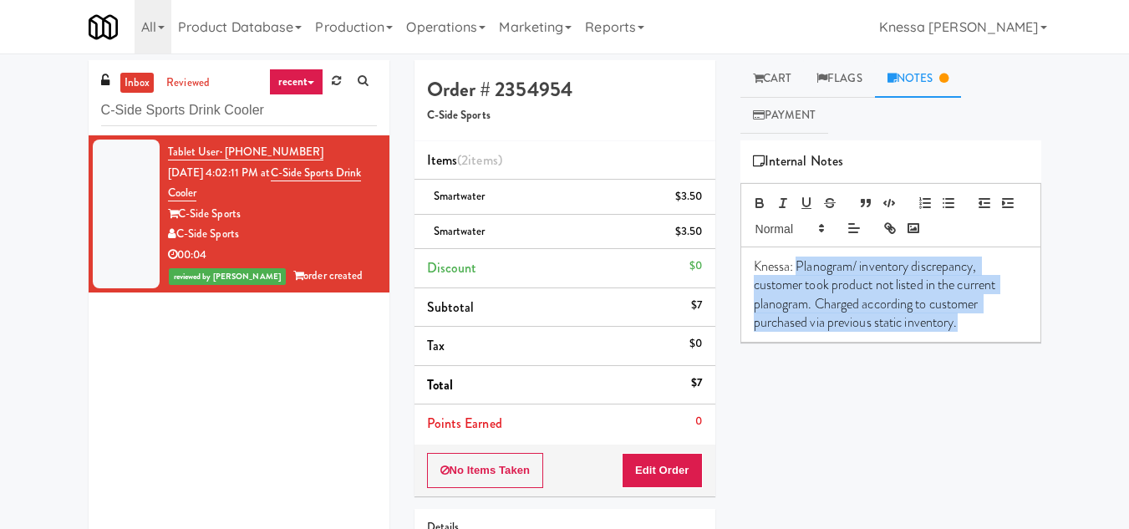
drag, startPoint x: 971, startPoint y: 327, endPoint x: 796, endPoint y: 266, distance: 186.0
click at [796, 266] on p "Knessa: Planogram/ inventory discrepancy, customer took product not listed in t…" at bounding box center [890, 294] width 274 height 75
copy p "Planogram/ inventory discrepancy, customer took product not listed in the curre…"
click at [977, 334] on div "Knessa: Planogram/ inventory discrepancy, customer took product not listed in t…" at bounding box center [890, 294] width 299 height 95
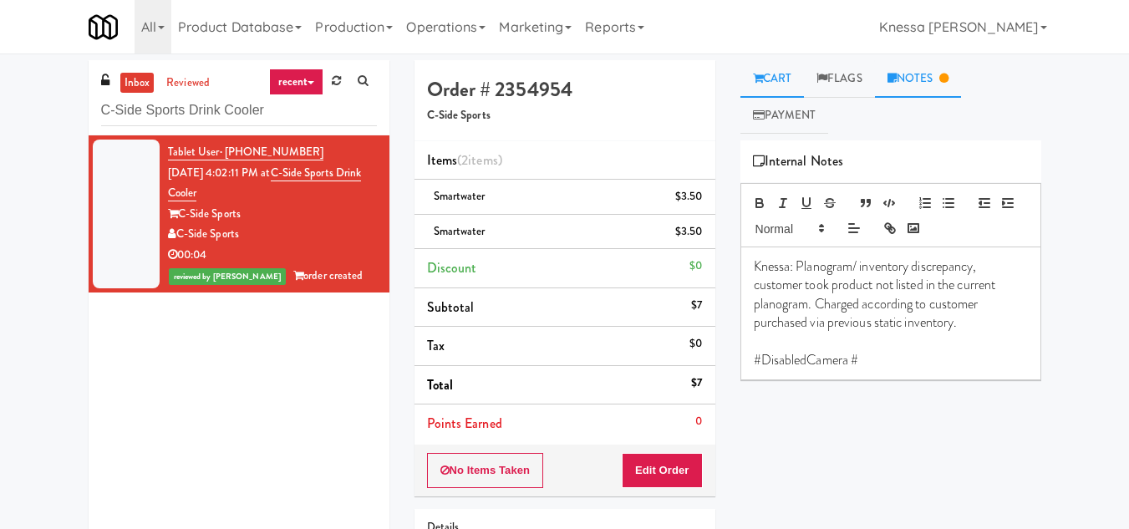
click at [776, 78] on link "Cart" at bounding box center [772, 79] width 64 height 38
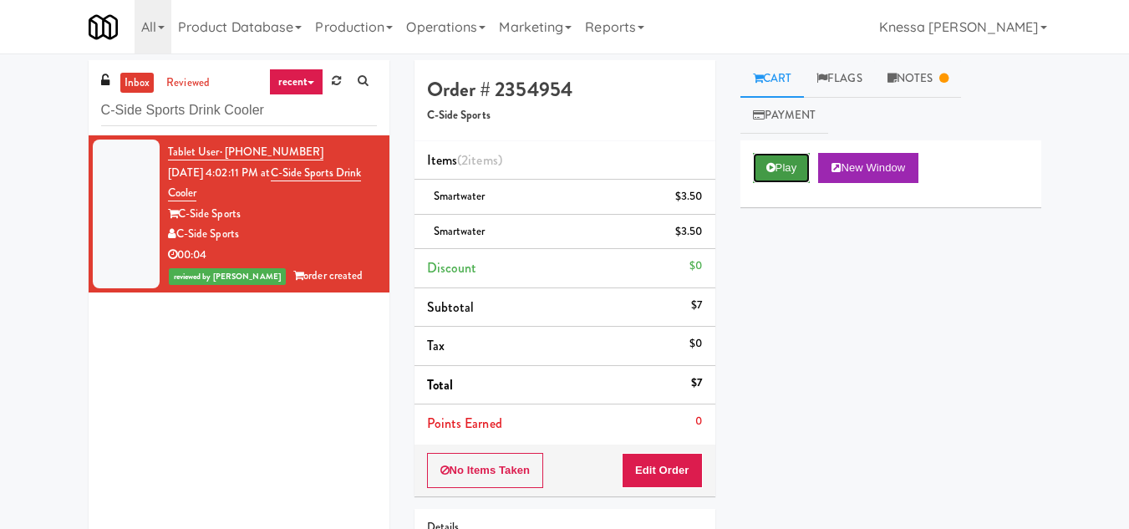
click at [784, 172] on button "Play" at bounding box center [782, 168] width 58 height 30
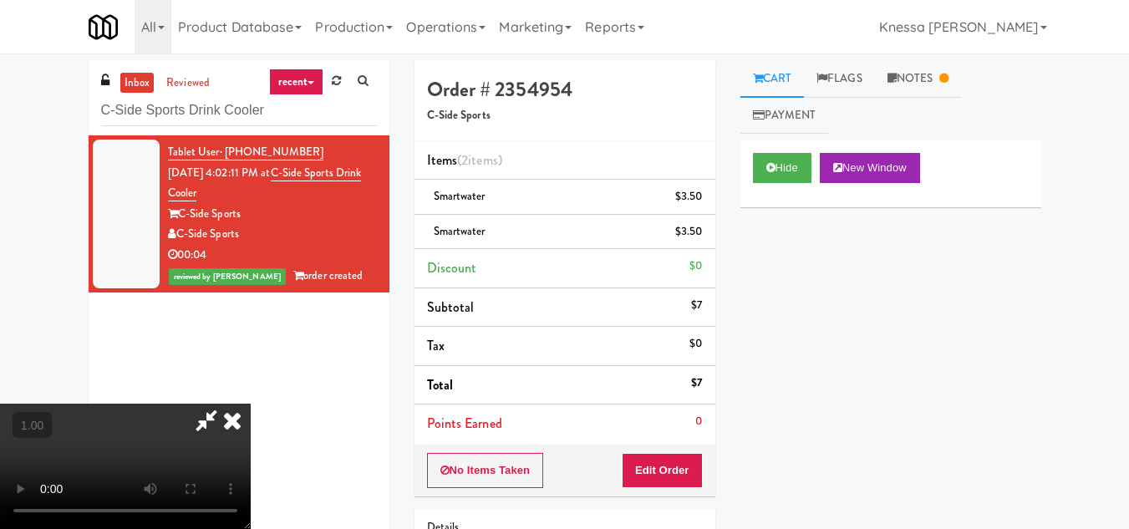
click at [251, 403] on icon at bounding box center [232, 419] width 37 height 33
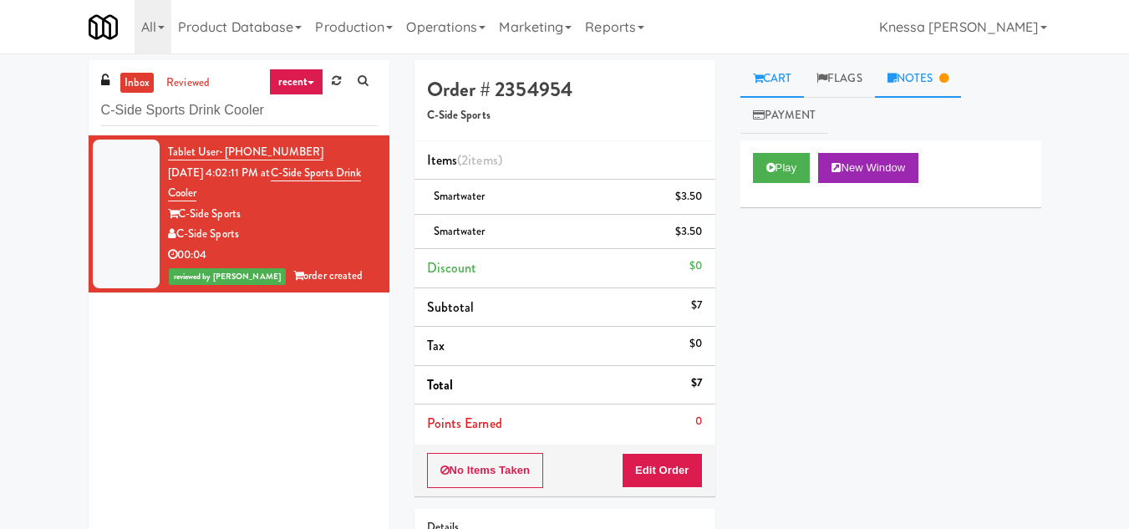
click at [926, 84] on link "Notes" at bounding box center [918, 79] width 87 height 38
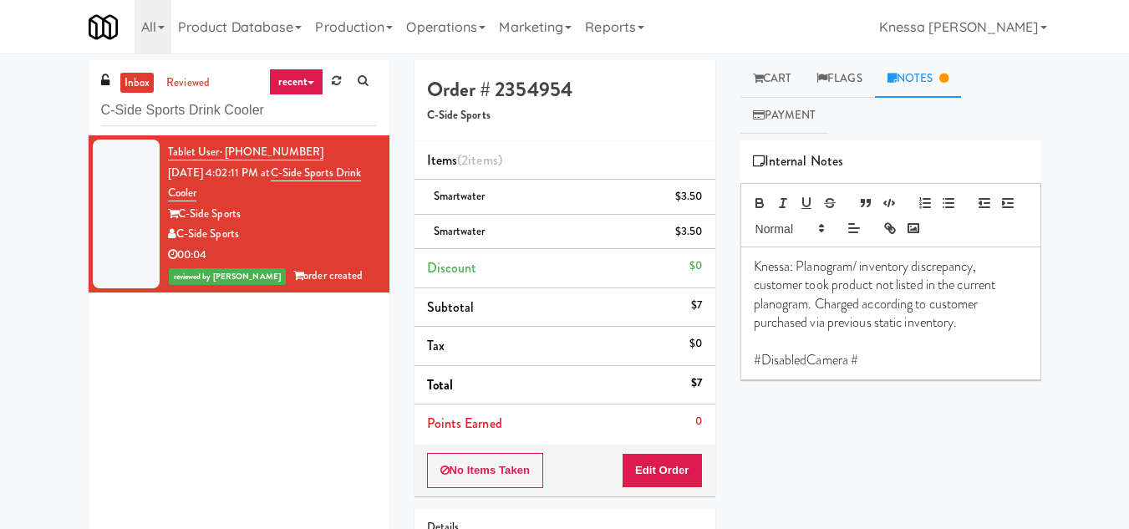
click at [885, 368] on p "#DisabledCamera #" at bounding box center [890, 360] width 274 height 18
copy h5 "C-Side Sports"
drag, startPoint x: 502, startPoint y: 113, endPoint x: 418, endPoint y: 113, distance: 83.5
click at [418, 113] on div "Order # 2354954 C-Side Sports" at bounding box center [564, 100] width 301 height 81
copy h5 "C-Side Sports"
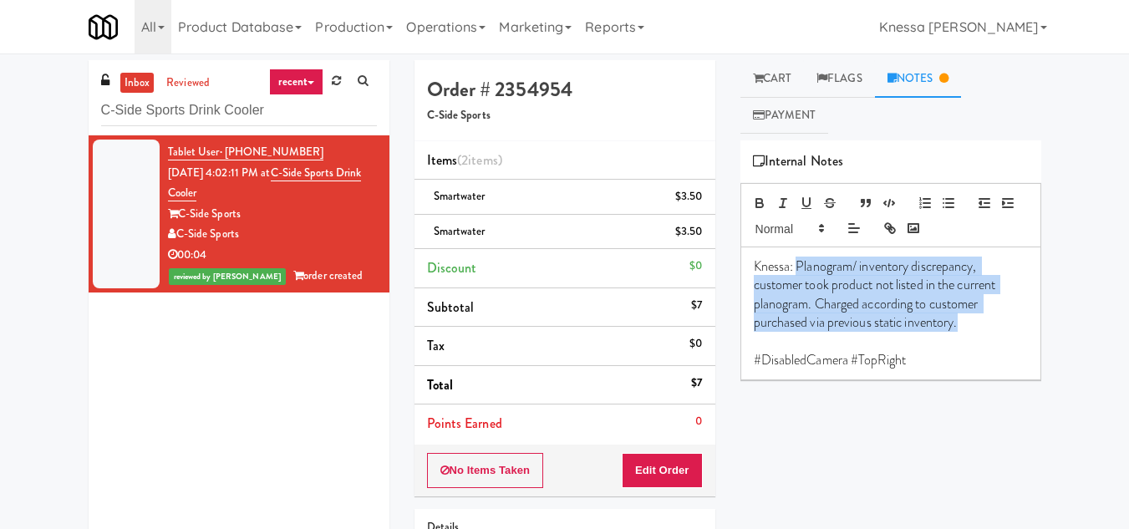
drag, startPoint x: 965, startPoint y: 327, endPoint x: 799, endPoint y: 274, distance: 173.6
click at [799, 274] on p "Knessa: Planogram/ inventory discrepancy, customer took product not listed in t…" at bounding box center [890, 294] width 274 height 75
copy p "Planogram/ inventory discrepancy, customer took product not listed in the curre…"
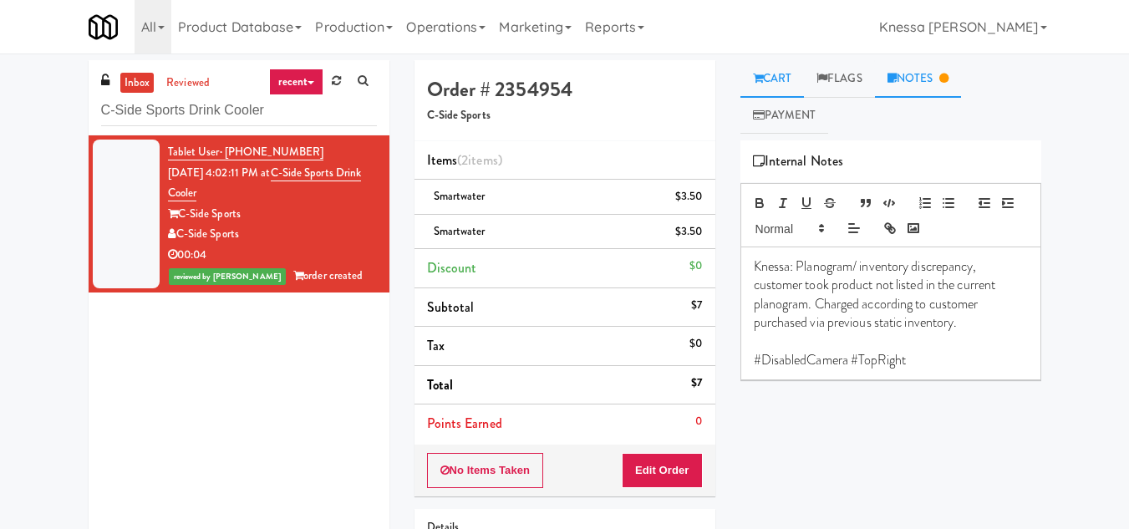
click at [790, 64] on link "Cart" at bounding box center [772, 79] width 64 height 38
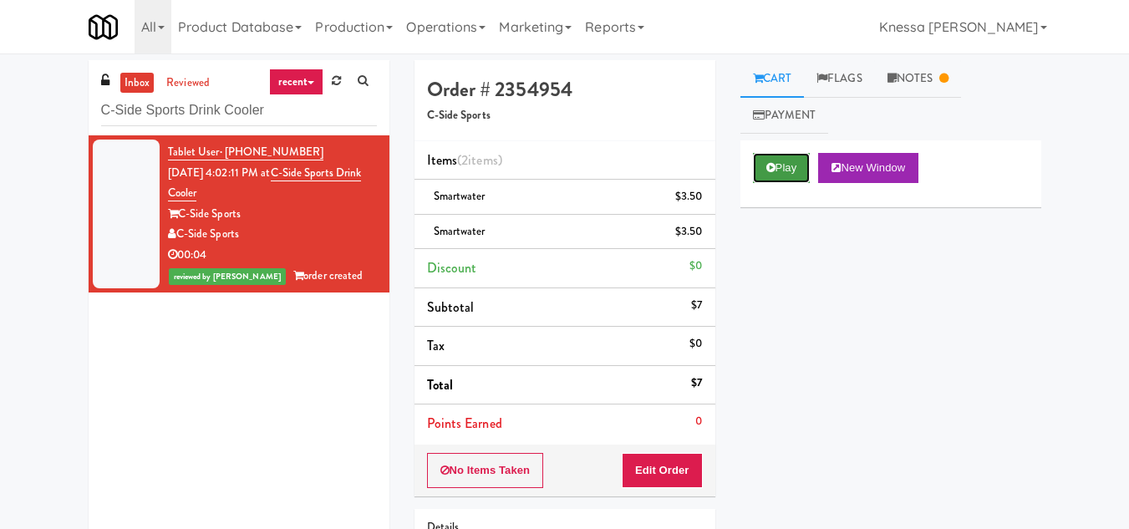
click at [794, 158] on button "Play" at bounding box center [782, 168] width 58 height 30
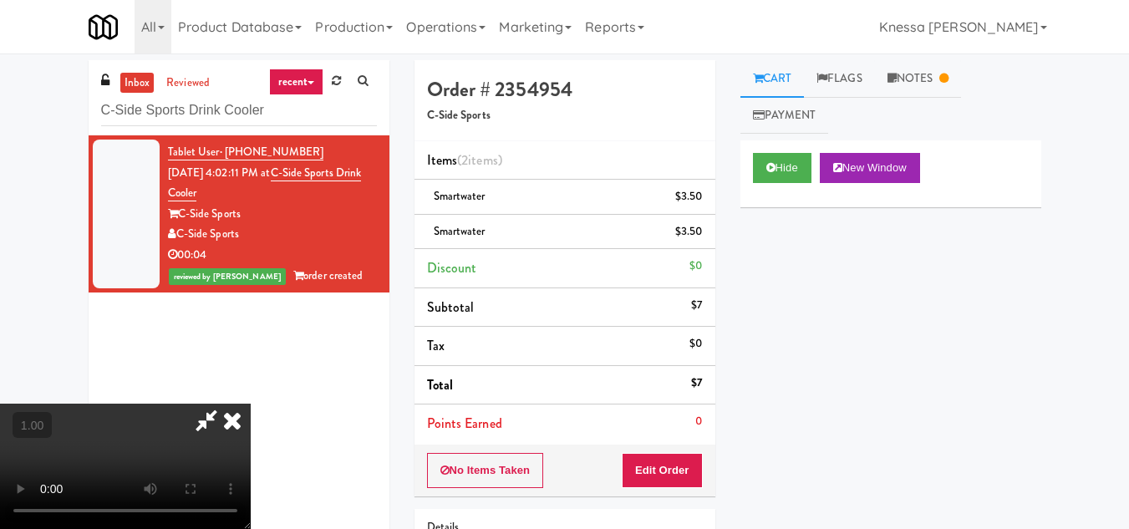
click at [234, 429] on icon at bounding box center [232, 419] width 37 height 33
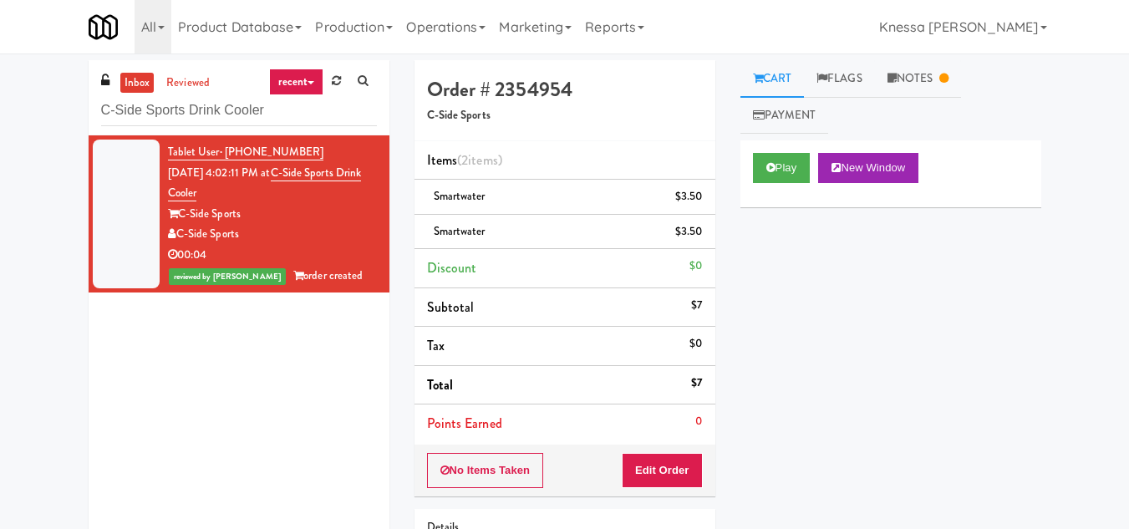
click at [804, 73] on link "Cart" at bounding box center [772, 79] width 64 height 38
click at [779, 74] on link "Cart" at bounding box center [772, 79] width 64 height 38
click at [750, 80] on link "Cart" at bounding box center [772, 79] width 64 height 38
click at [662, 470] on button "Edit Order" at bounding box center [661, 470] width 81 height 35
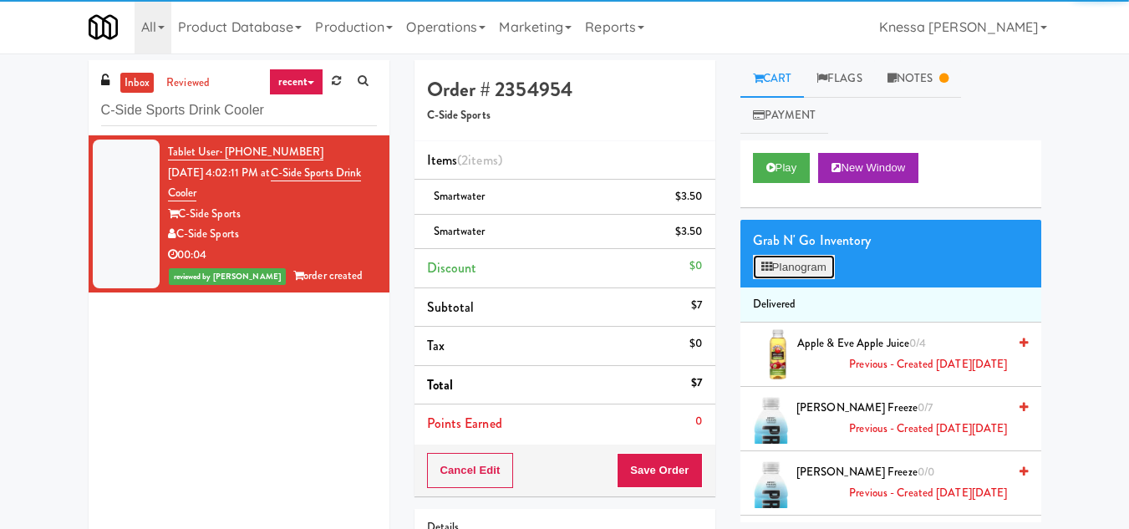
click at [799, 272] on button "Planogram" at bounding box center [794, 267] width 82 height 25
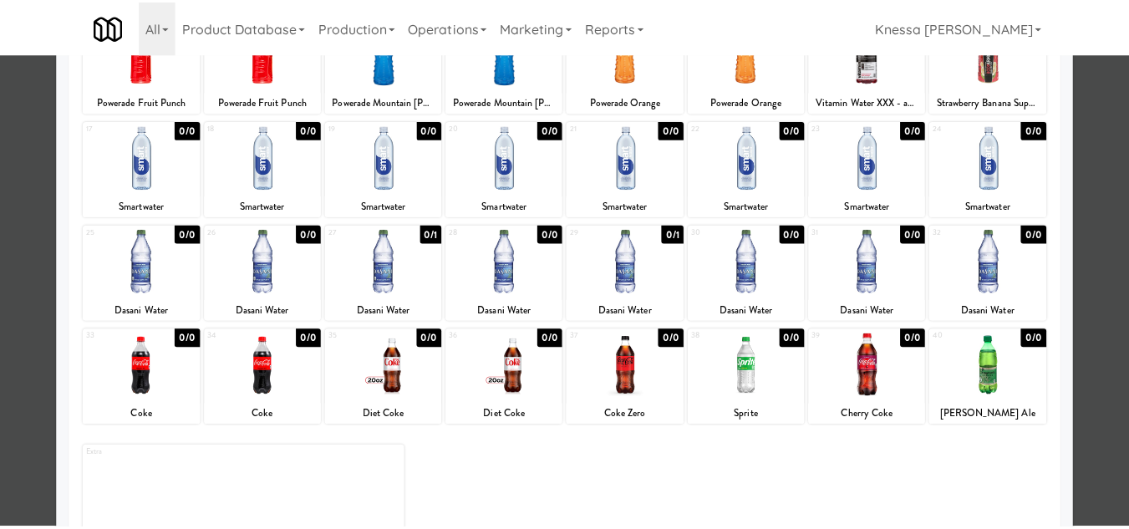
scroll to position [167, 0]
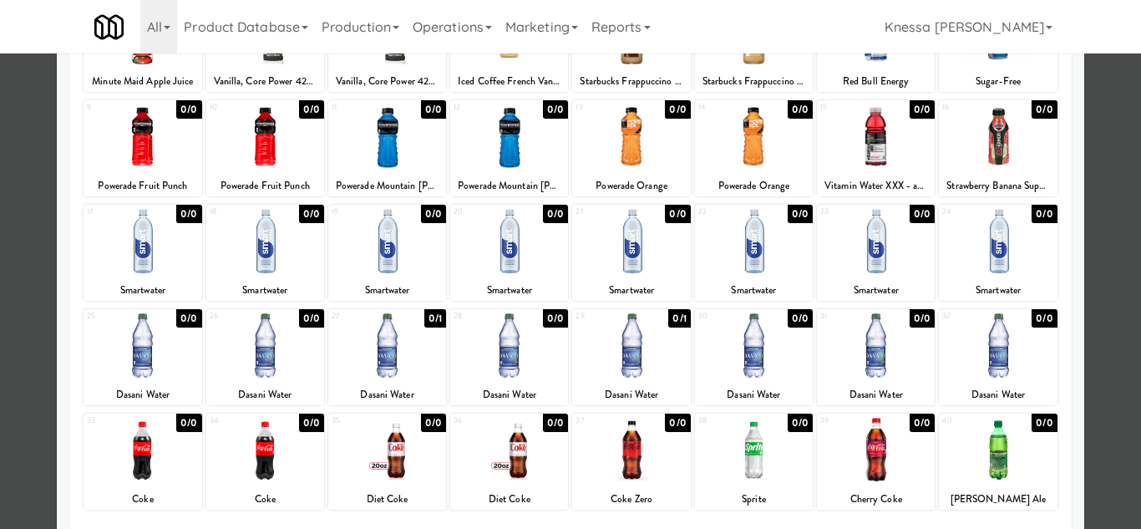
click at [1108, 264] on div at bounding box center [570, 264] width 1141 height 529
